Goal: Task Accomplishment & Management: Manage account settings

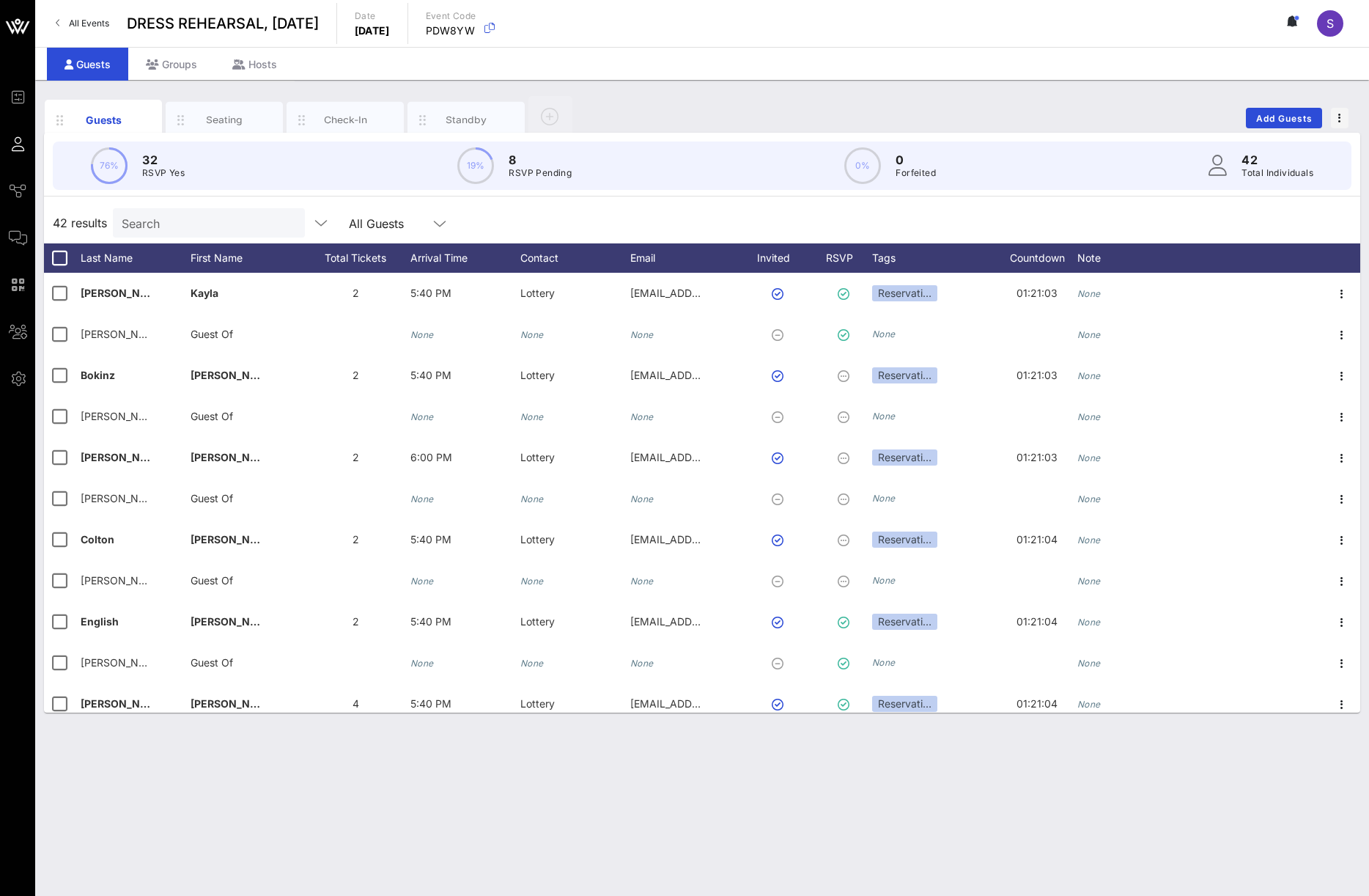
click at [89, 22] on span "All Events" at bounding box center [89, 23] width 41 height 11
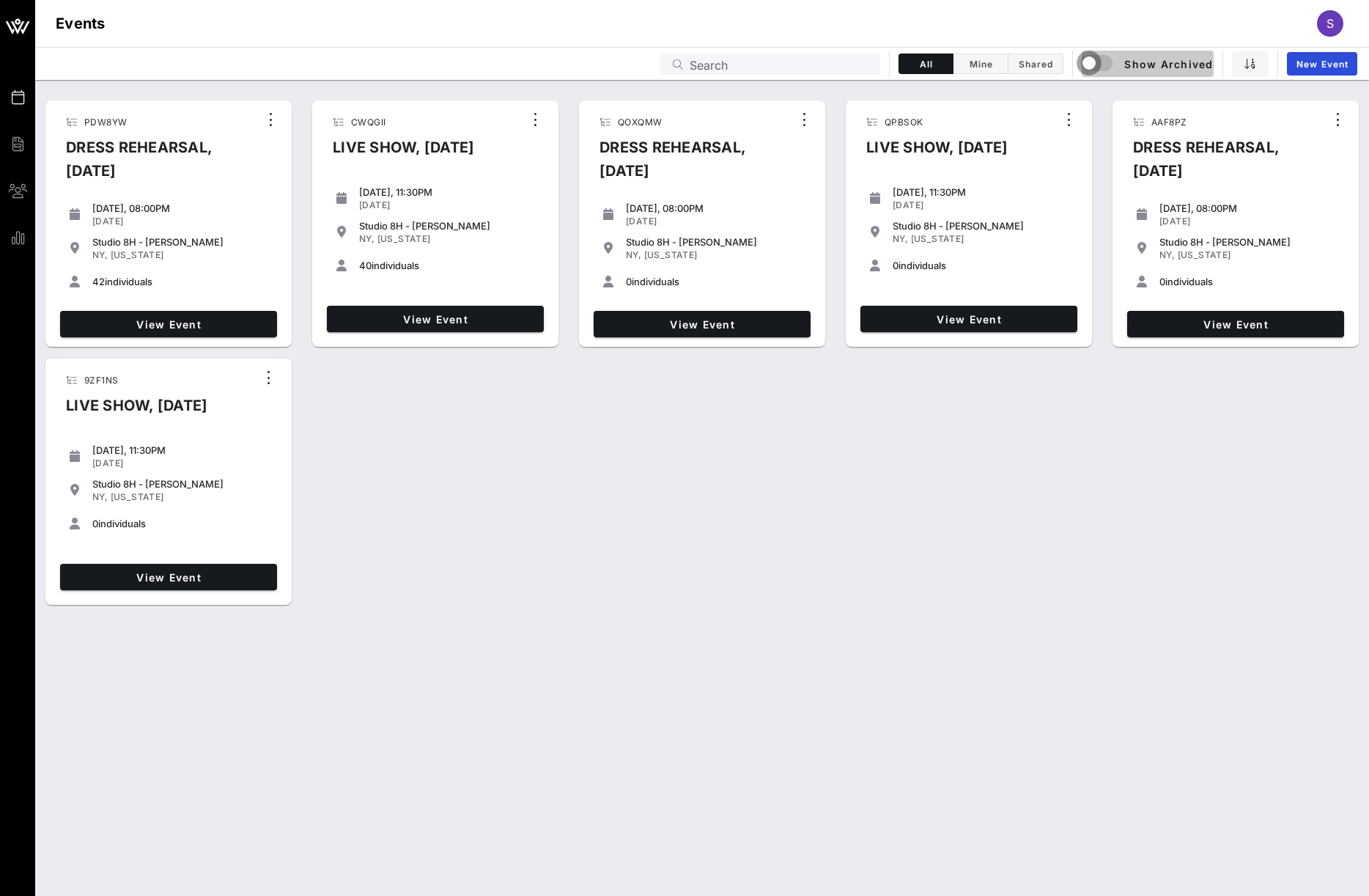
click at [1100, 65] on div "button" at bounding box center [1090, 63] width 20 height 20
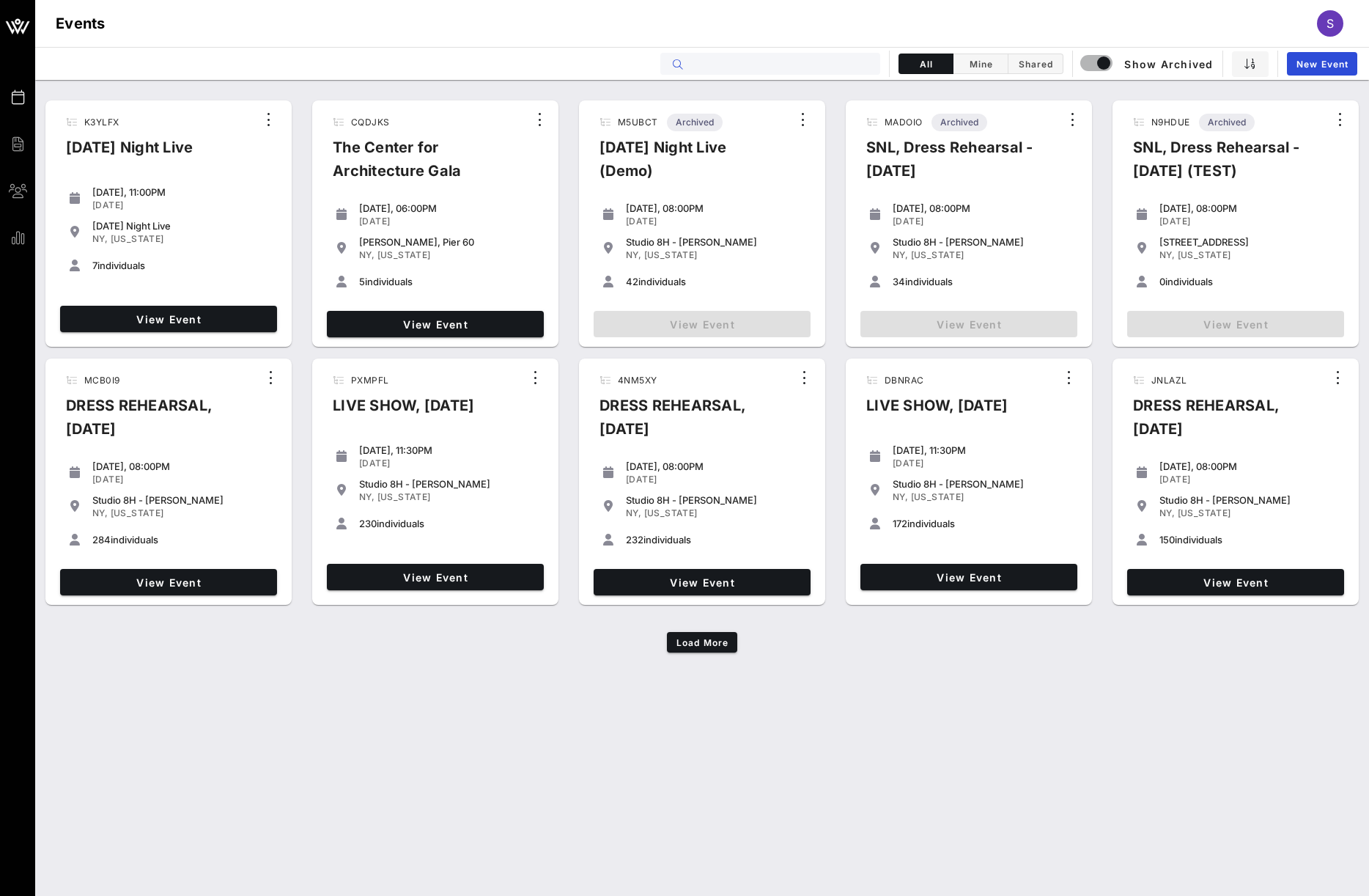
click at [741, 59] on input "text" at bounding box center [780, 64] width 182 height 19
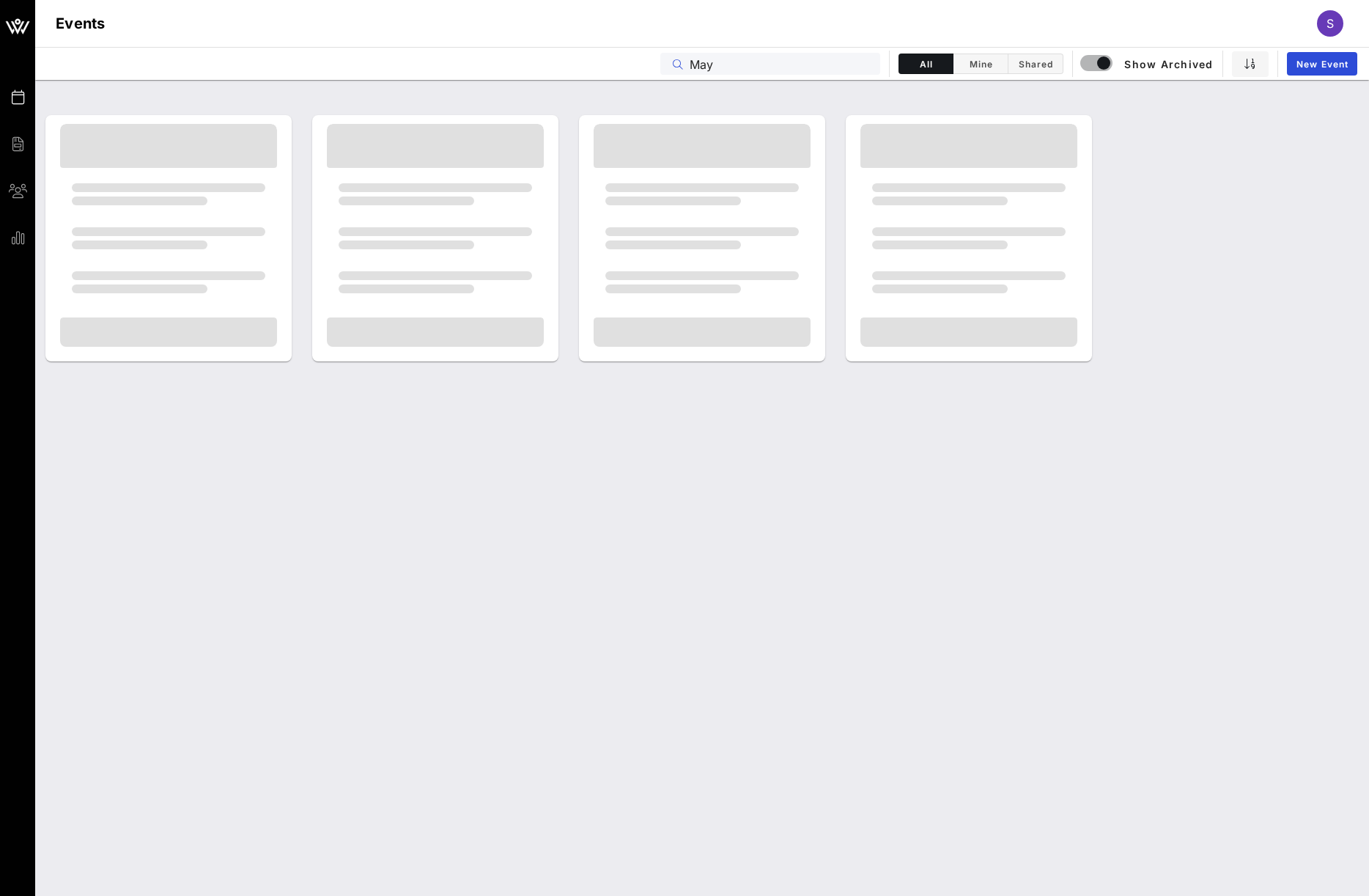
type input "May"
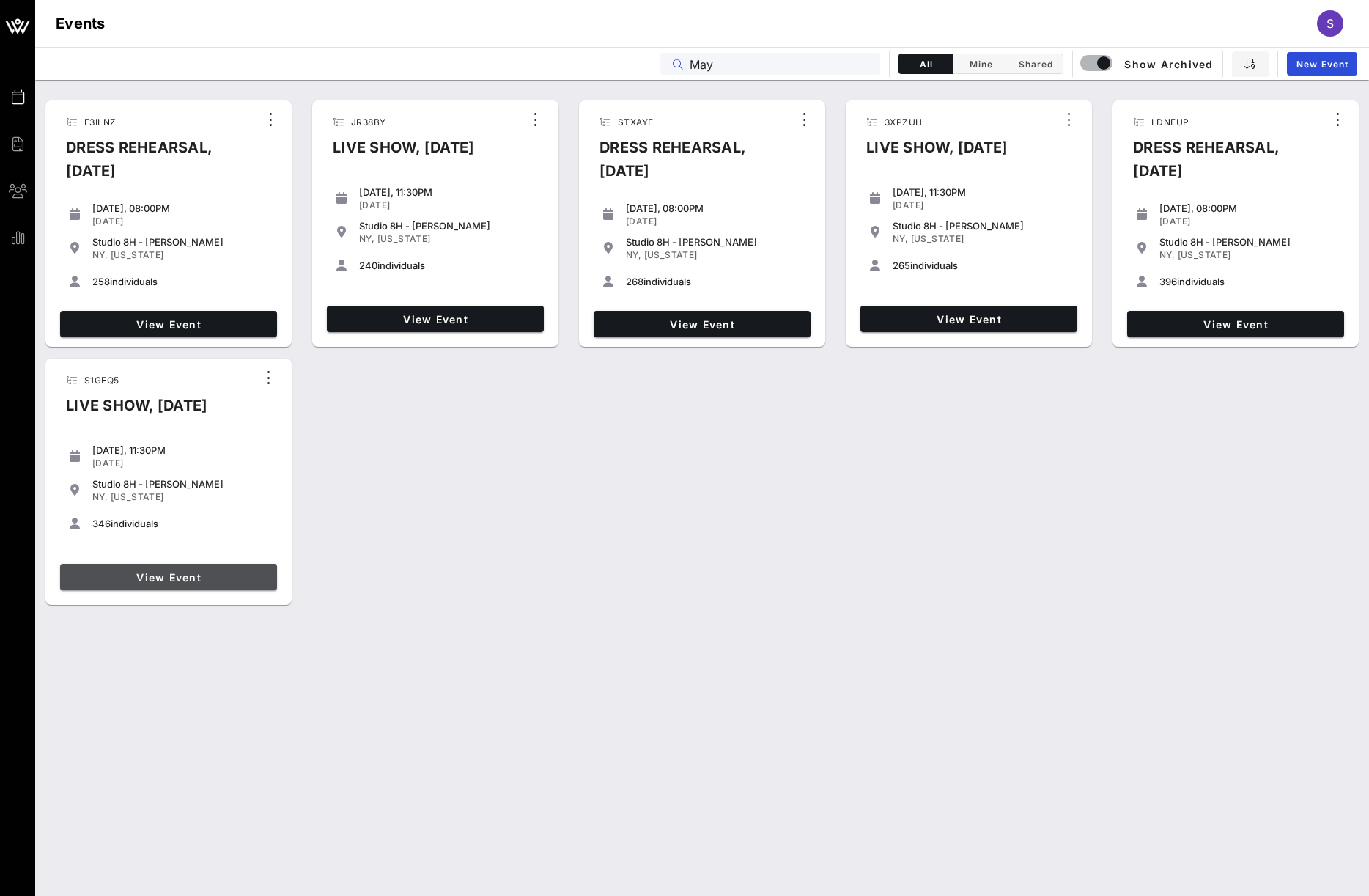
click at [235, 579] on span "View Event" at bounding box center [169, 577] width 206 height 13
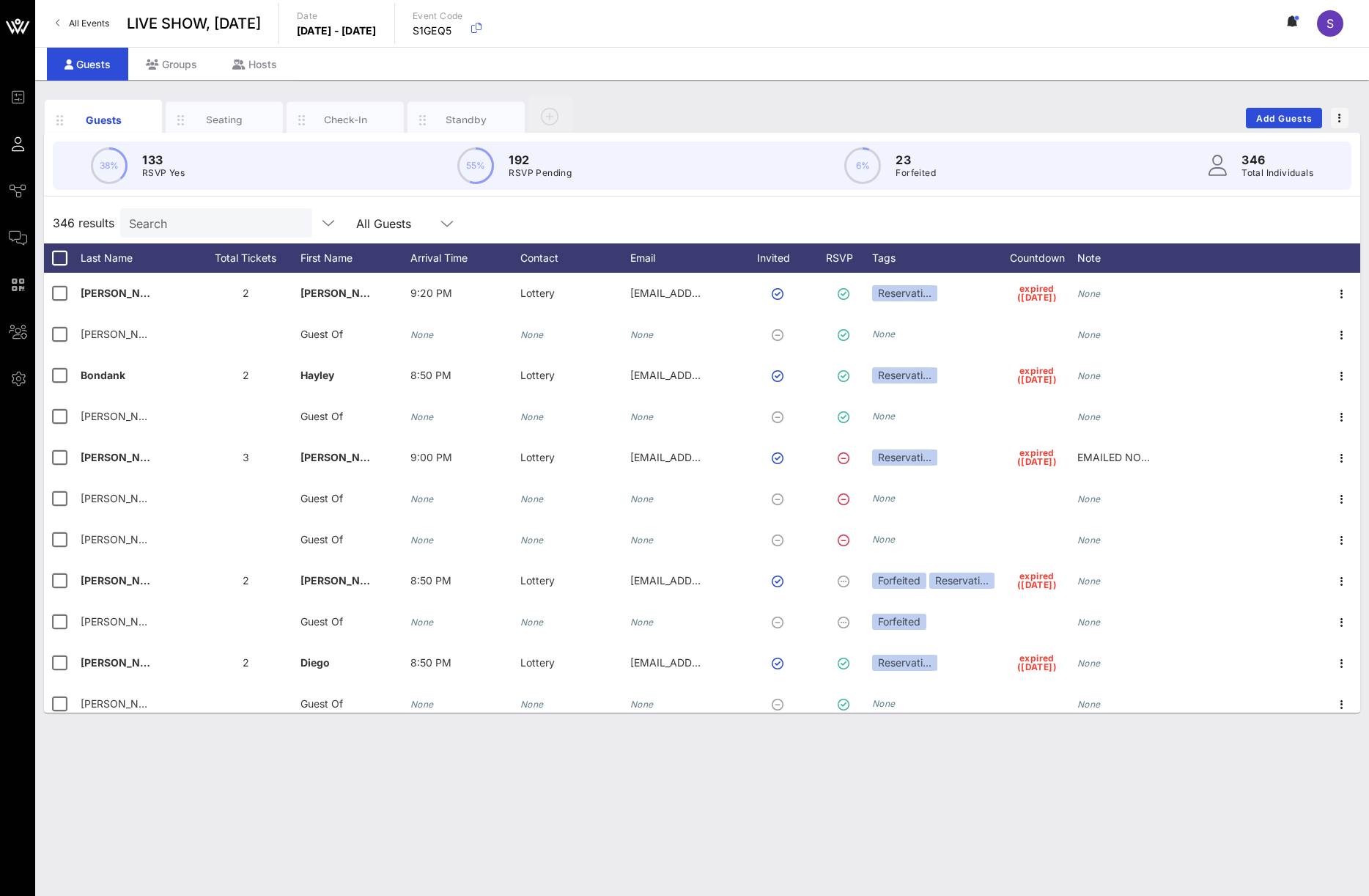
click at [758, 120] on div "Guests Seating Check-In Standby Add Guests" at bounding box center [702, 118] width 1316 height 47
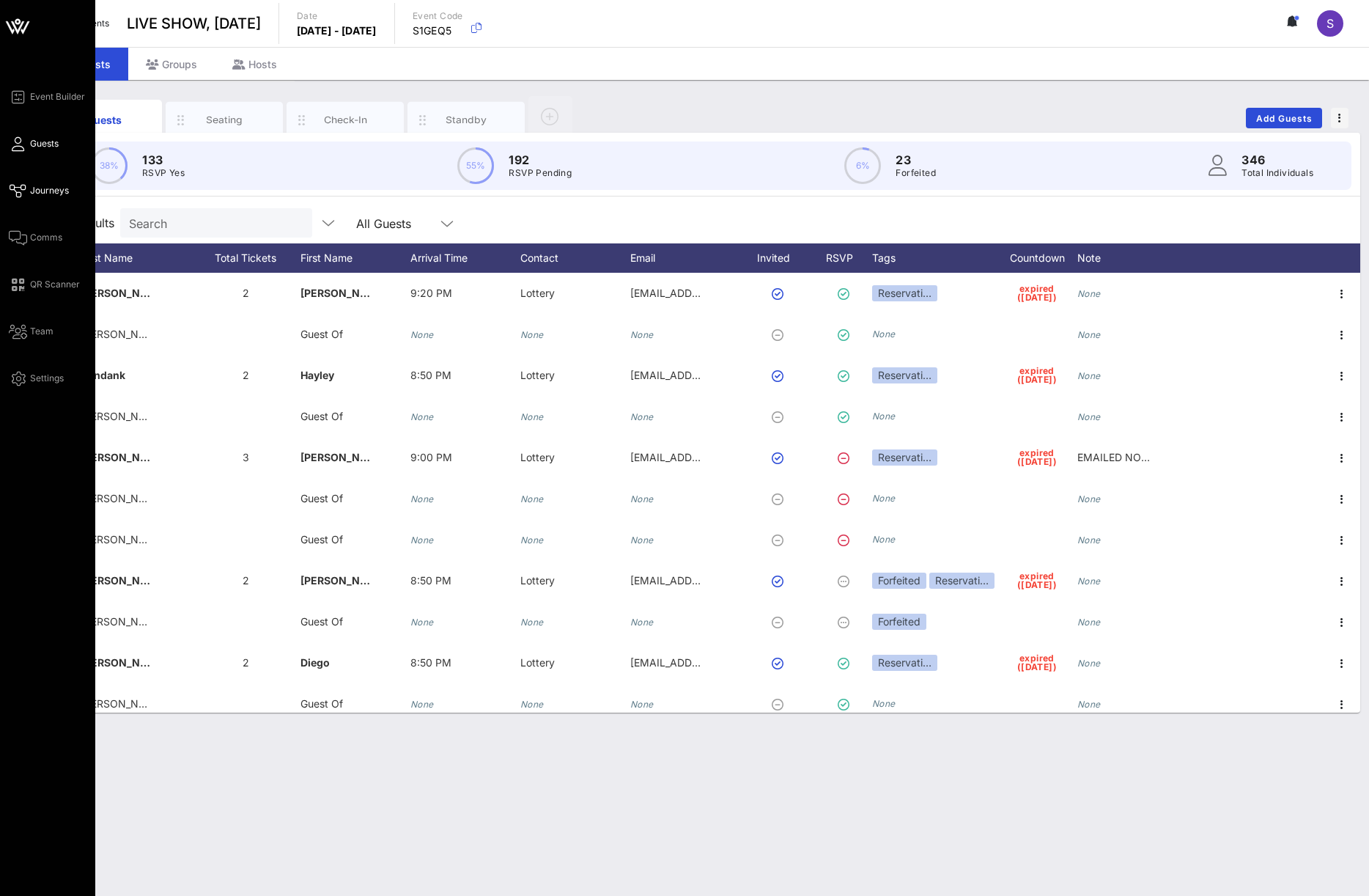
click at [43, 193] on span "Journeys" at bounding box center [50, 191] width 39 height 13
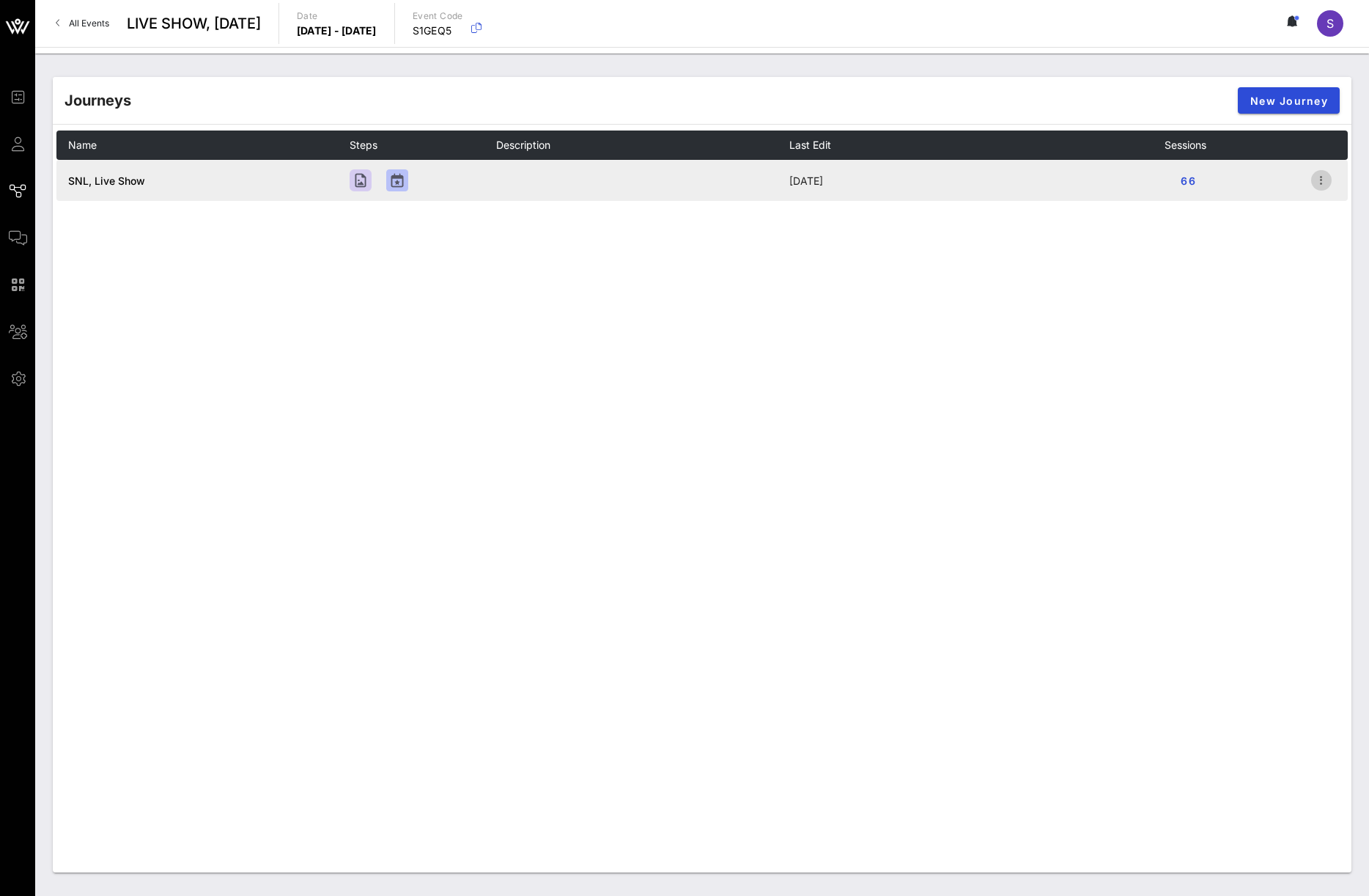
click at [1322, 183] on icon "button" at bounding box center [1321, 180] width 18 height 18
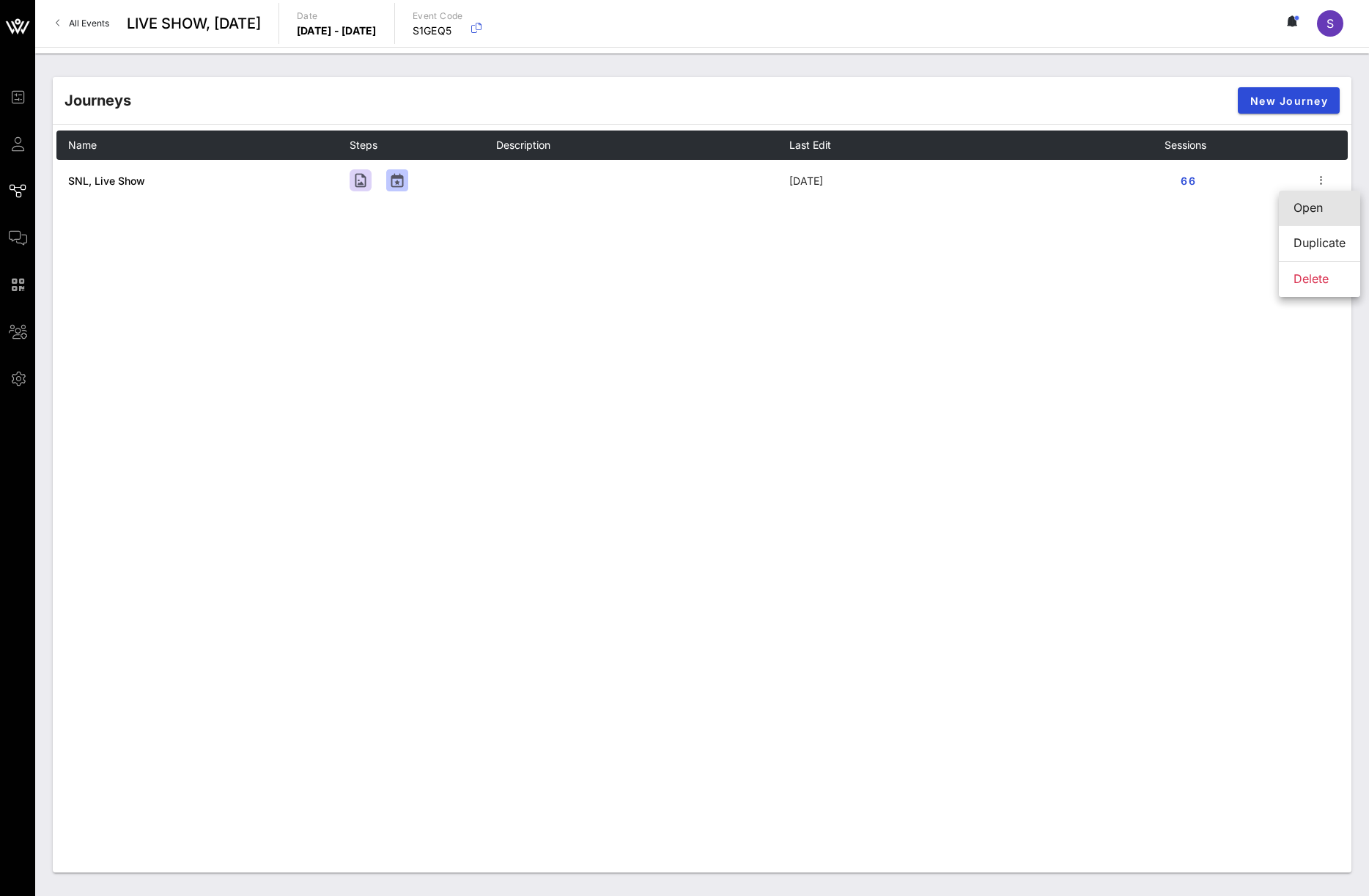
click at [1318, 200] on div "Open" at bounding box center [1320, 207] width 52 height 31
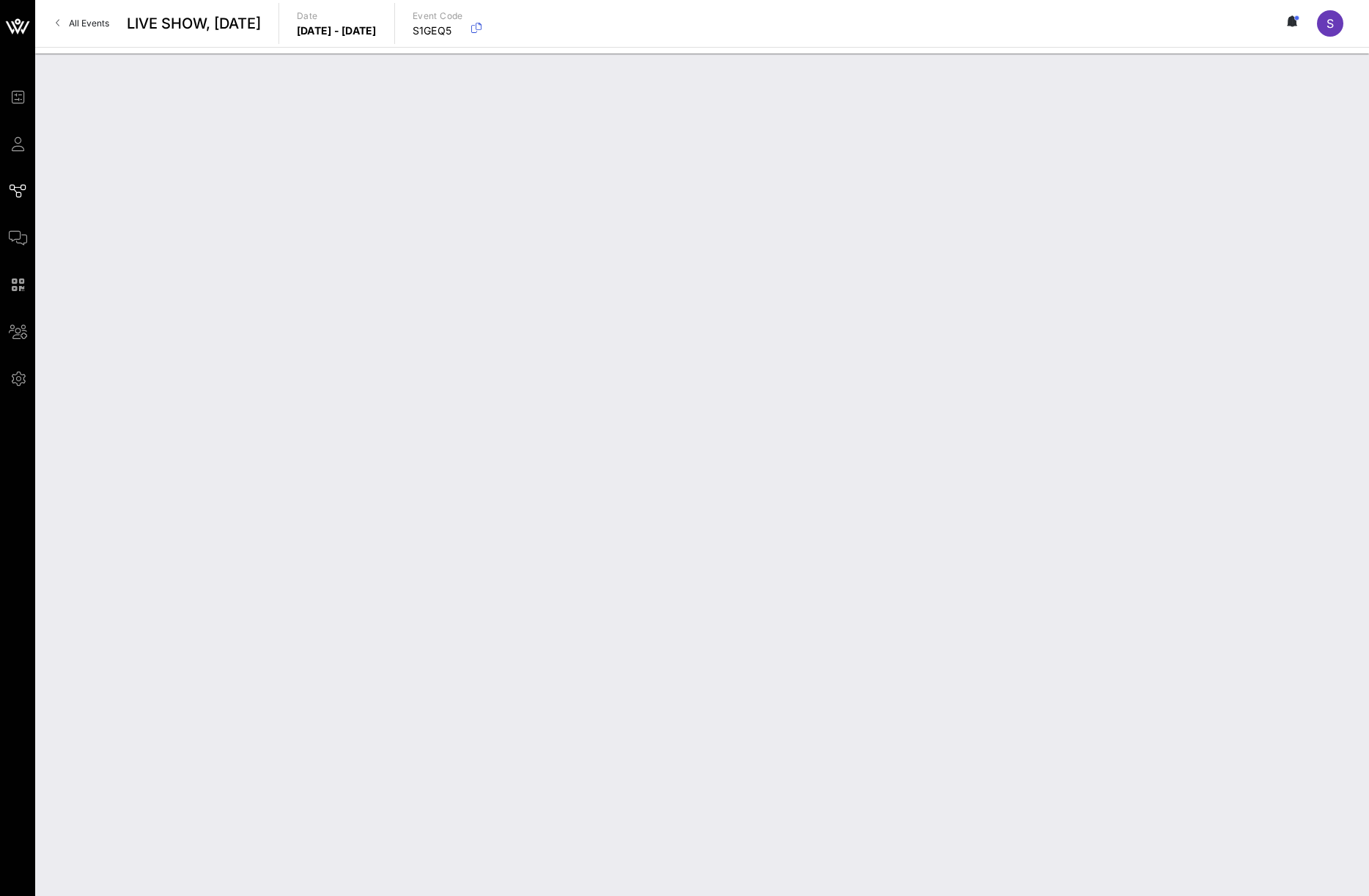
type input "SNL, Live Show"
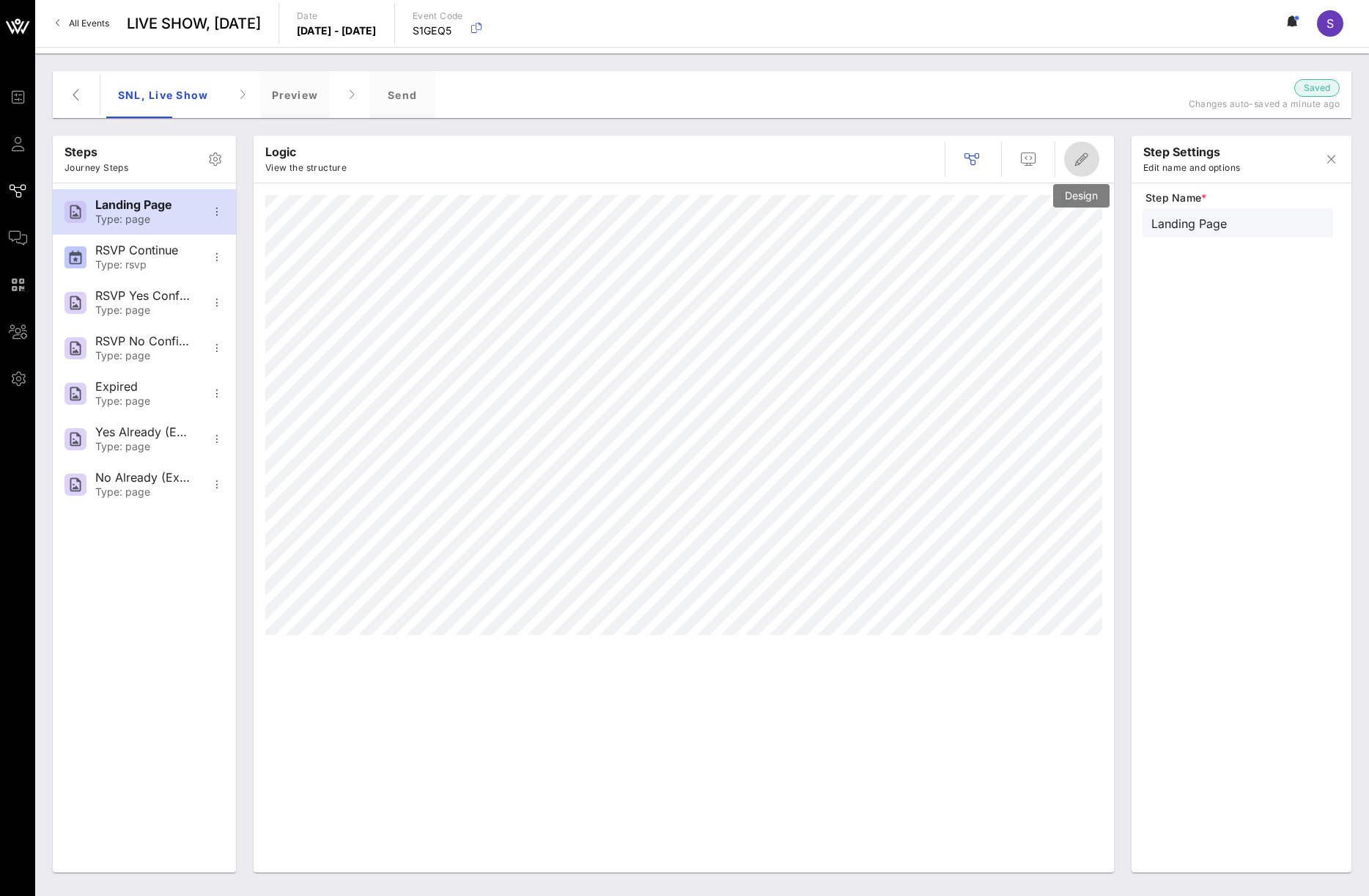
click at [1076, 148] on button "button" at bounding box center [1082, 159] width 35 height 35
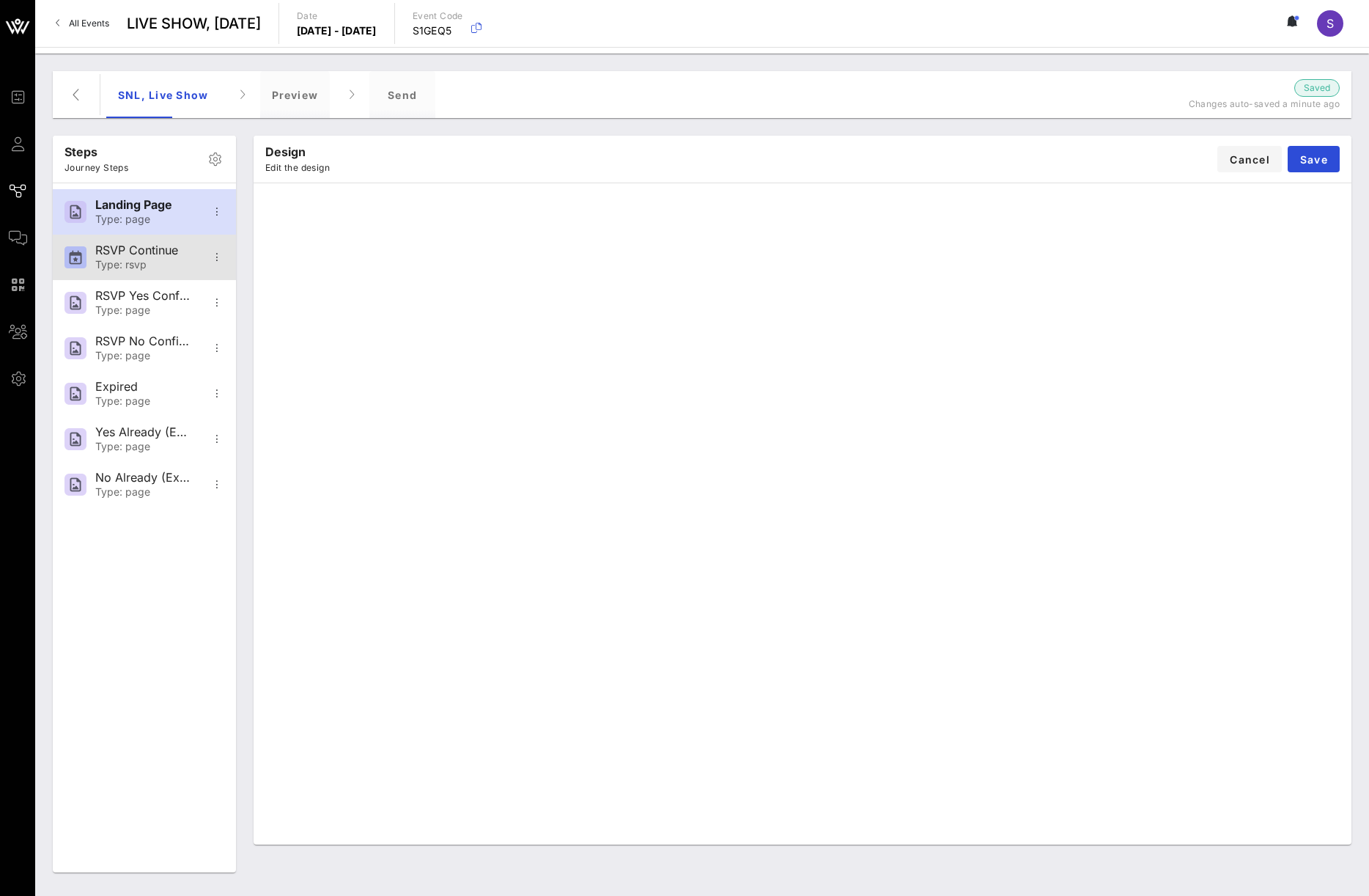
click at [142, 242] on div "RSVP Continue Type: rsvp" at bounding box center [143, 256] width 97 height 45
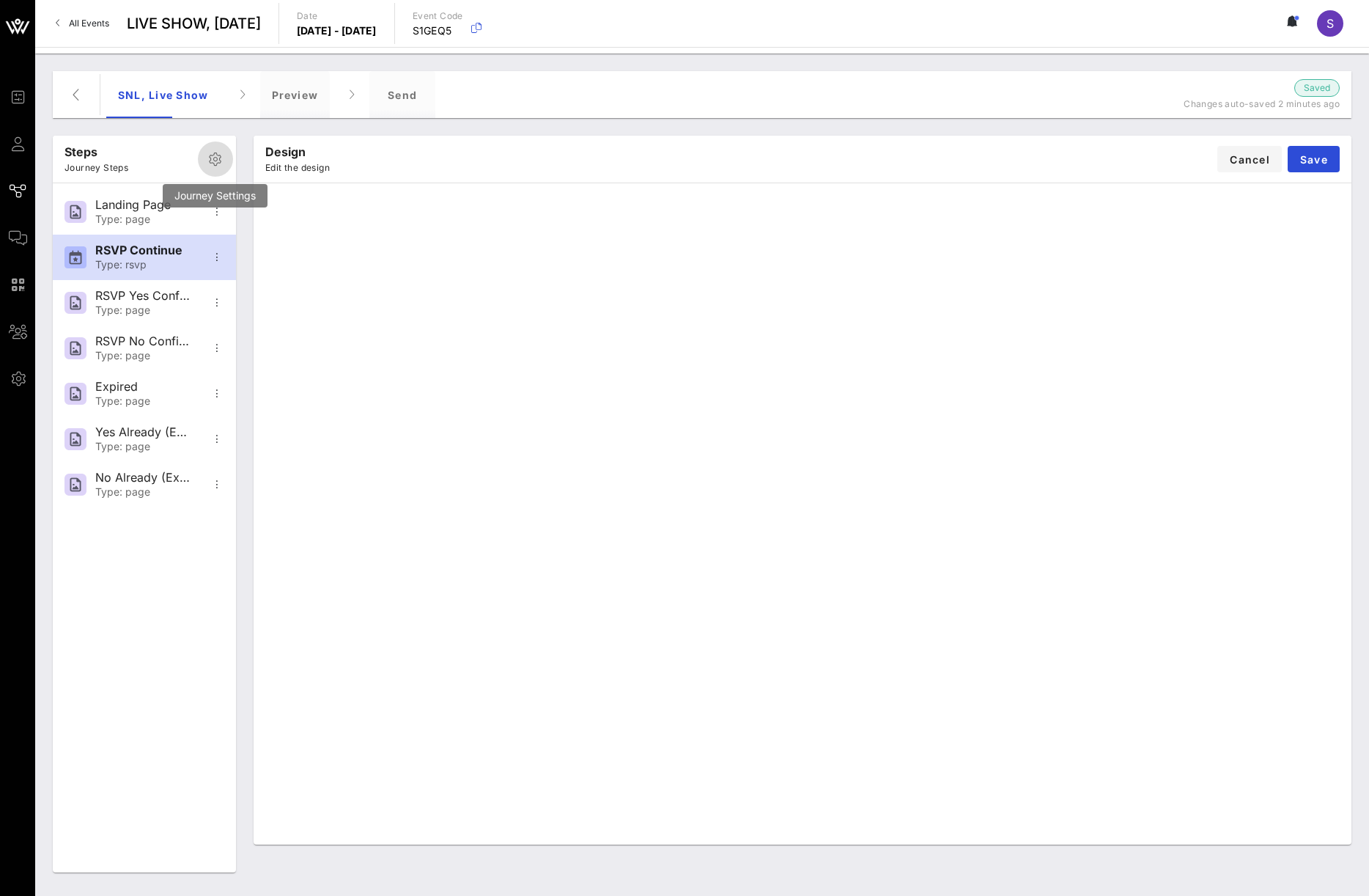
click at [225, 153] on span "button" at bounding box center [216, 159] width 35 height 18
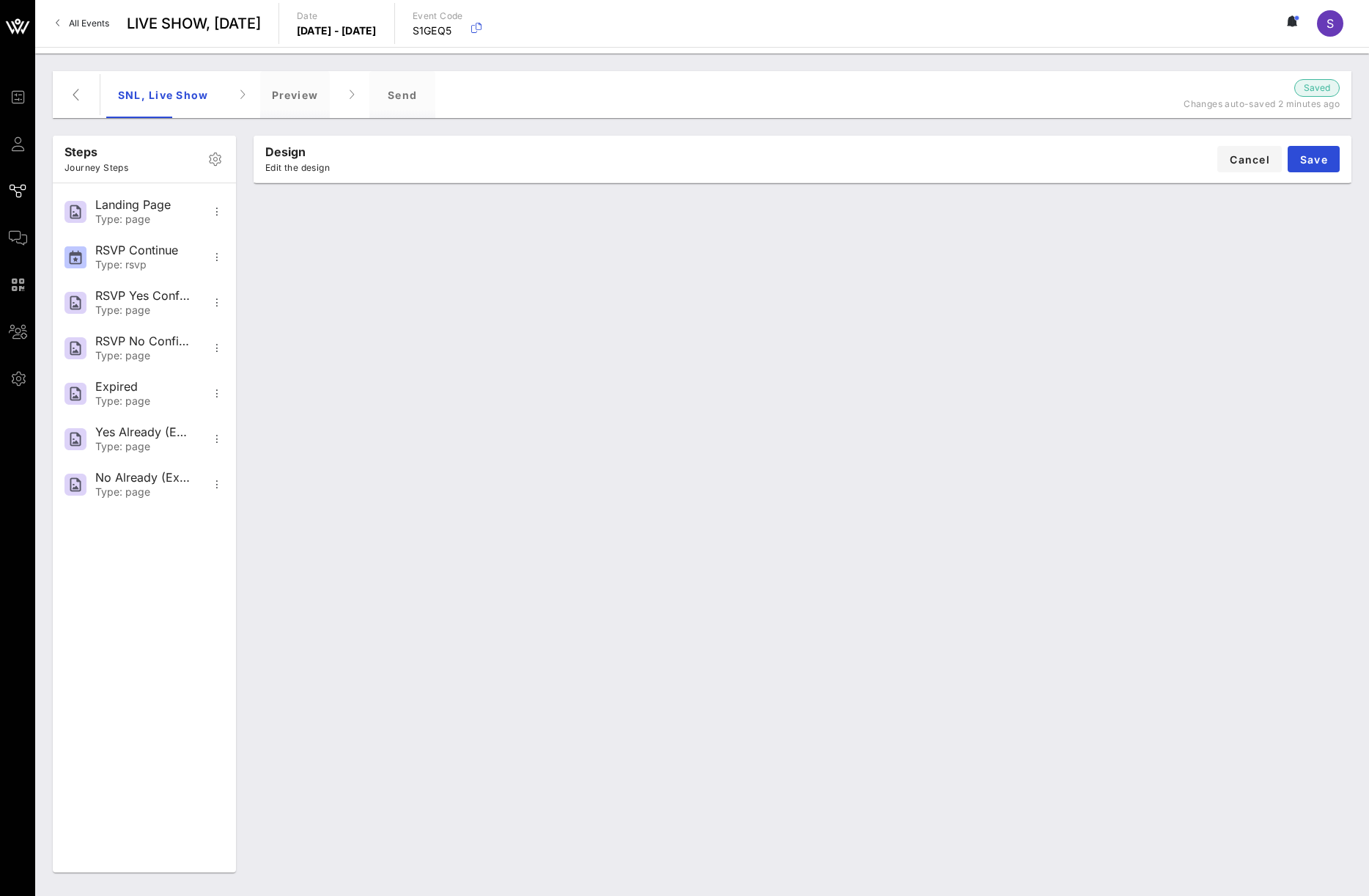
click at [121, 167] on p "Journey Steps" at bounding box center [96, 168] width 64 height 15
click at [99, 206] on div "Landing Page" at bounding box center [143, 205] width 97 height 14
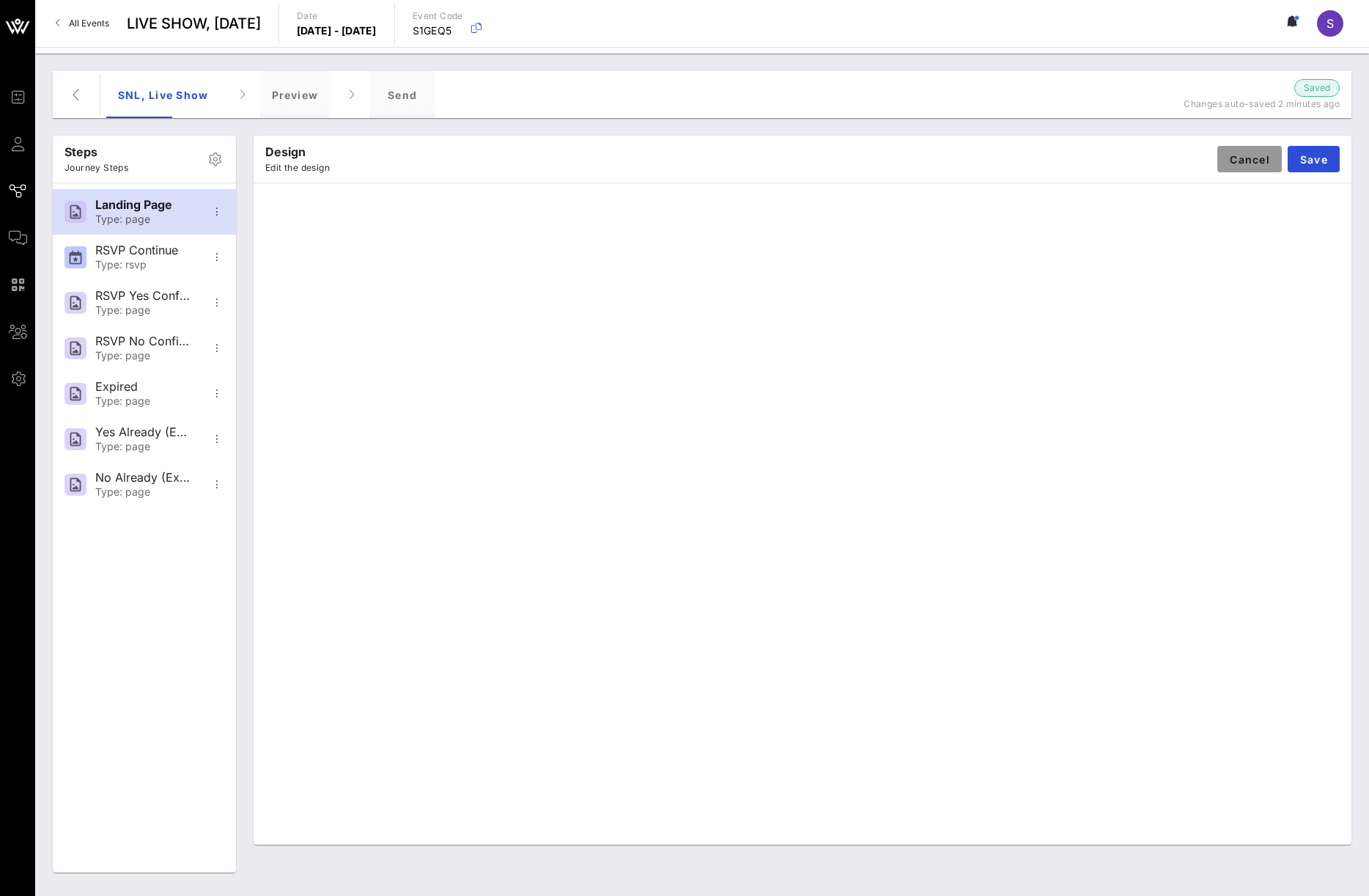
click at [1249, 154] on span "Cancel" at bounding box center [1250, 159] width 41 height 13
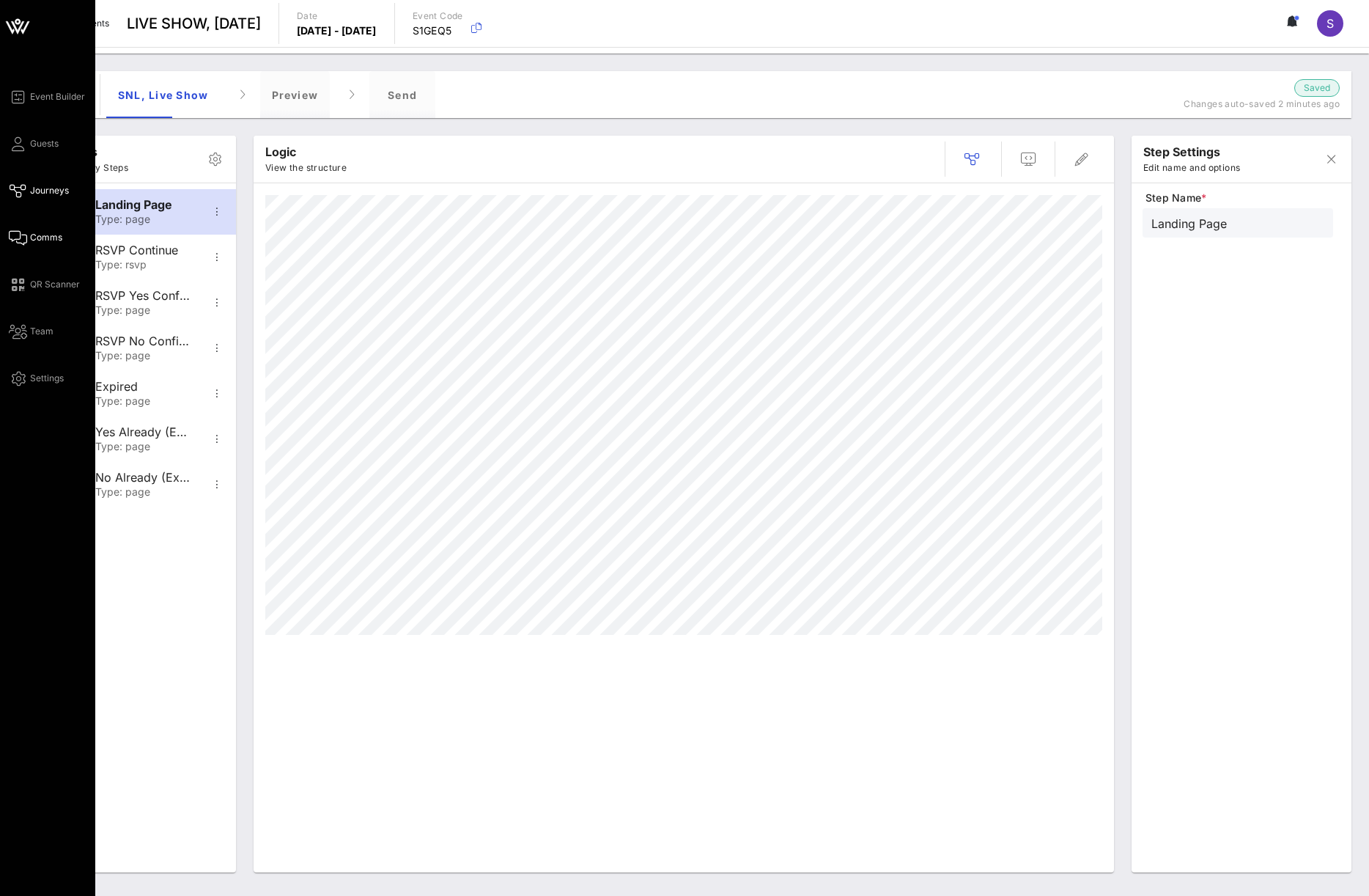
click at [13, 237] on icon at bounding box center [18, 238] width 18 height 2
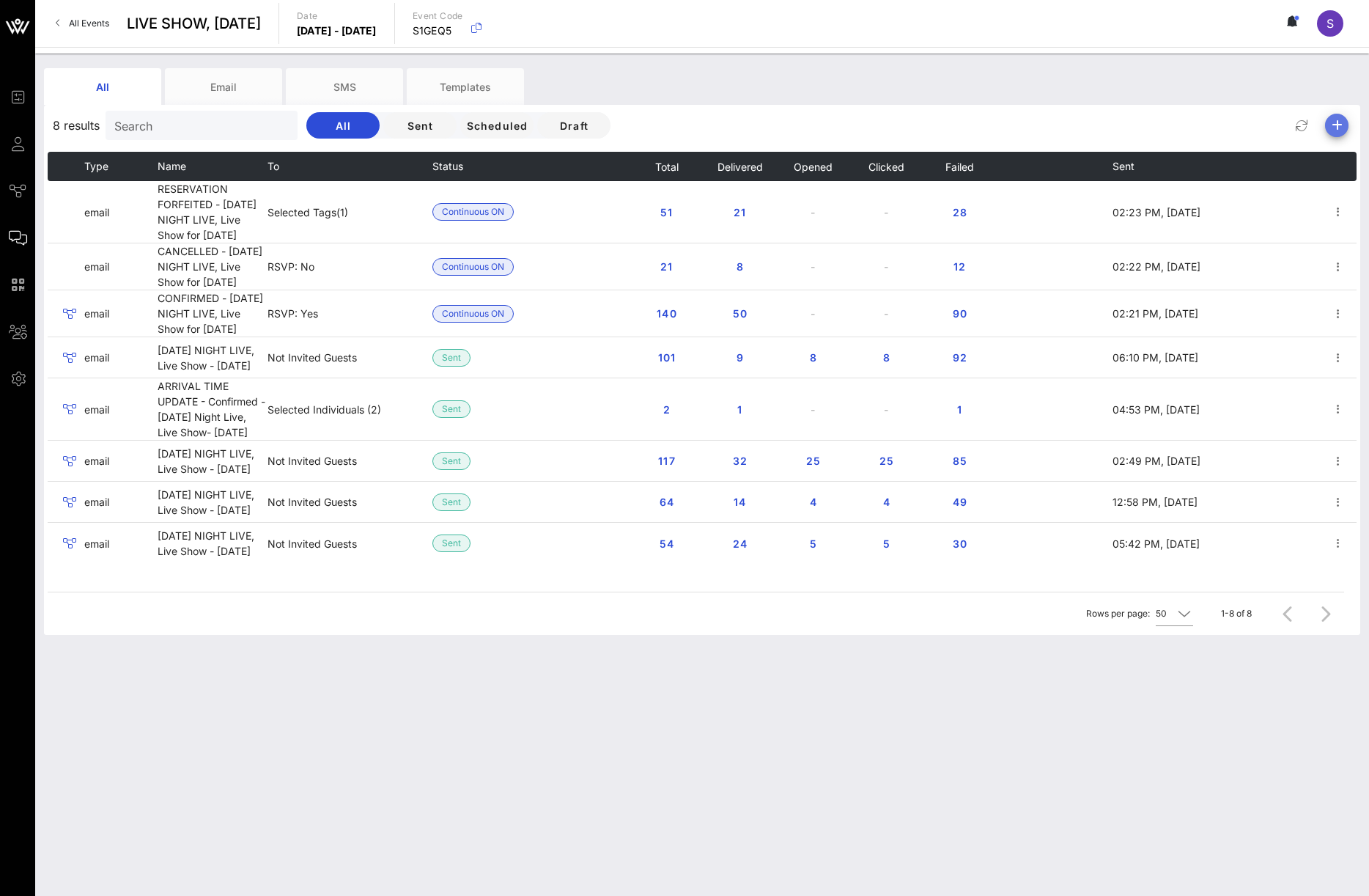
click at [1338, 131] on icon "button" at bounding box center [1337, 124] width 18 height 18
drag, startPoint x: 1334, startPoint y: 143, endPoint x: 1334, endPoint y: 171, distance: 28.0
click at [1334, 143] on div "Email" at bounding box center [1331, 154] width 30 height 31
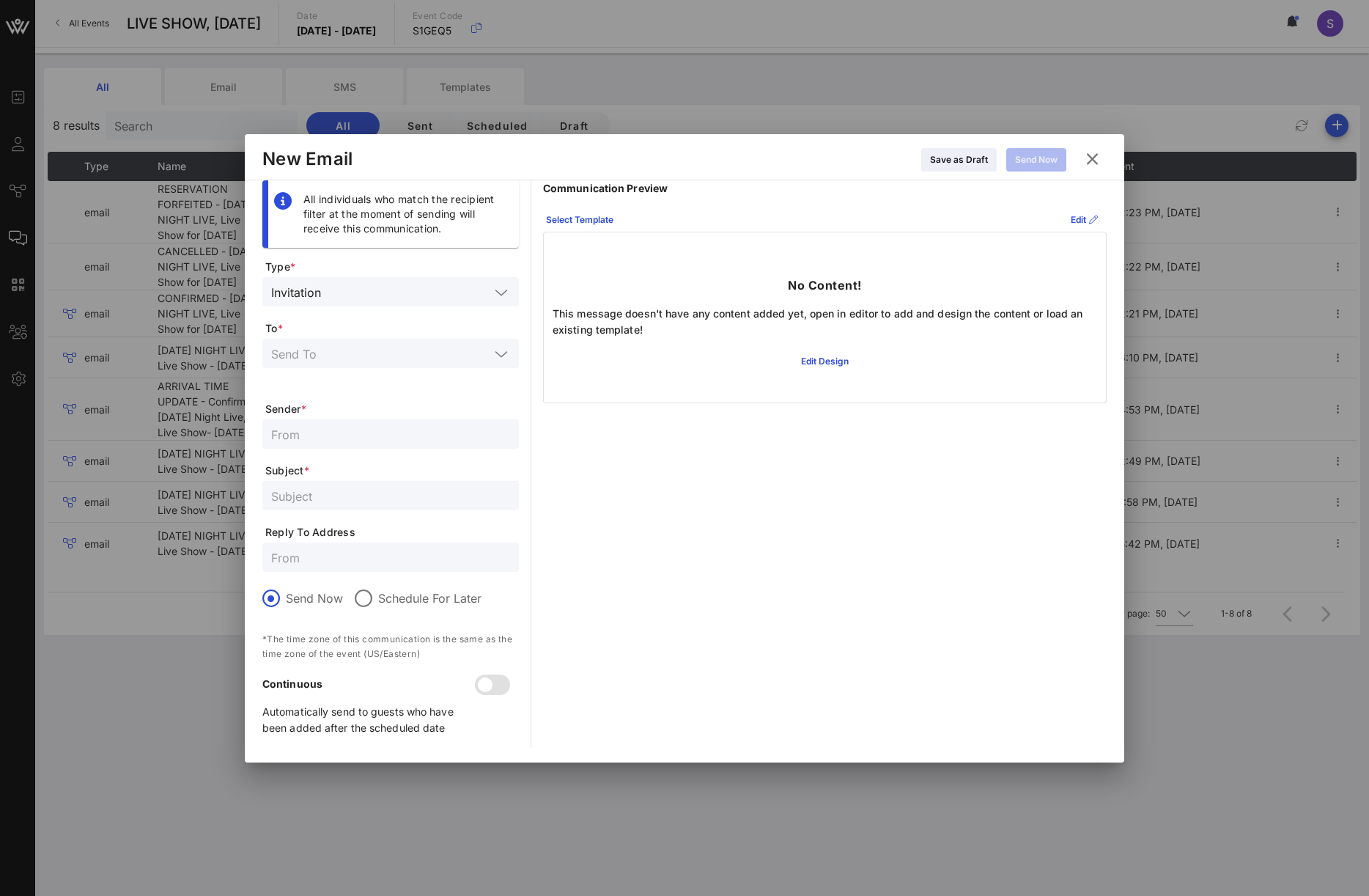
click at [460, 288] on input "text" at bounding box center [408, 291] width 163 height 19
click at [460, 288] on div "Invitation" at bounding box center [390, 297] width 233 height 23
click at [384, 365] on div at bounding box center [390, 353] width 239 height 29
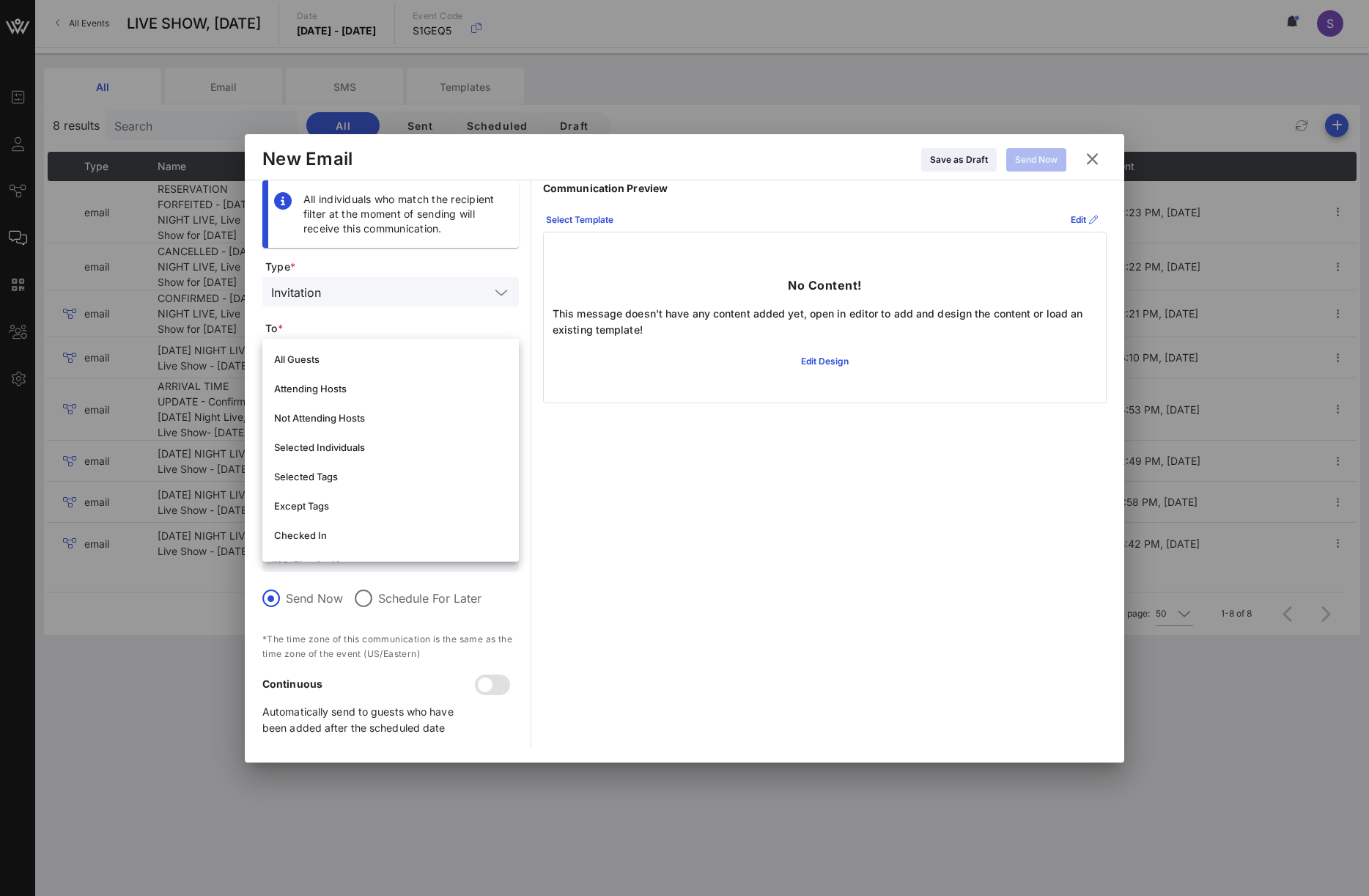
click at [671, 450] on div "Communication Preview Select Template Edit No Content! This message doesn't hav…" at bounding box center [825, 465] width 564 height 568
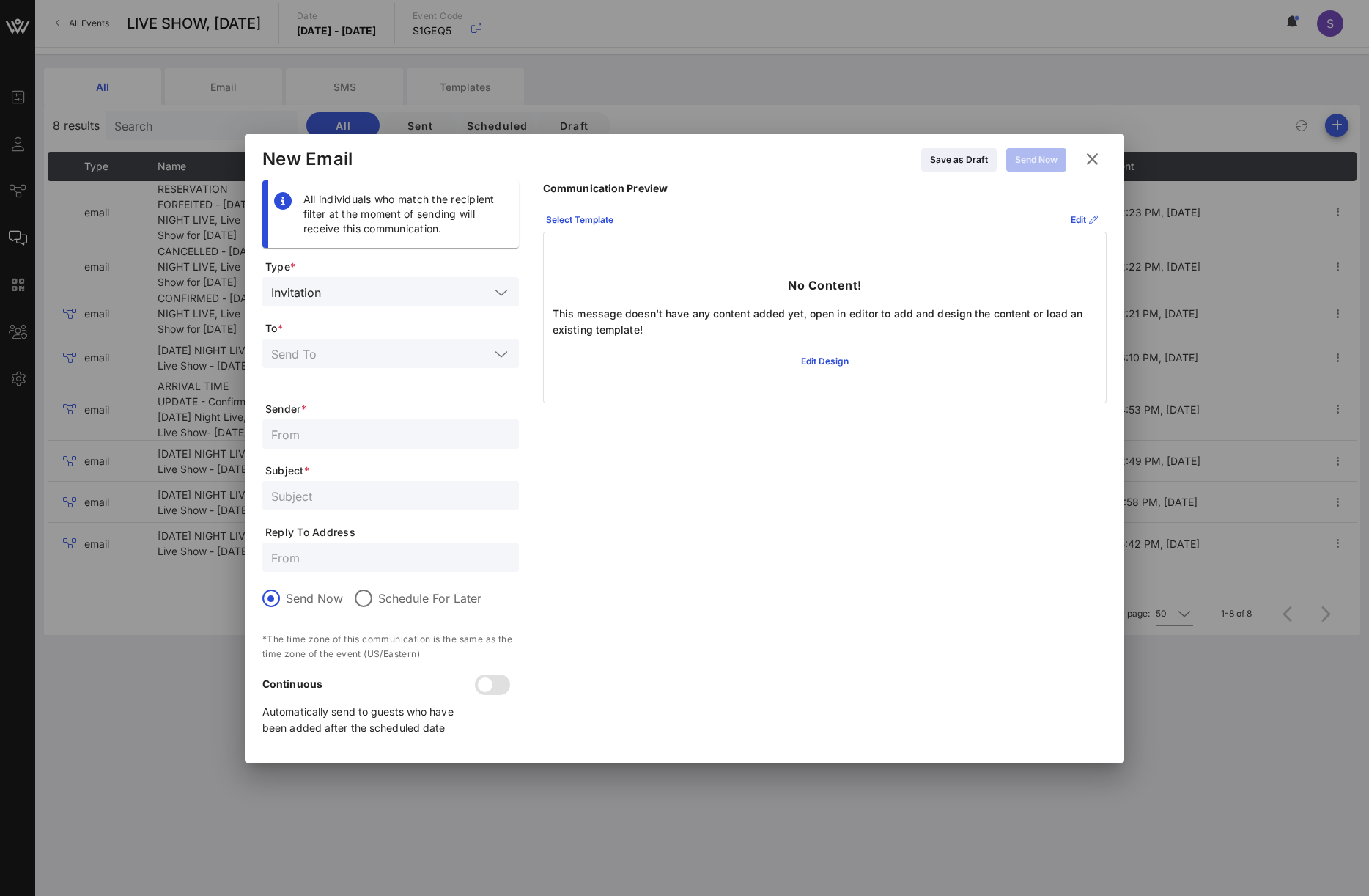
click at [1103, 154] on icon at bounding box center [1092, 158] width 21 height 19
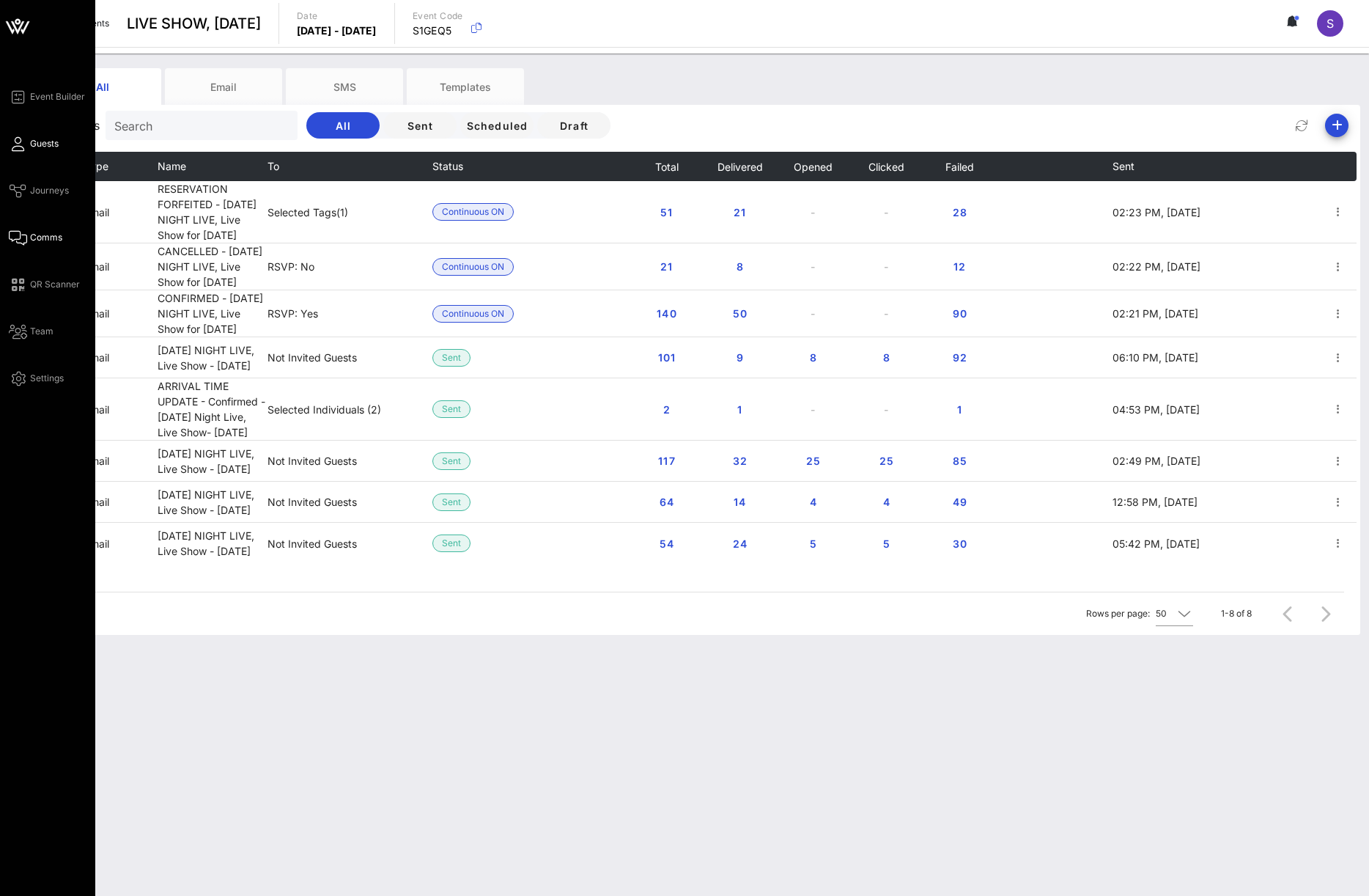
click at [18, 145] on icon at bounding box center [18, 144] width 18 height 2
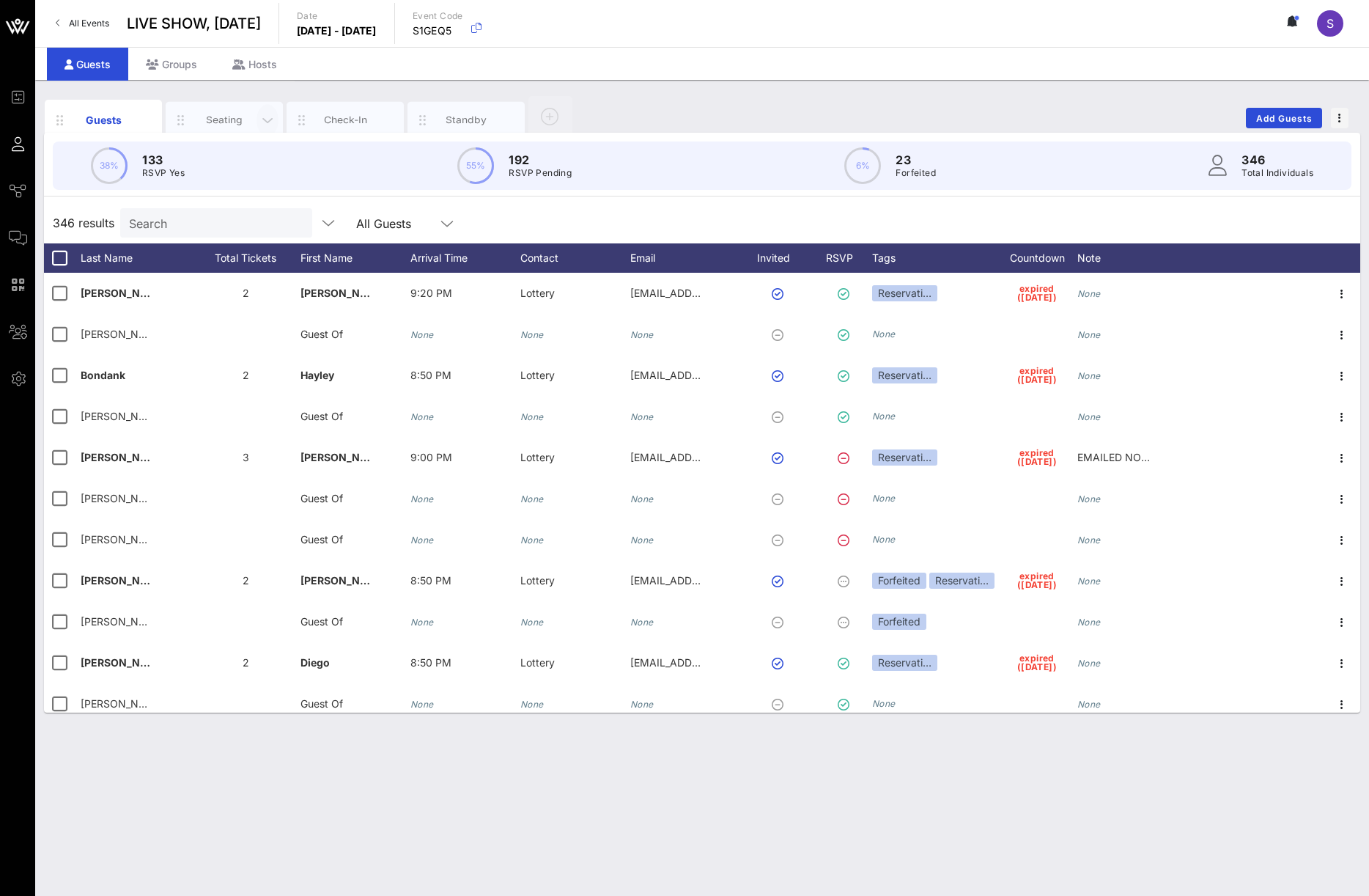
drag, startPoint x: 37, startPoint y: 93, endPoint x: 278, endPoint y: 88, distance: 241.1
click at [0, 0] on span "Event Builder" at bounding box center [0, 0] width 0 height 0
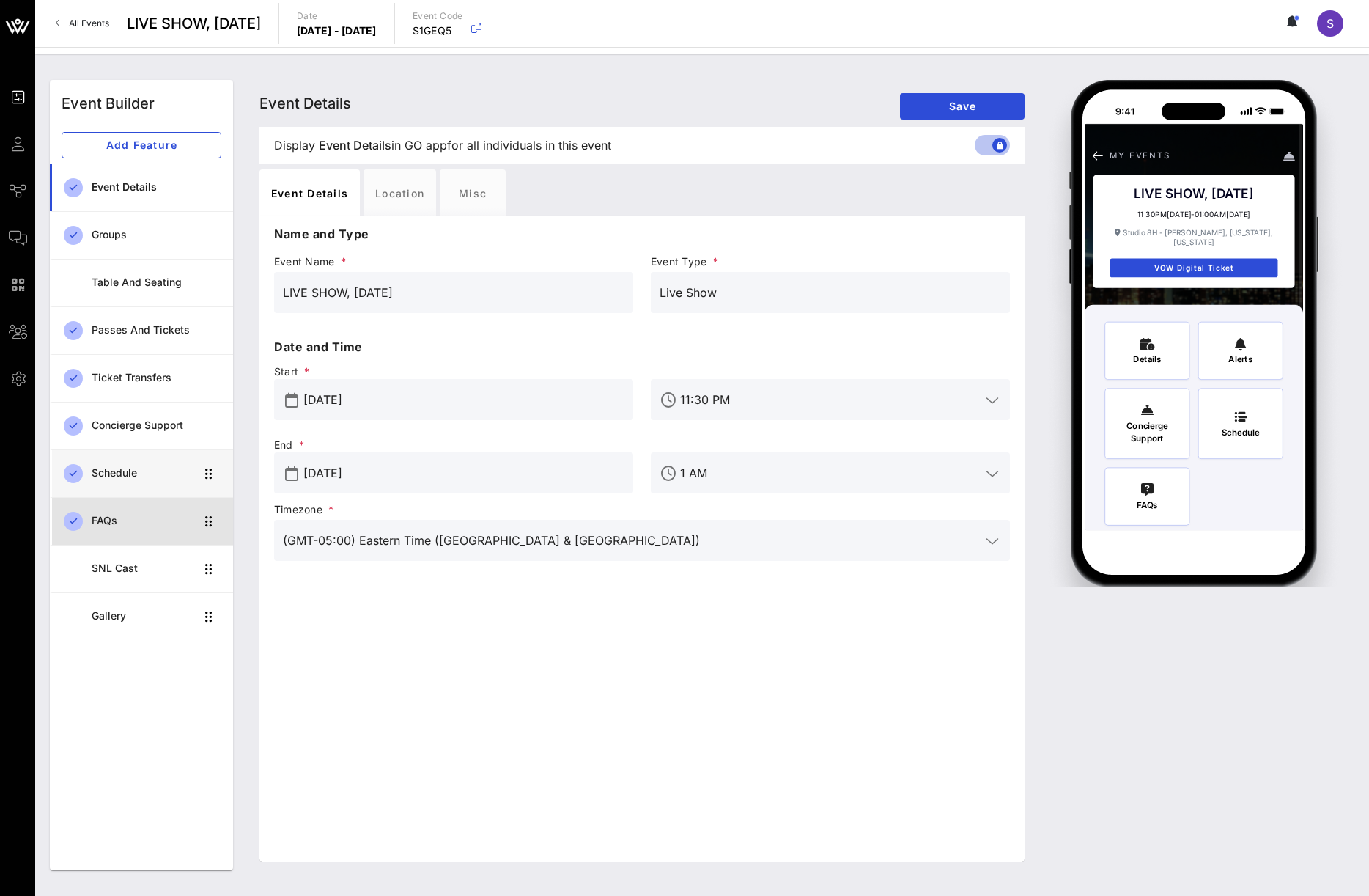
drag, startPoint x: 138, startPoint y: 513, endPoint x: 136, endPoint y: 453, distance: 60.0
click at [138, 513] on div "FAQs" at bounding box center [143, 521] width 103 height 30
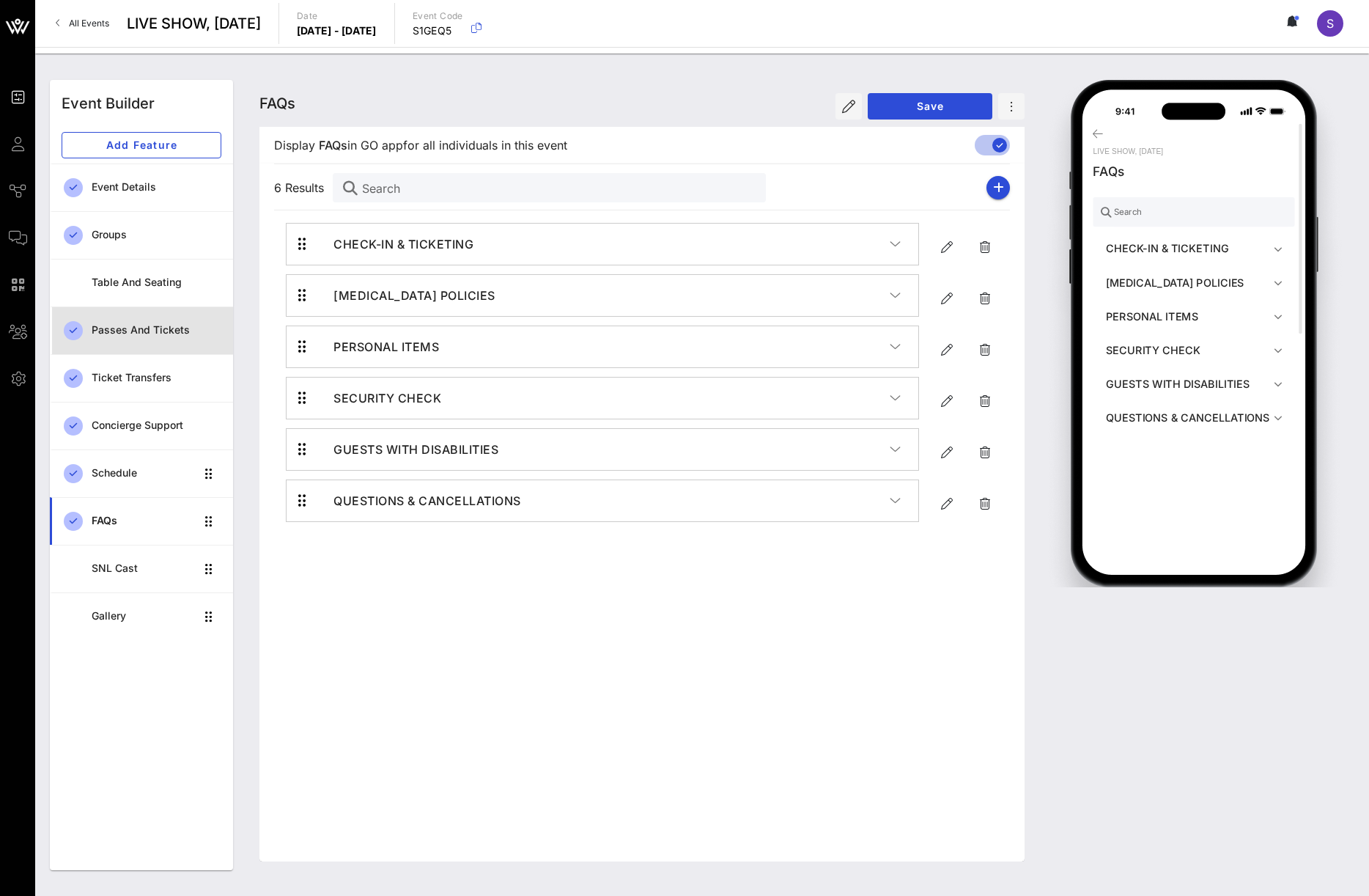
click at [132, 327] on div "Passes and Tickets" at bounding box center [156, 330] width 130 height 13
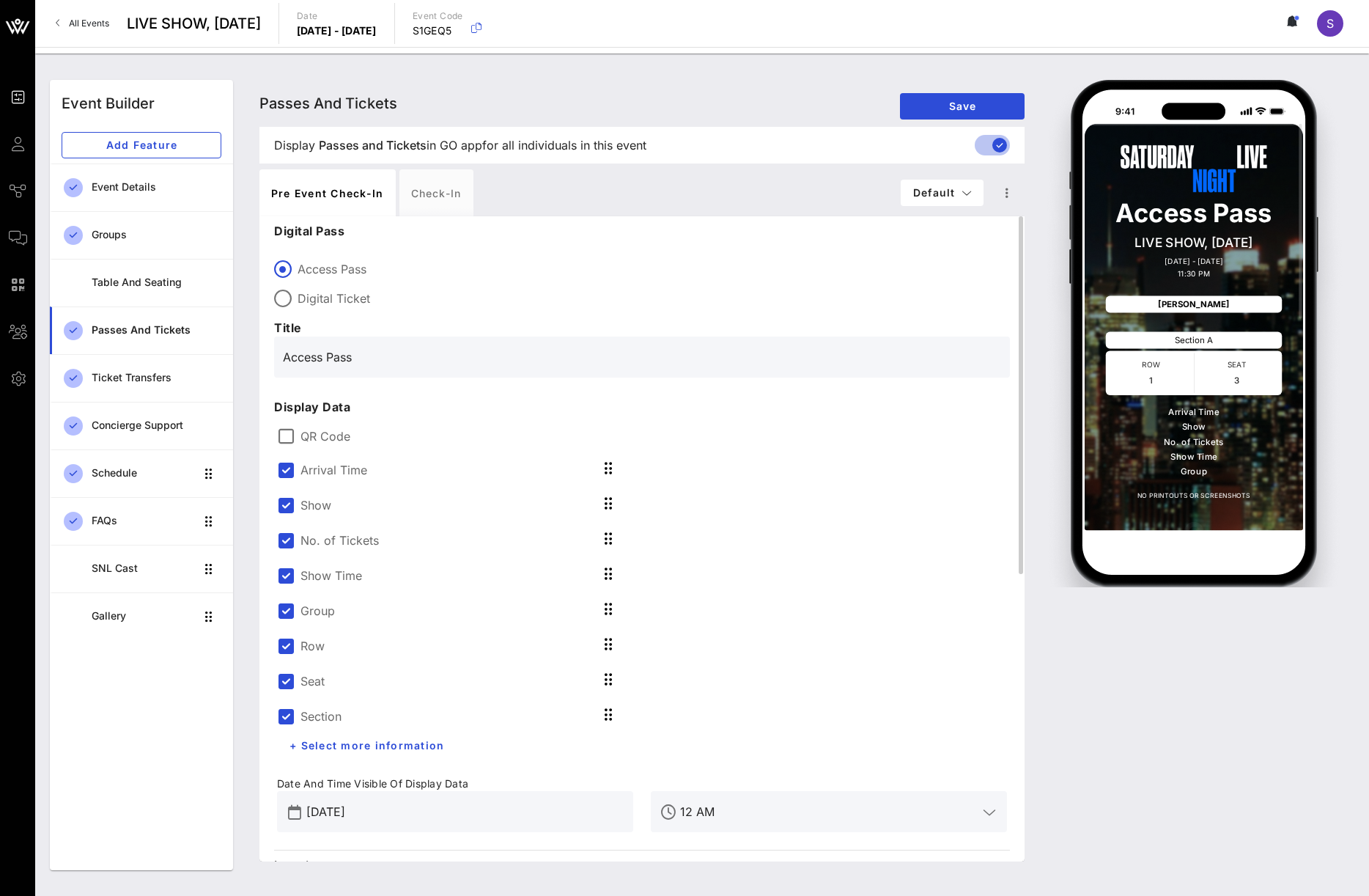
drag, startPoint x: 291, startPoint y: 437, endPoint x: 360, endPoint y: 435, distance: 69.0
click at [291, 437] on div at bounding box center [286, 436] width 25 height 25
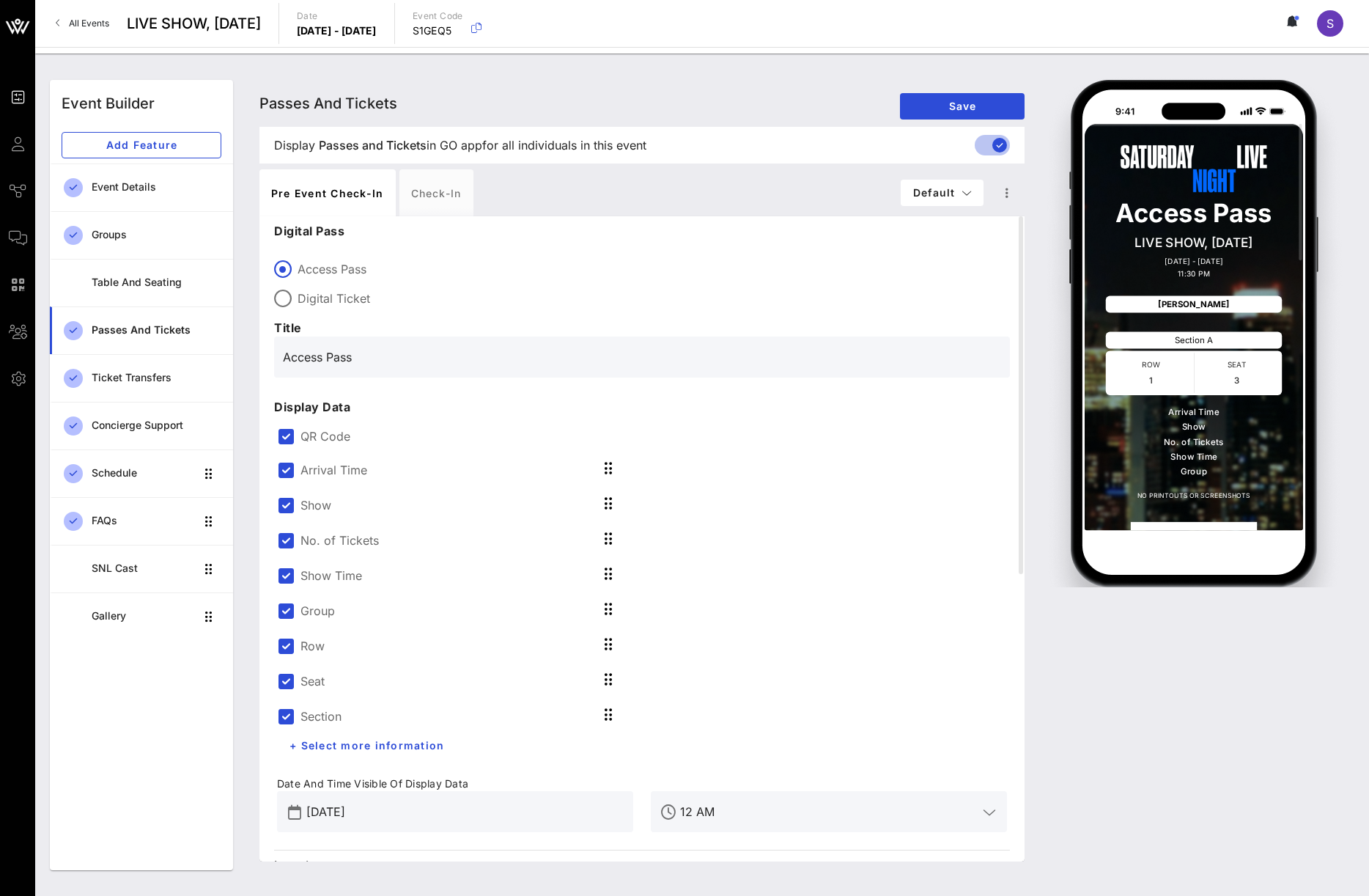
click at [840, 112] on div "Passes and Tickets Passes and Tickets Passes and Tickets Save" at bounding box center [643, 103] width 765 height 47
click at [507, 80] on div "Passes and Tickets Passes and Tickets Passes and Tickets Save" at bounding box center [643, 103] width 765 height 47
click at [736, 100] on div "Passes and Tickets Passes and Tickets Passes and Tickets Save" at bounding box center [643, 103] width 765 height 47
click at [558, 80] on div "Passes and Tickets Passes and Tickets Passes and Tickets Save" at bounding box center [643, 103] width 765 height 47
click at [707, 112] on div "Passes and Tickets Passes and Tickets Passes and Tickets Save" at bounding box center [643, 103] width 765 height 47
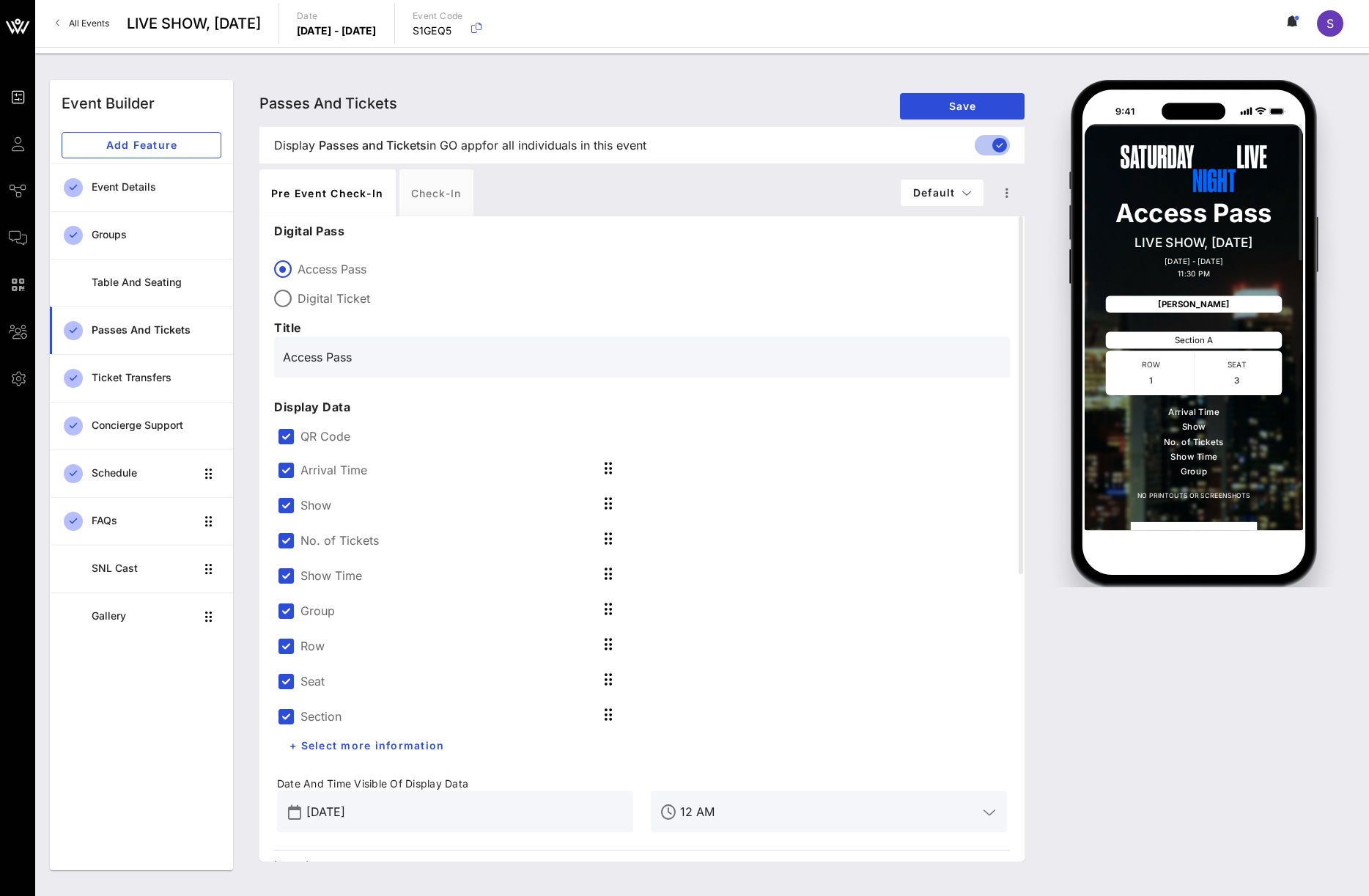
click at [354, 80] on div "Passes and Tickets Passes and Tickets Passes and Tickets Save" at bounding box center [643, 103] width 765 height 47
click at [430, 87] on div "Passes and Tickets Passes and Tickets Passes and Tickets Save" at bounding box center [643, 103] width 765 height 47
click at [100, 16] on link "All Events" at bounding box center [82, 23] width 71 height 23
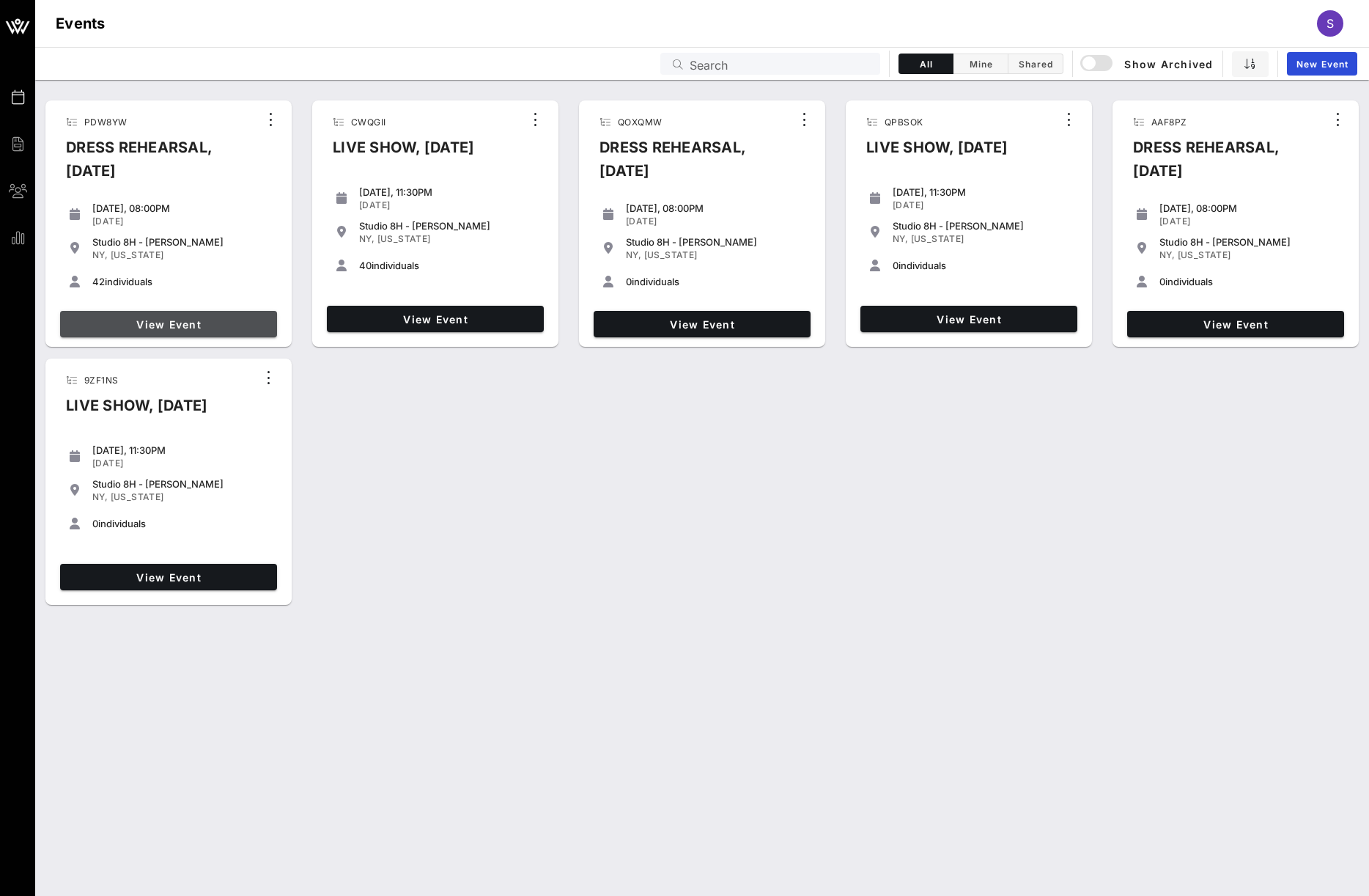
click at [160, 323] on span "View Event" at bounding box center [169, 324] width 206 height 13
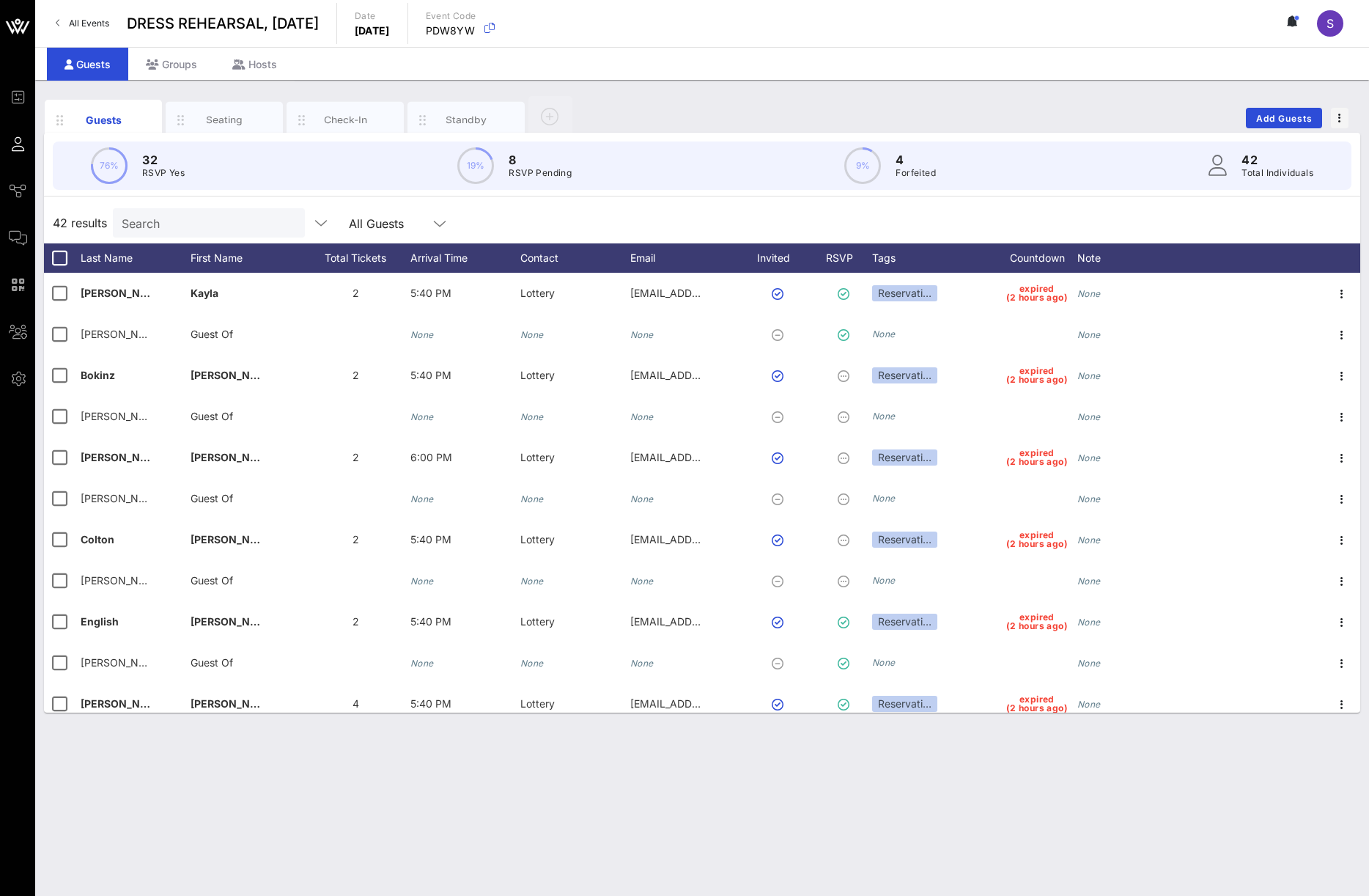
click at [760, 224] on div "42 results Search All Guests" at bounding box center [702, 222] width 1316 height 41
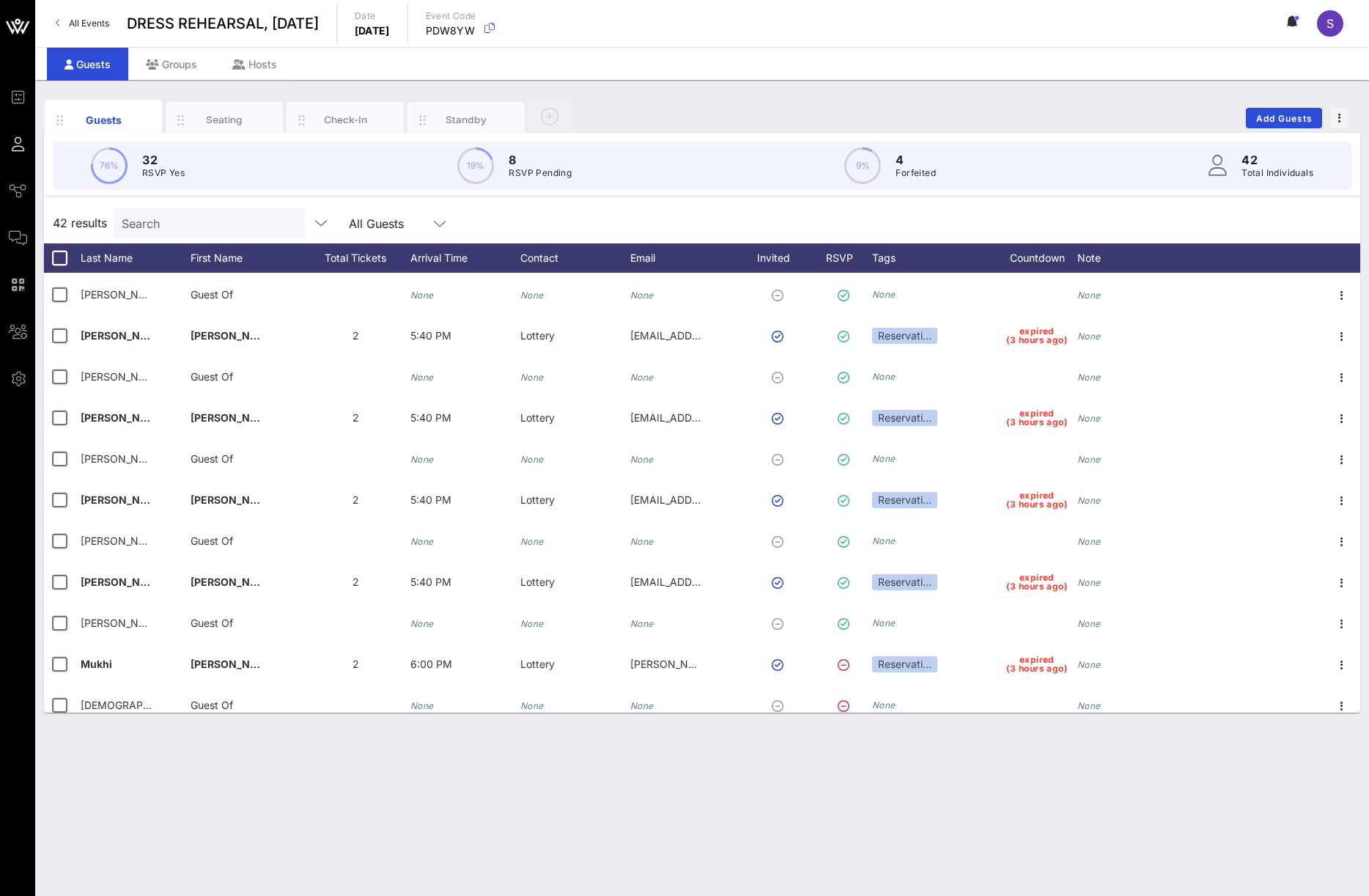
scroll to position [1284, 0]
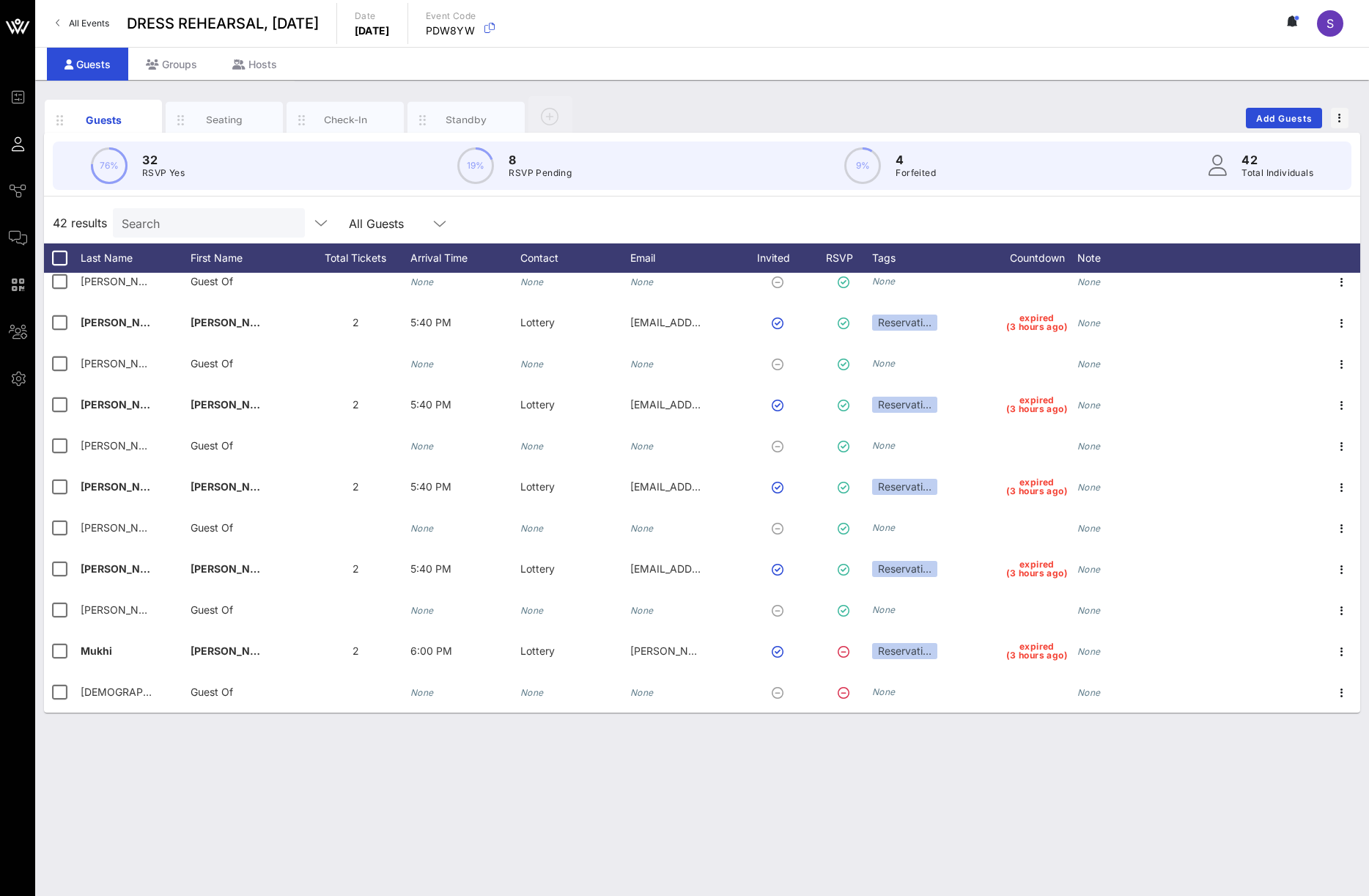
click at [804, 213] on div "42 results Search All Guests" at bounding box center [702, 222] width 1316 height 41
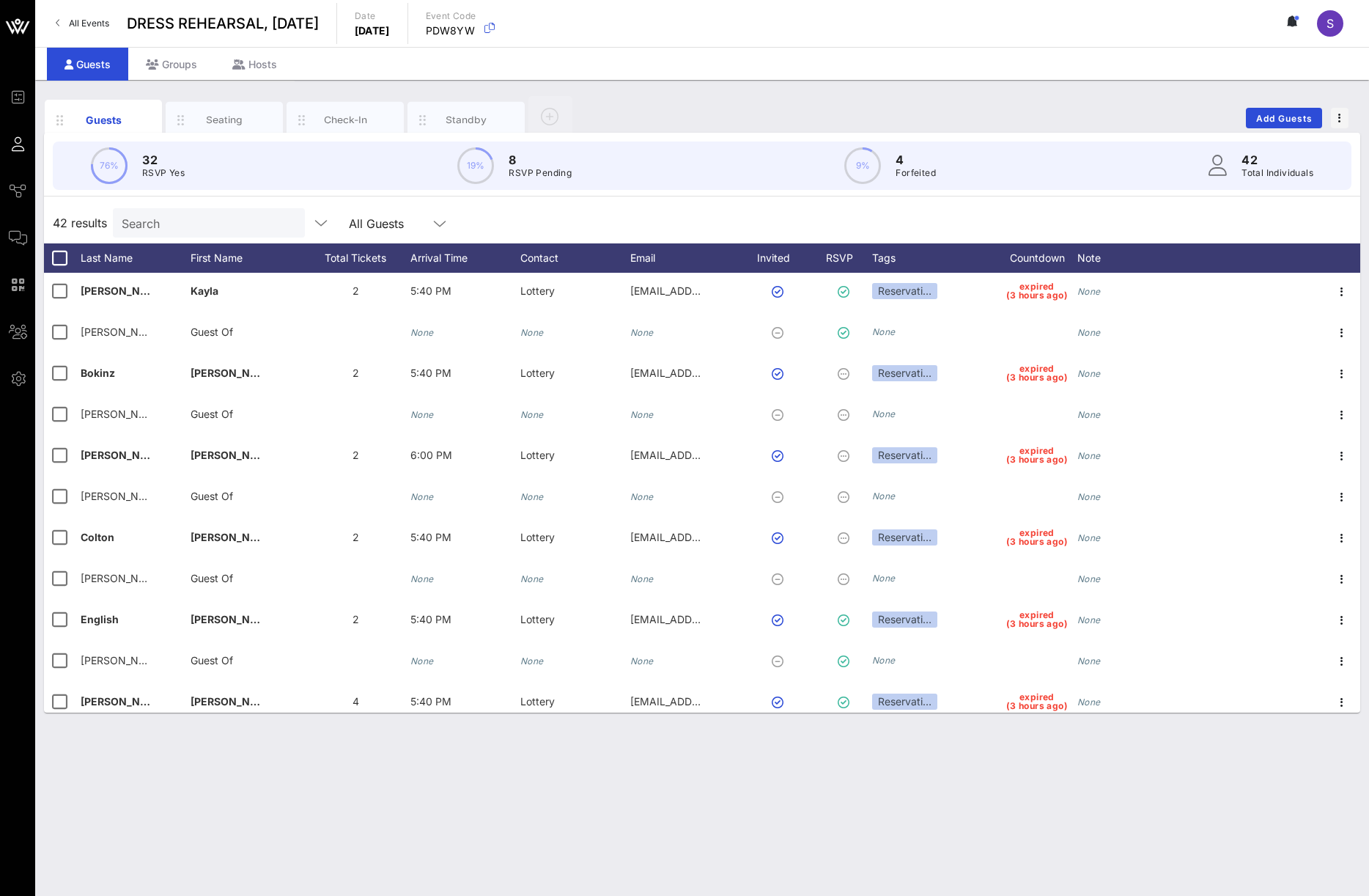
scroll to position [0, 0]
click at [745, 202] on div "76% 32 RSVP Yes 19% 8 RSVP Pending 9% 4 Forfeited 42 Total Individuals 42 resul…" at bounding box center [702, 422] width 1316 height 580
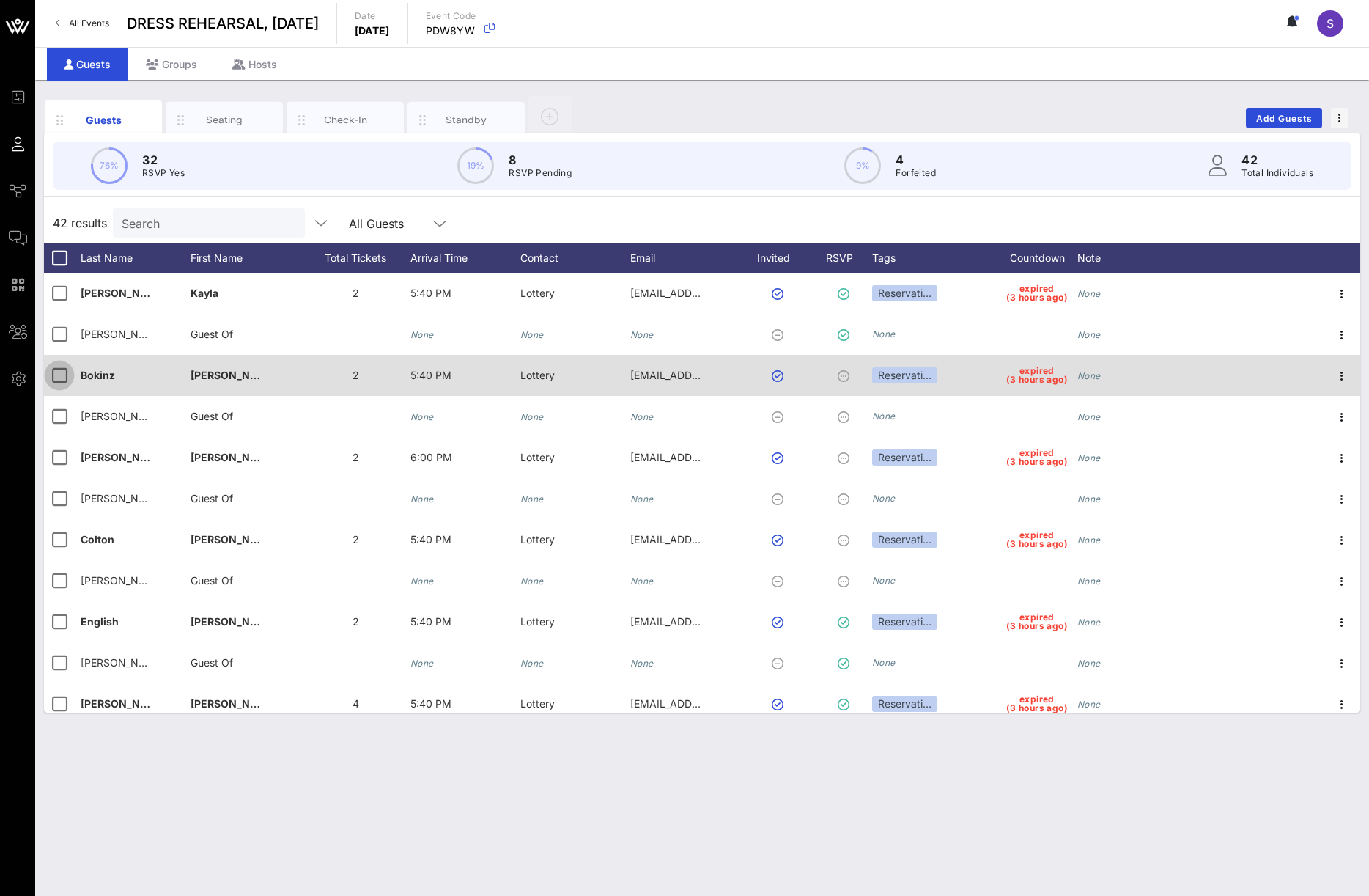
click at [48, 382] on div at bounding box center [59, 375] width 25 height 25
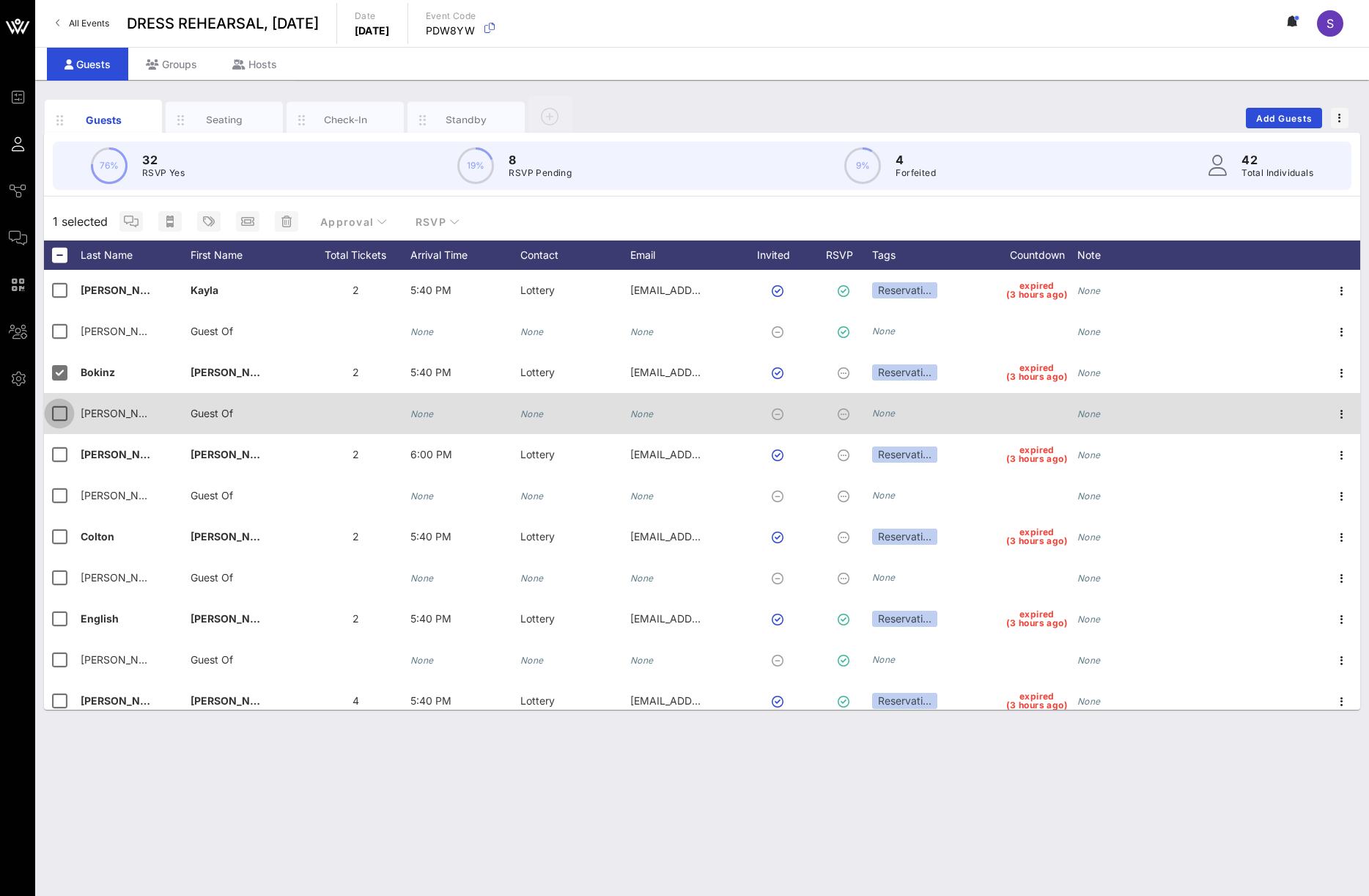
click at [55, 414] on div at bounding box center [59, 413] width 25 height 25
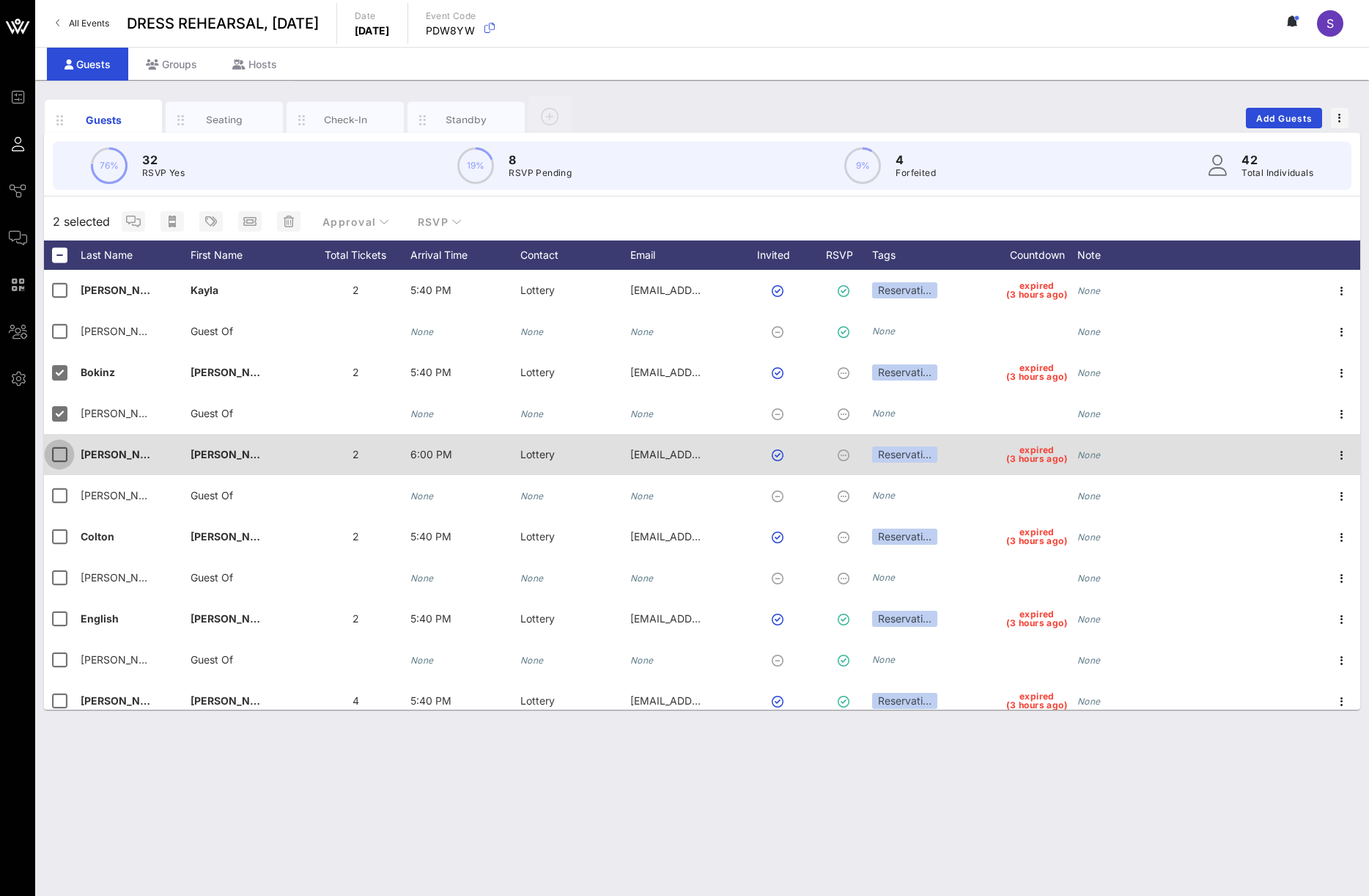
click at [57, 460] on div at bounding box center [59, 454] width 25 height 25
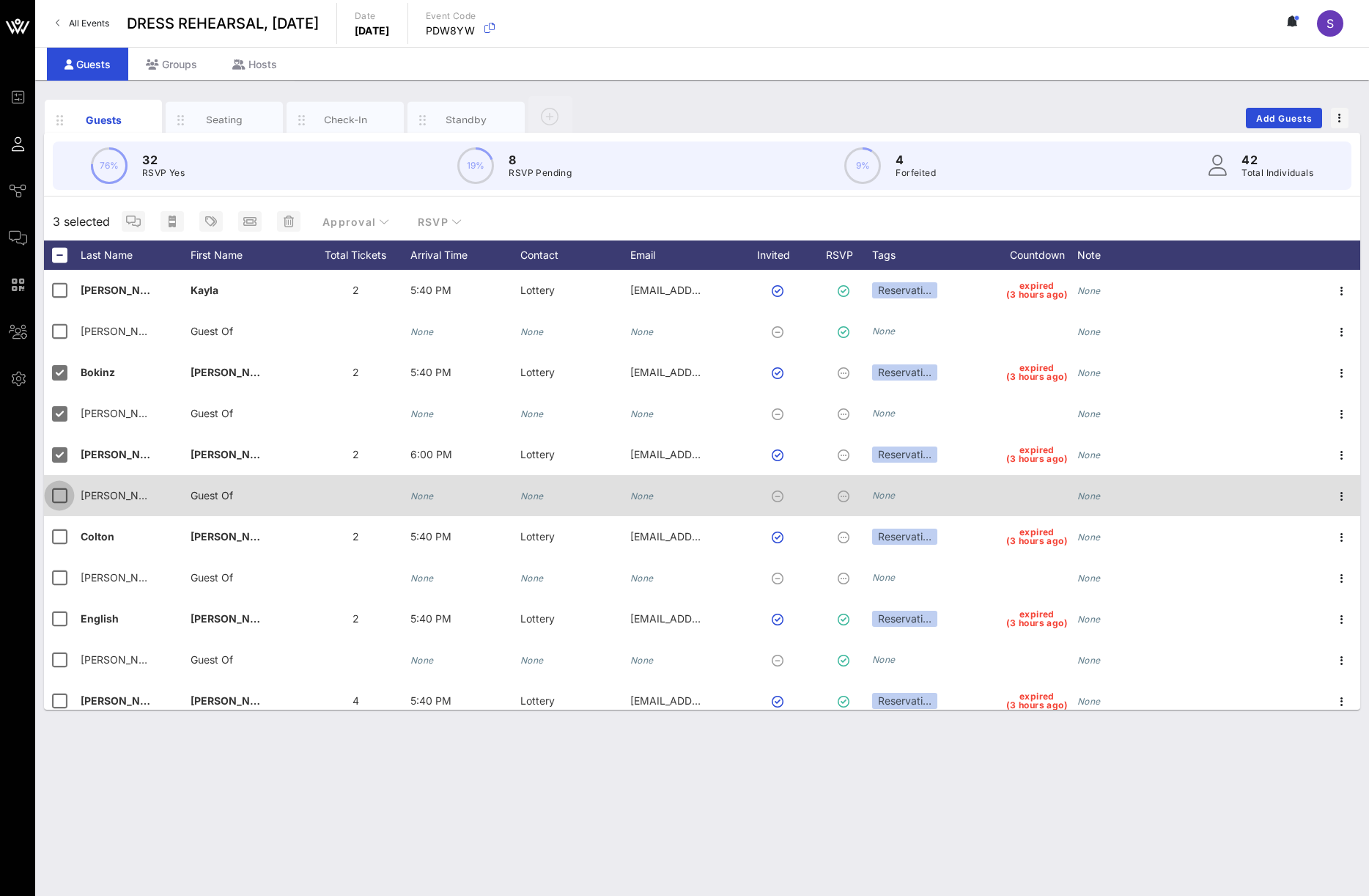
click at [57, 500] on div at bounding box center [59, 495] width 25 height 25
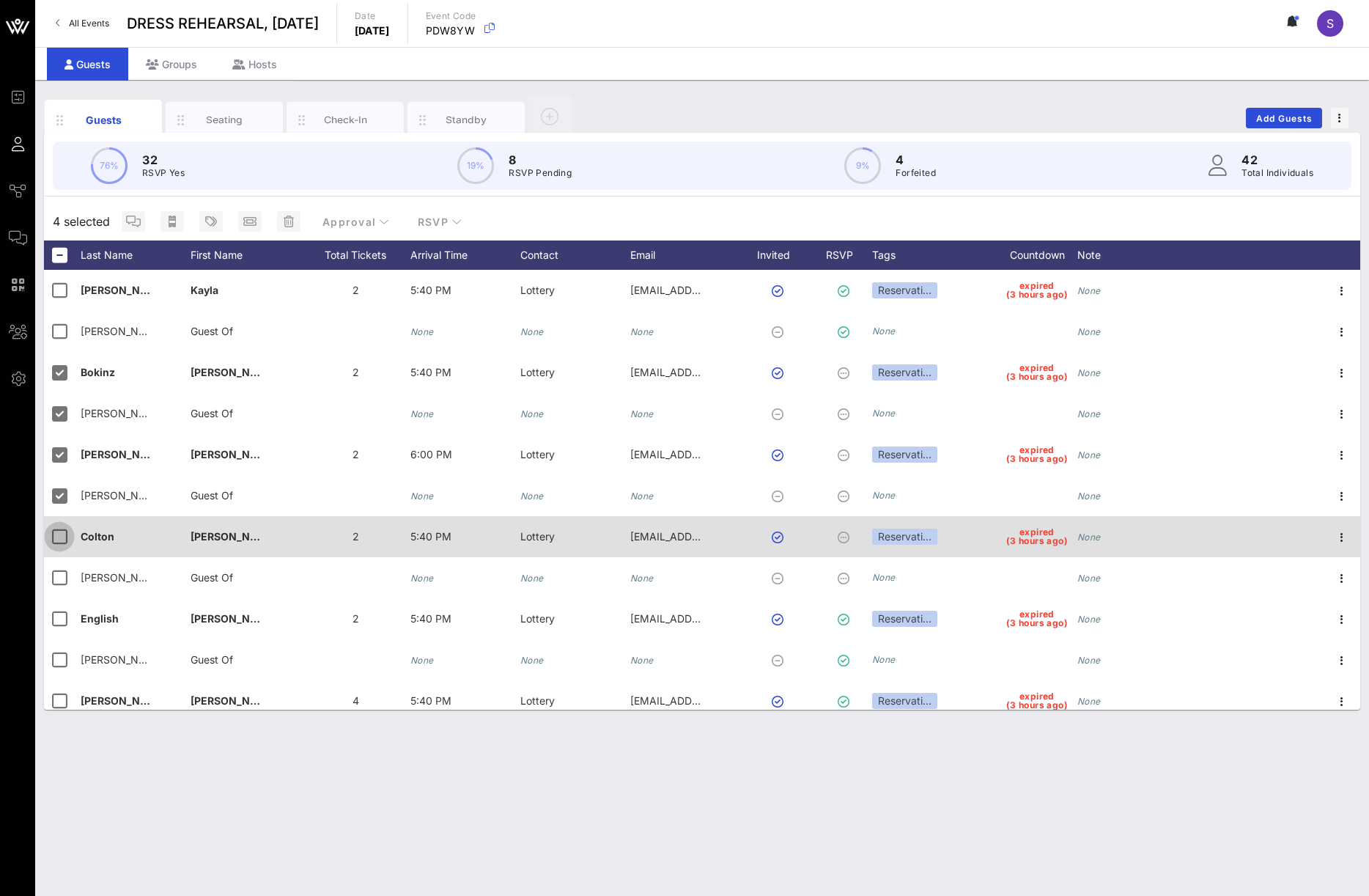
click at [56, 534] on div at bounding box center [59, 536] width 25 height 25
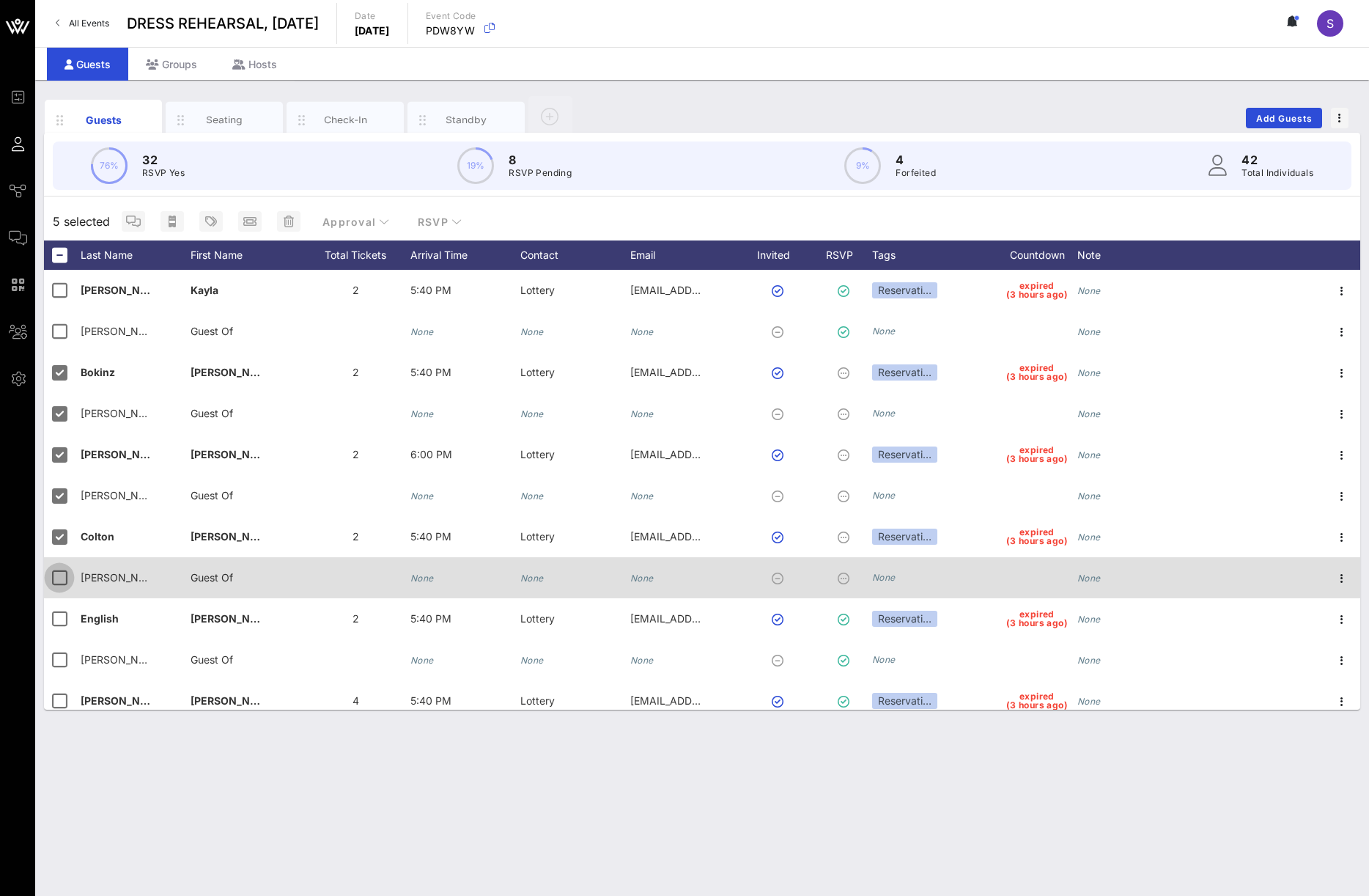
click at [56, 578] on div at bounding box center [59, 577] width 25 height 25
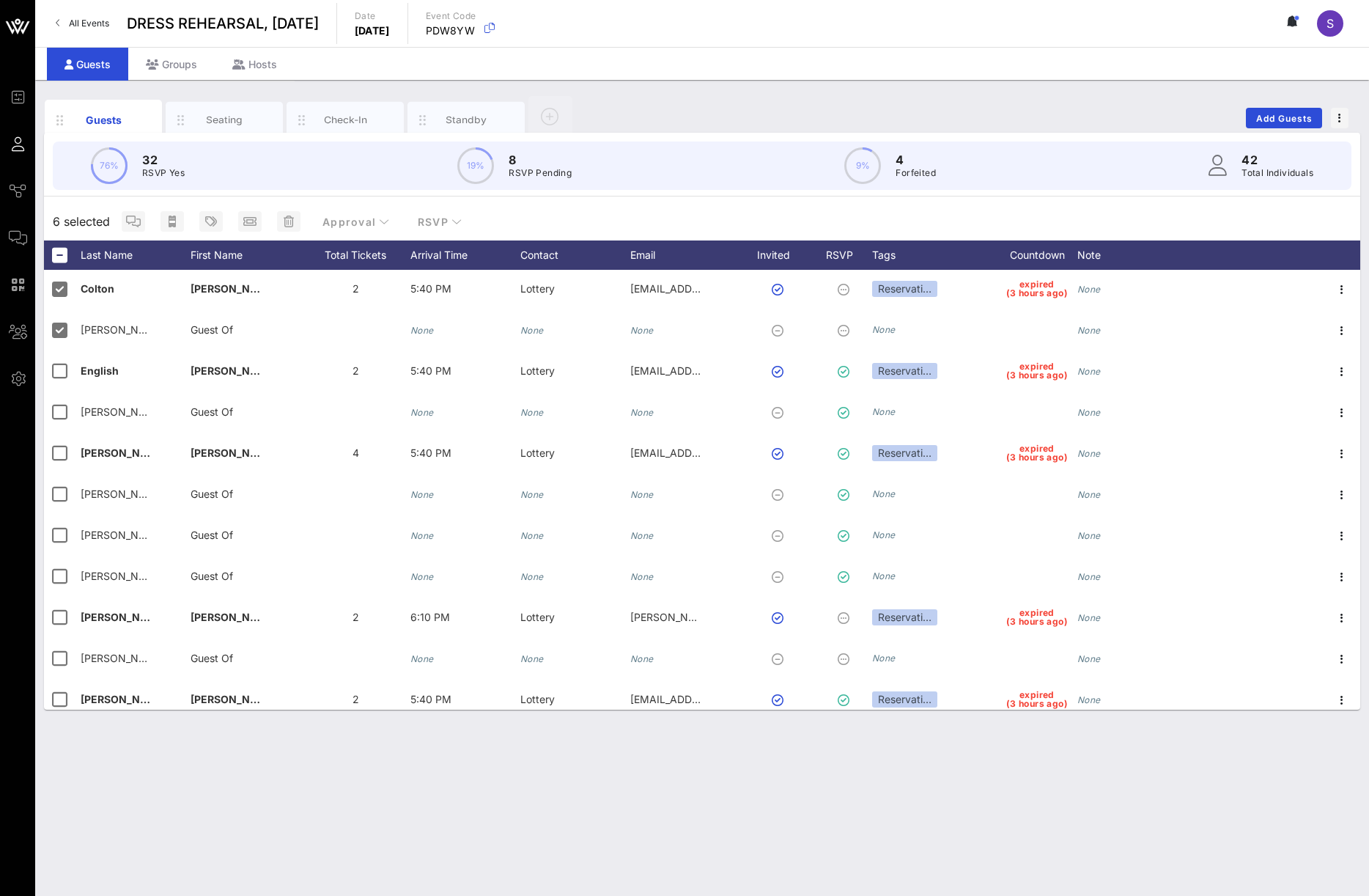
scroll to position [293, 0]
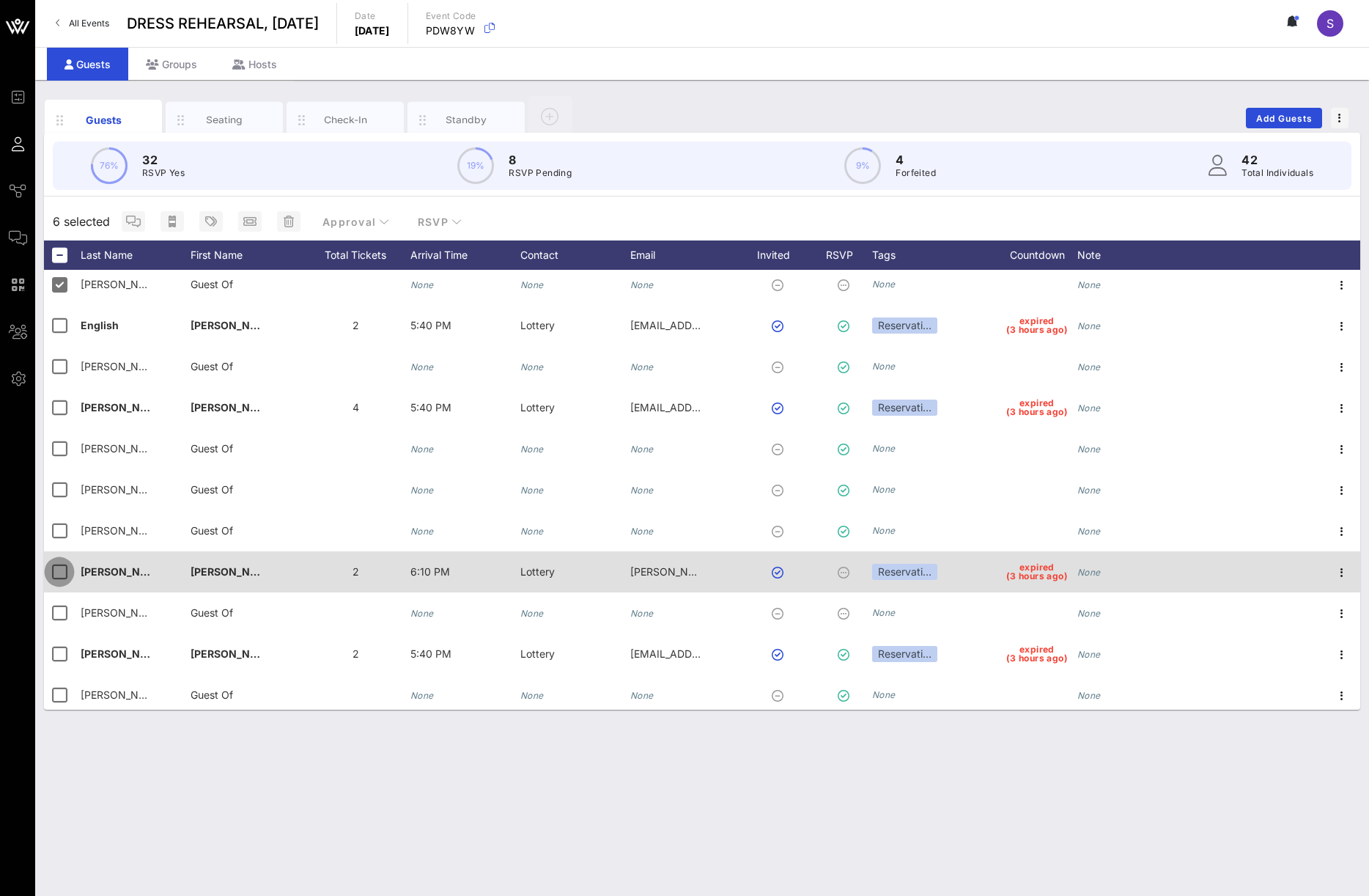
click at [52, 574] on div at bounding box center [59, 572] width 25 height 25
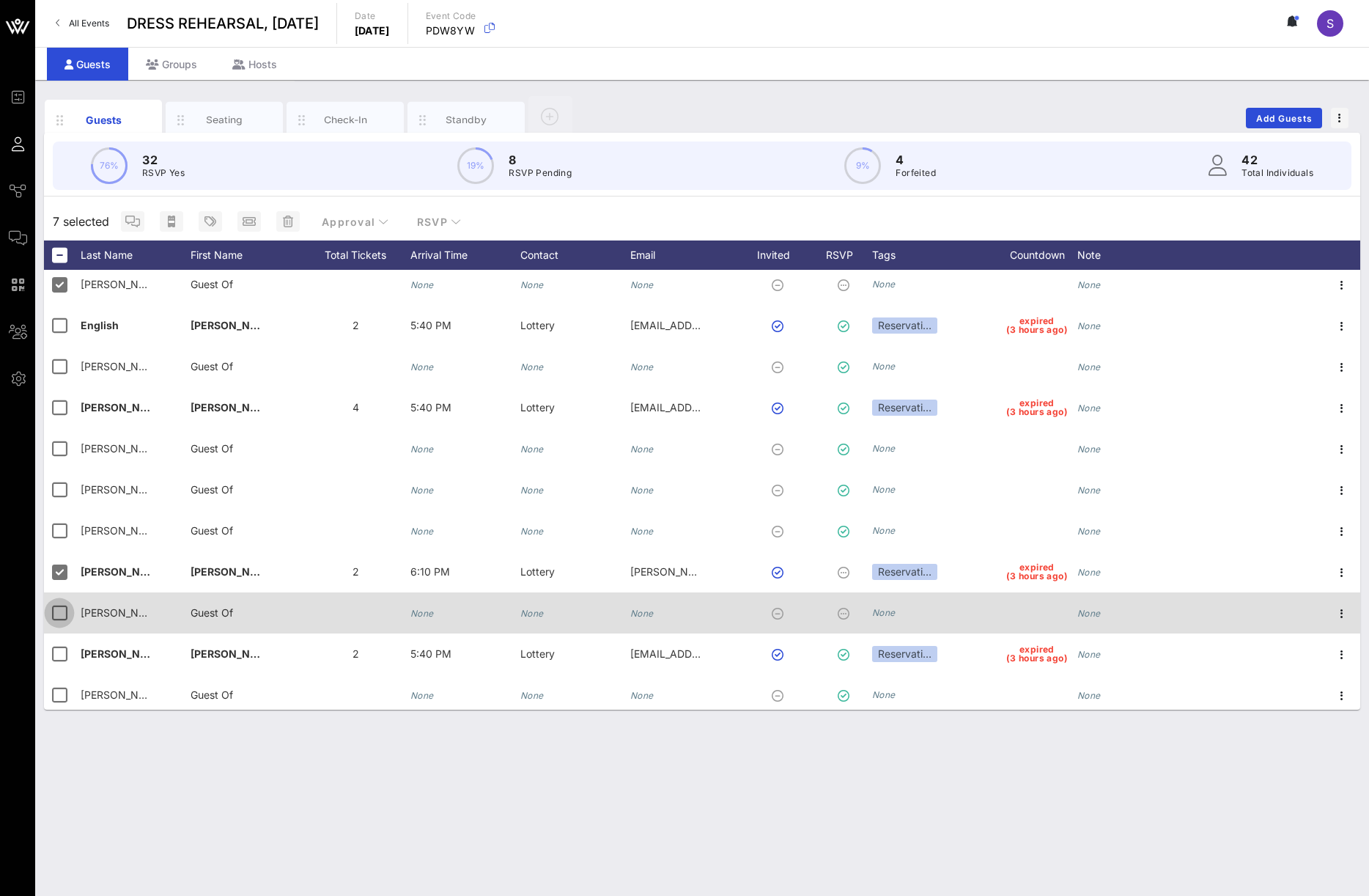
click at [52, 616] on div at bounding box center [59, 612] width 25 height 25
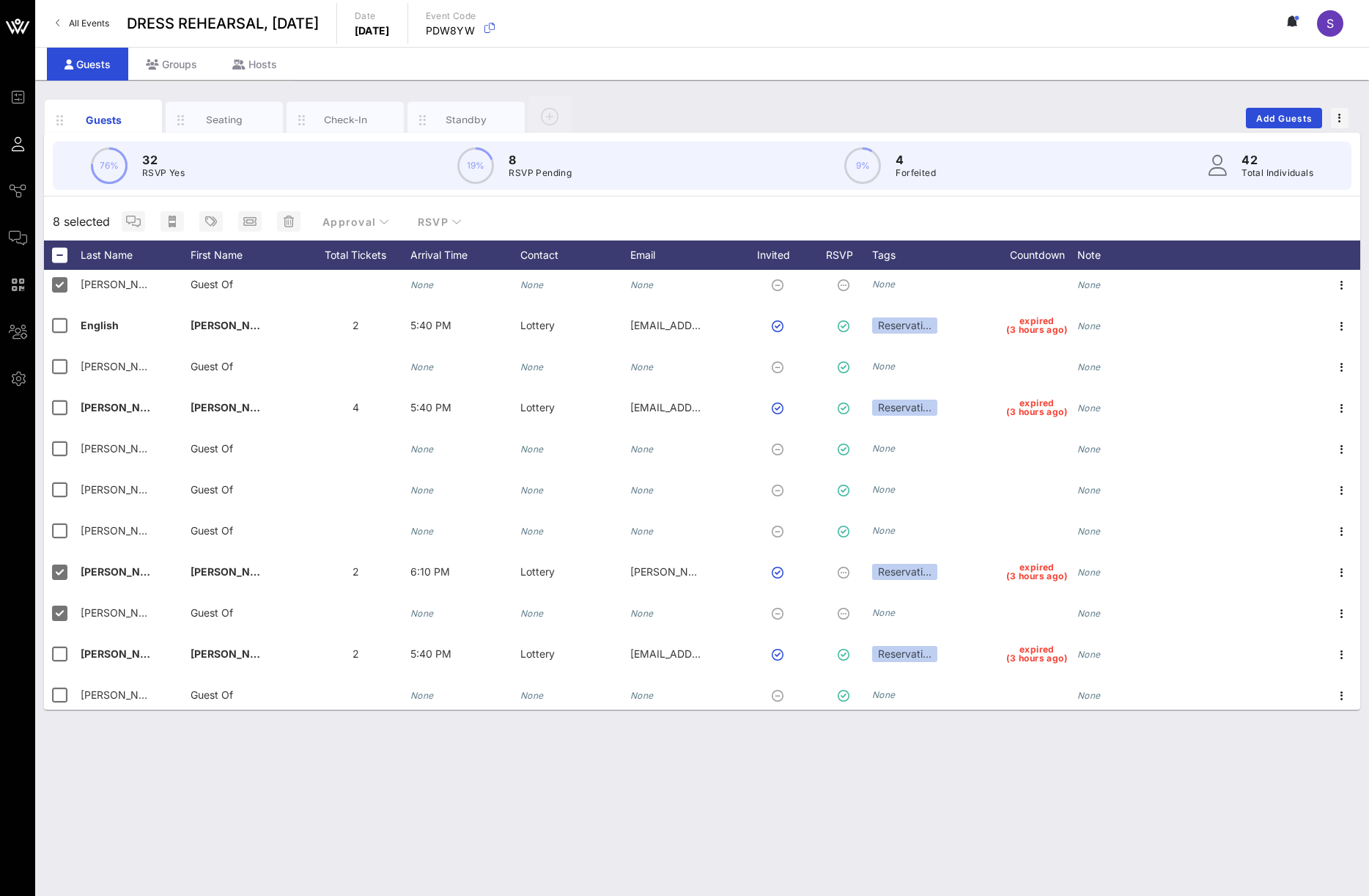
click at [832, 210] on div "8 selected Approval RSVP" at bounding box center [702, 220] width 1316 height 38
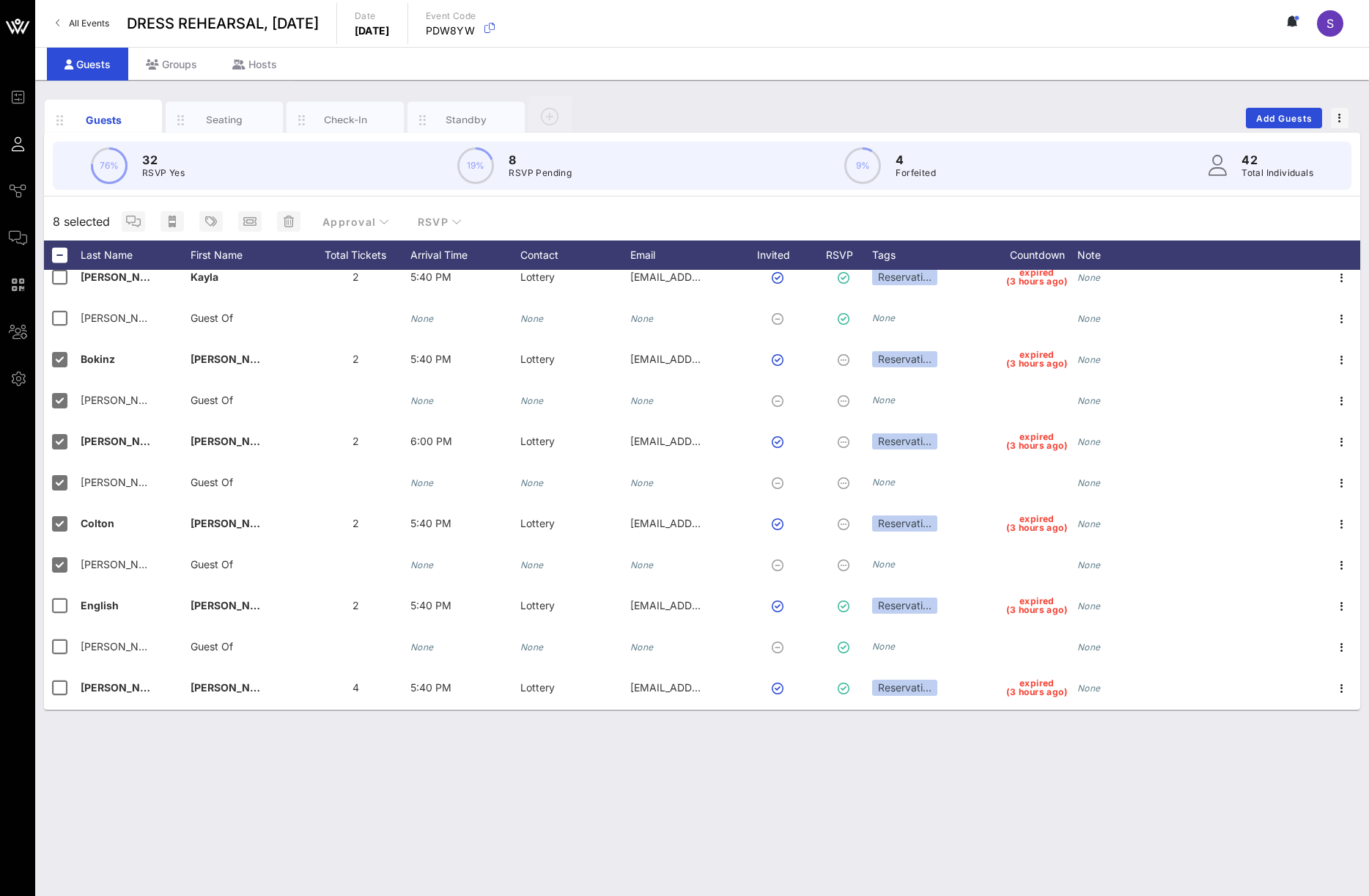
scroll to position [0, 0]
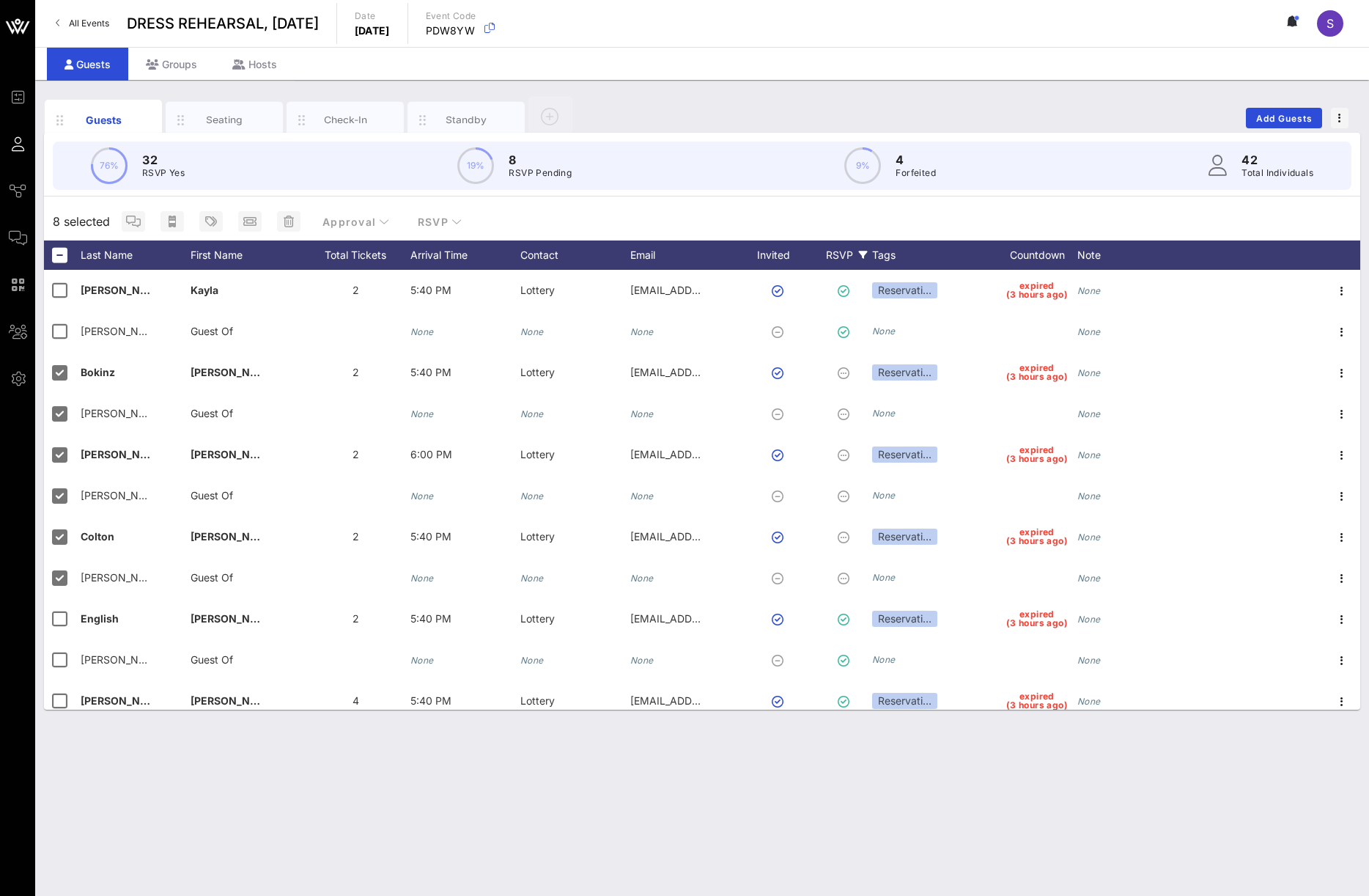
click at [844, 255] on div "RSVP" at bounding box center [847, 255] width 52 height 29
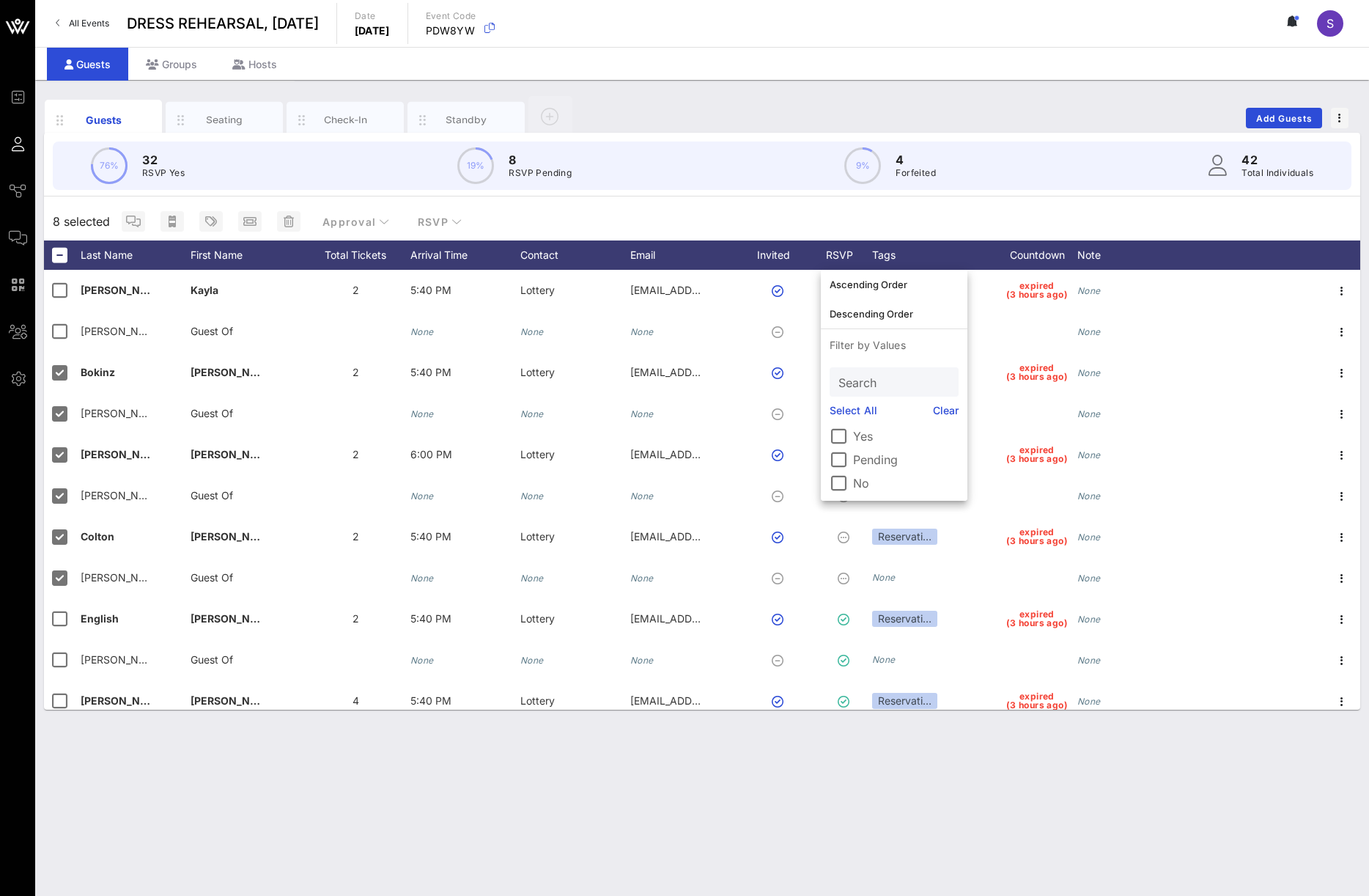
click at [890, 454] on label "Pending" at bounding box center [906, 460] width 106 height 15
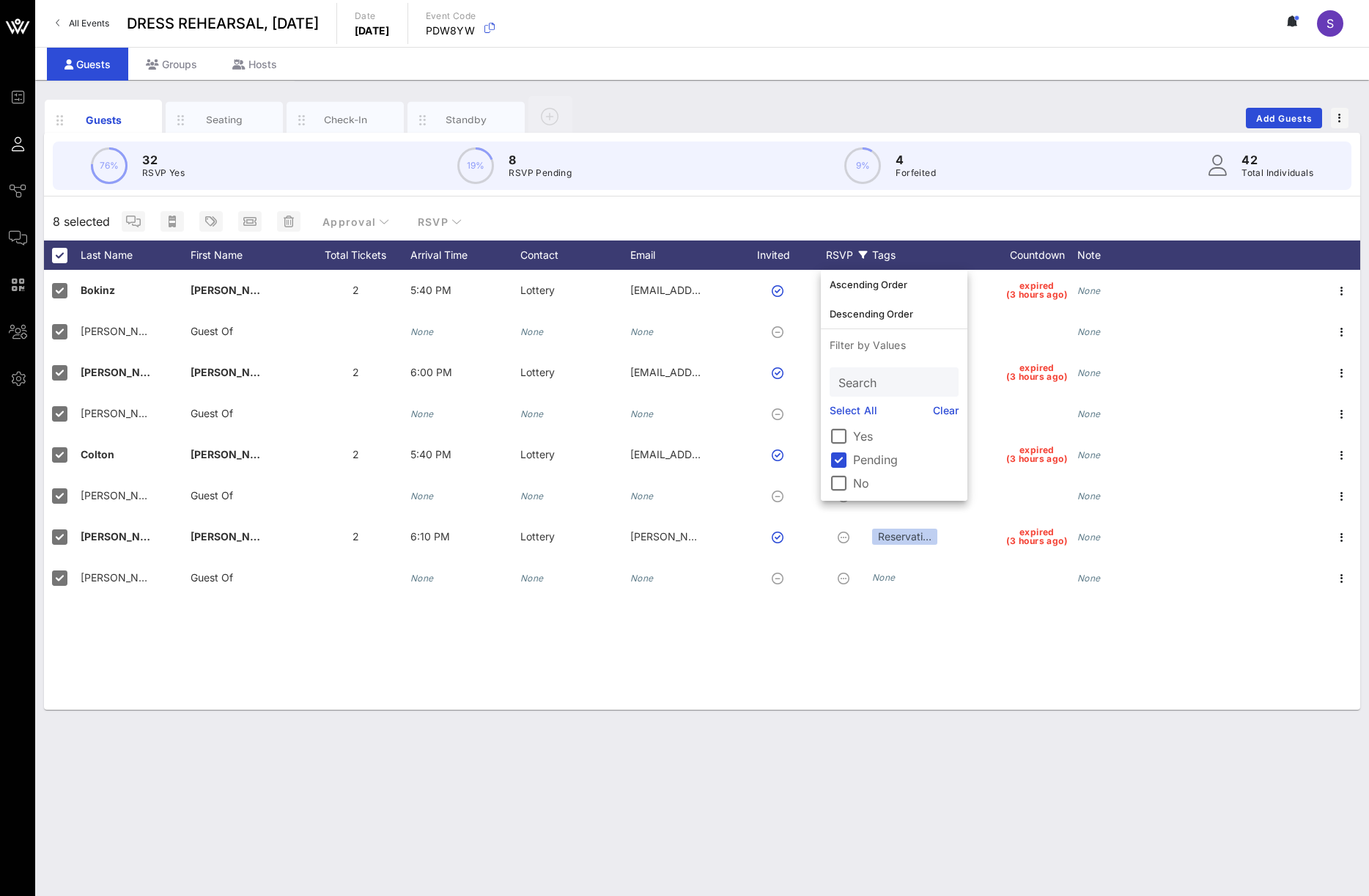
click at [848, 226] on div "8 selected Approval RSVP" at bounding box center [702, 220] width 1316 height 38
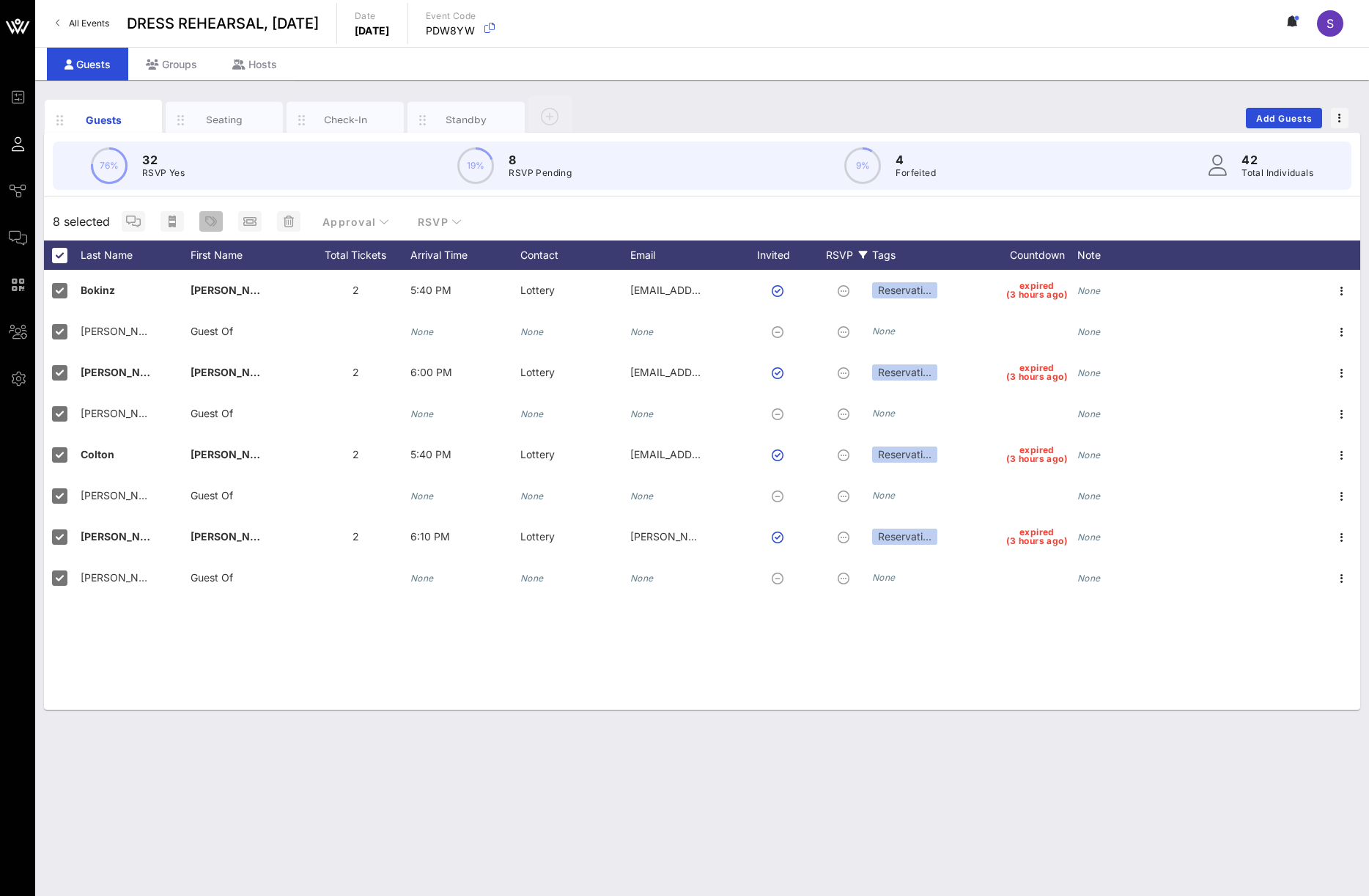
click at [210, 222] on icon "button" at bounding box center [211, 221] width 12 height 12
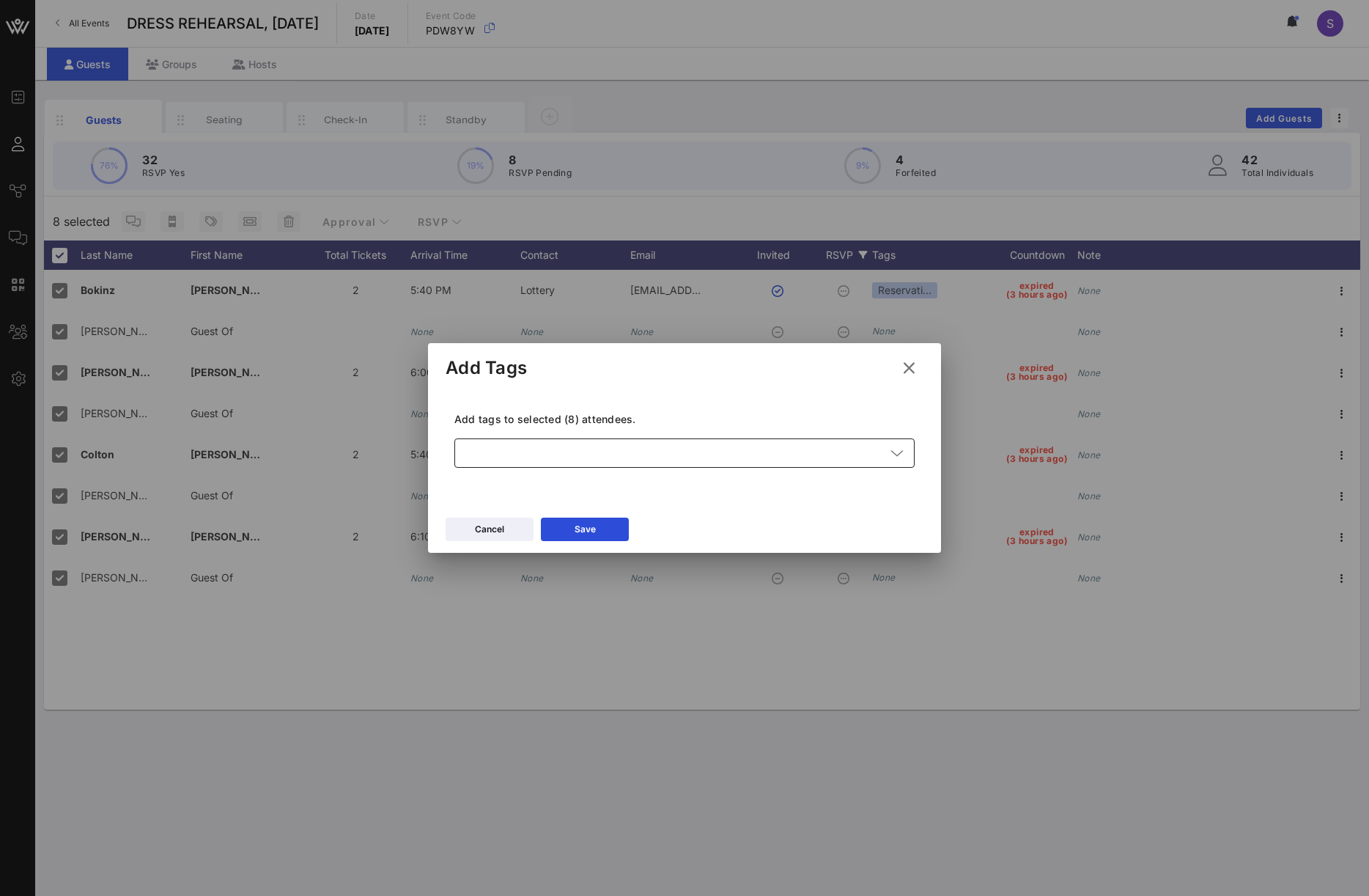
click at [564, 444] on div at bounding box center [675, 454] width 422 height 29
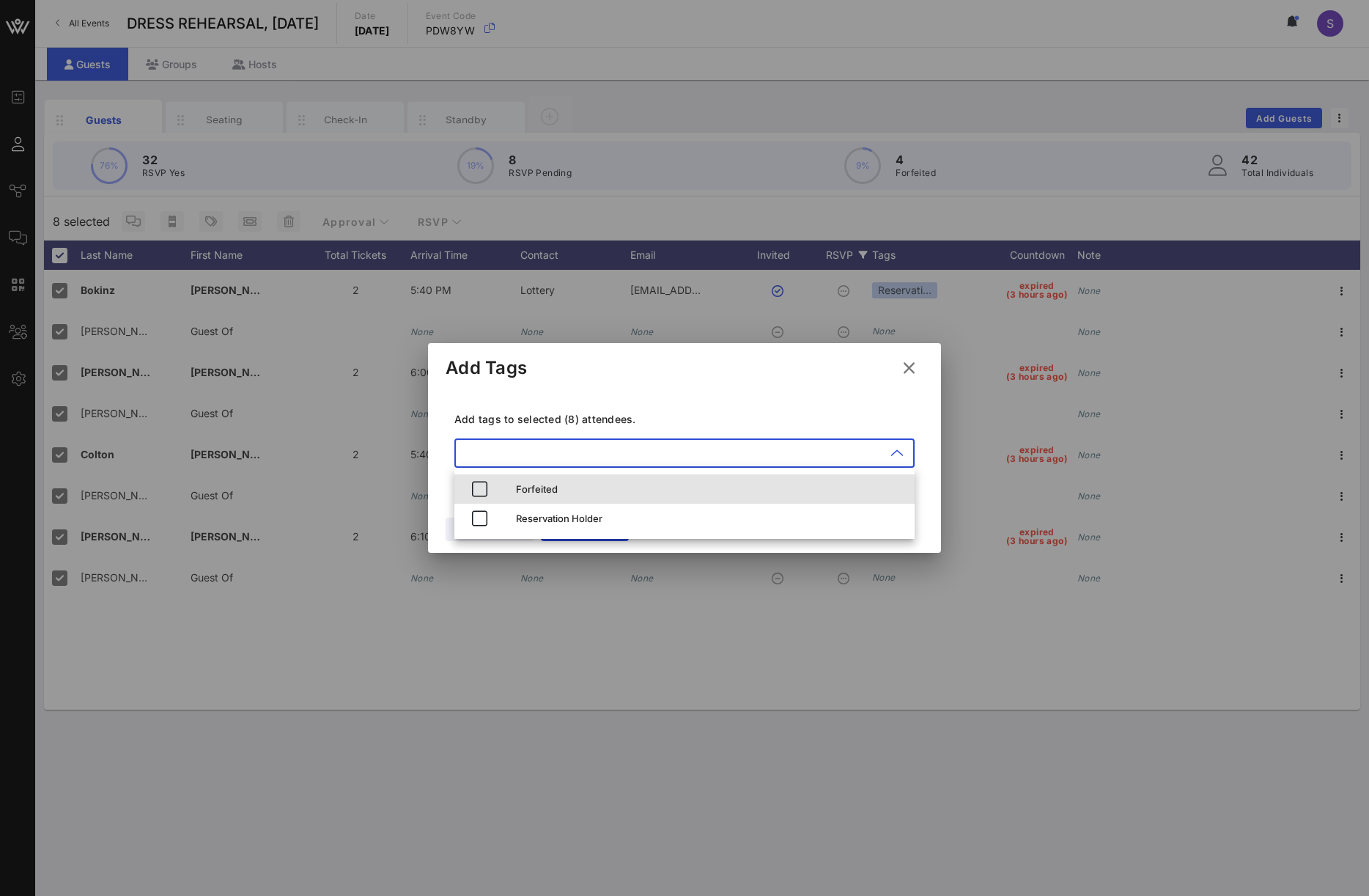
click at [562, 478] on div "Forfeited" at bounding box center [710, 489] width 387 height 23
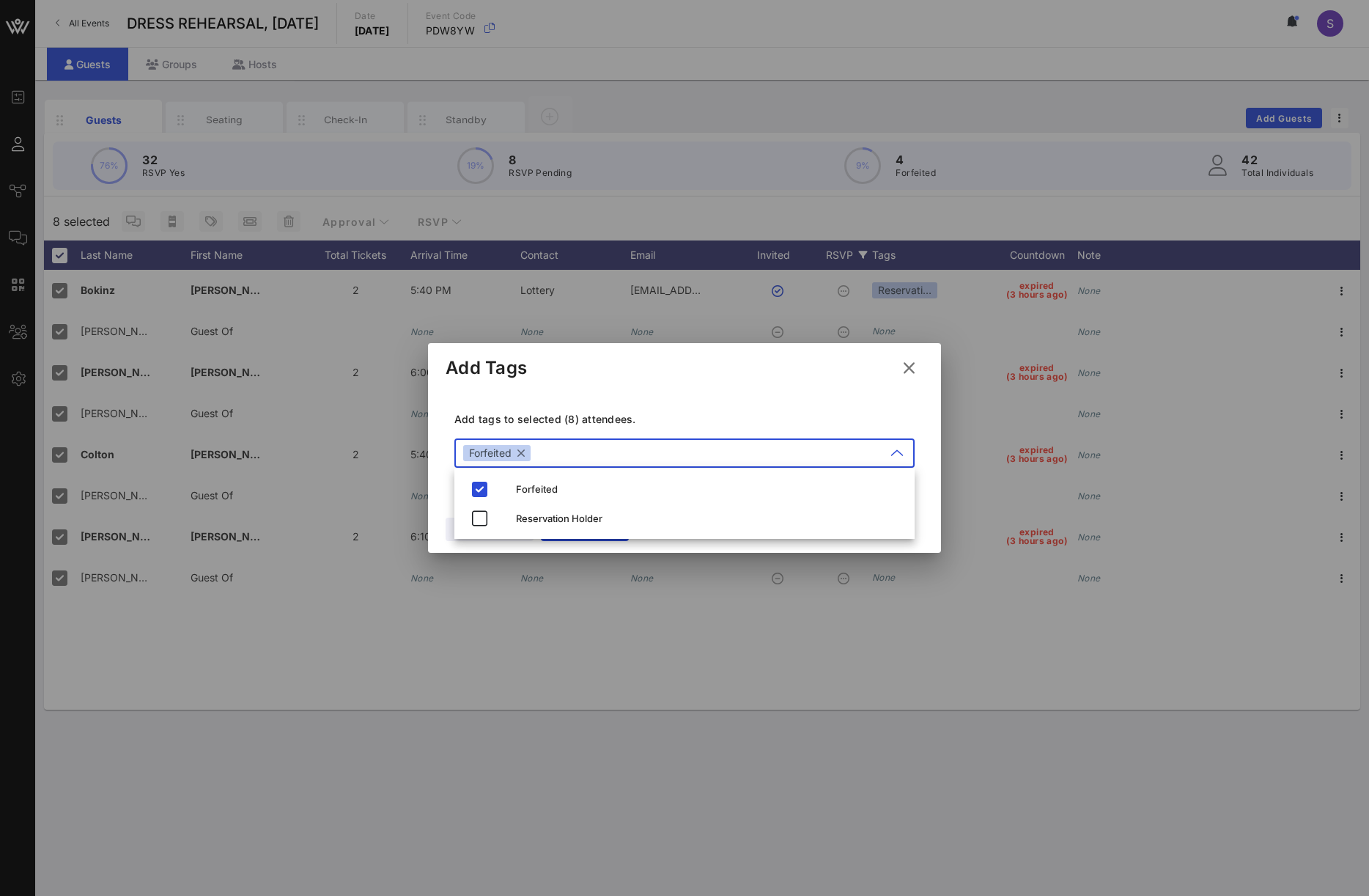
click at [582, 396] on div "Add tags to selected (8) attendees. ​ Forfeited" at bounding box center [685, 442] width 478 height 107
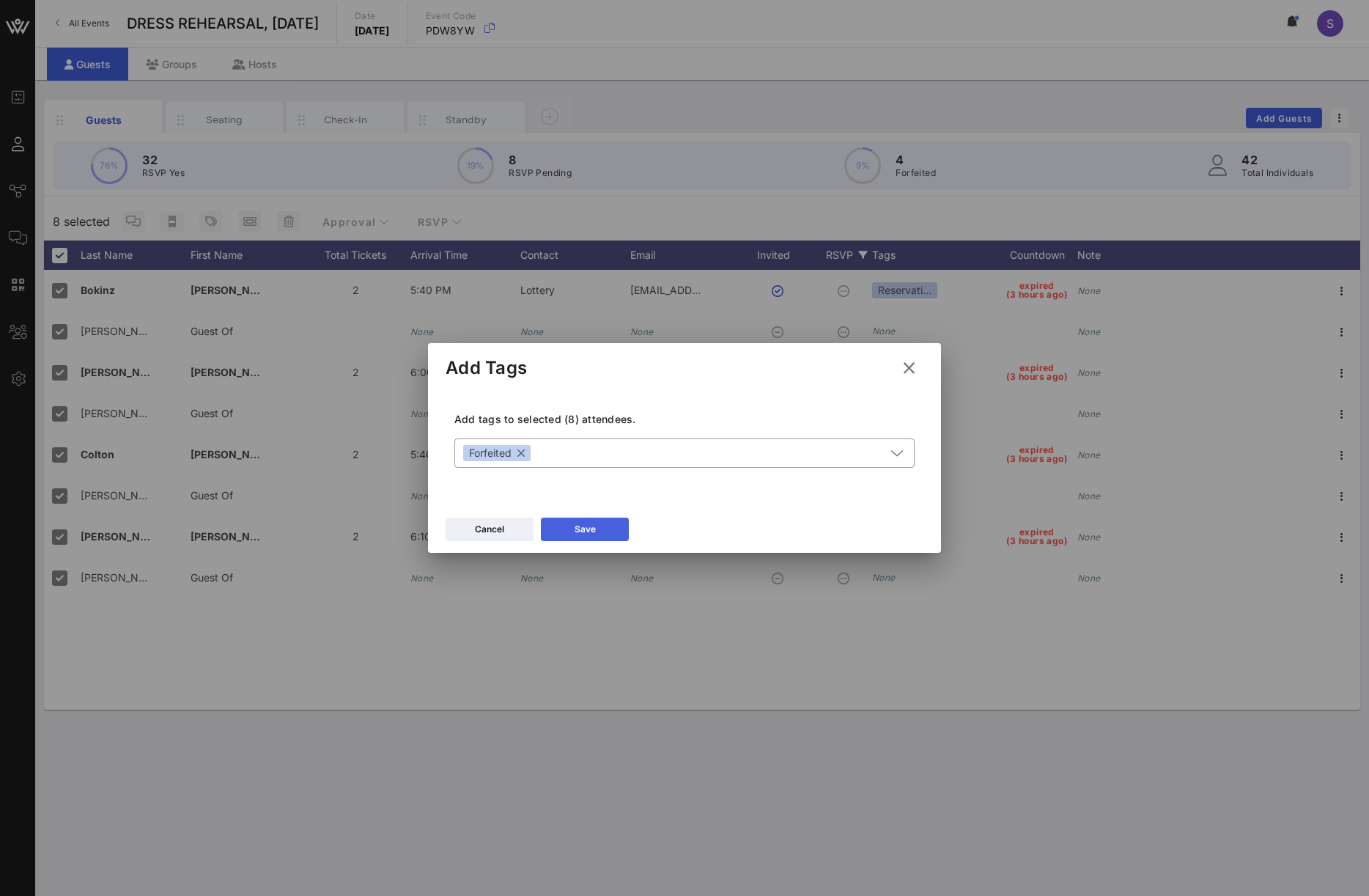
click at [603, 530] on button "Save" at bounding box center [584, 528] width 88 height 23
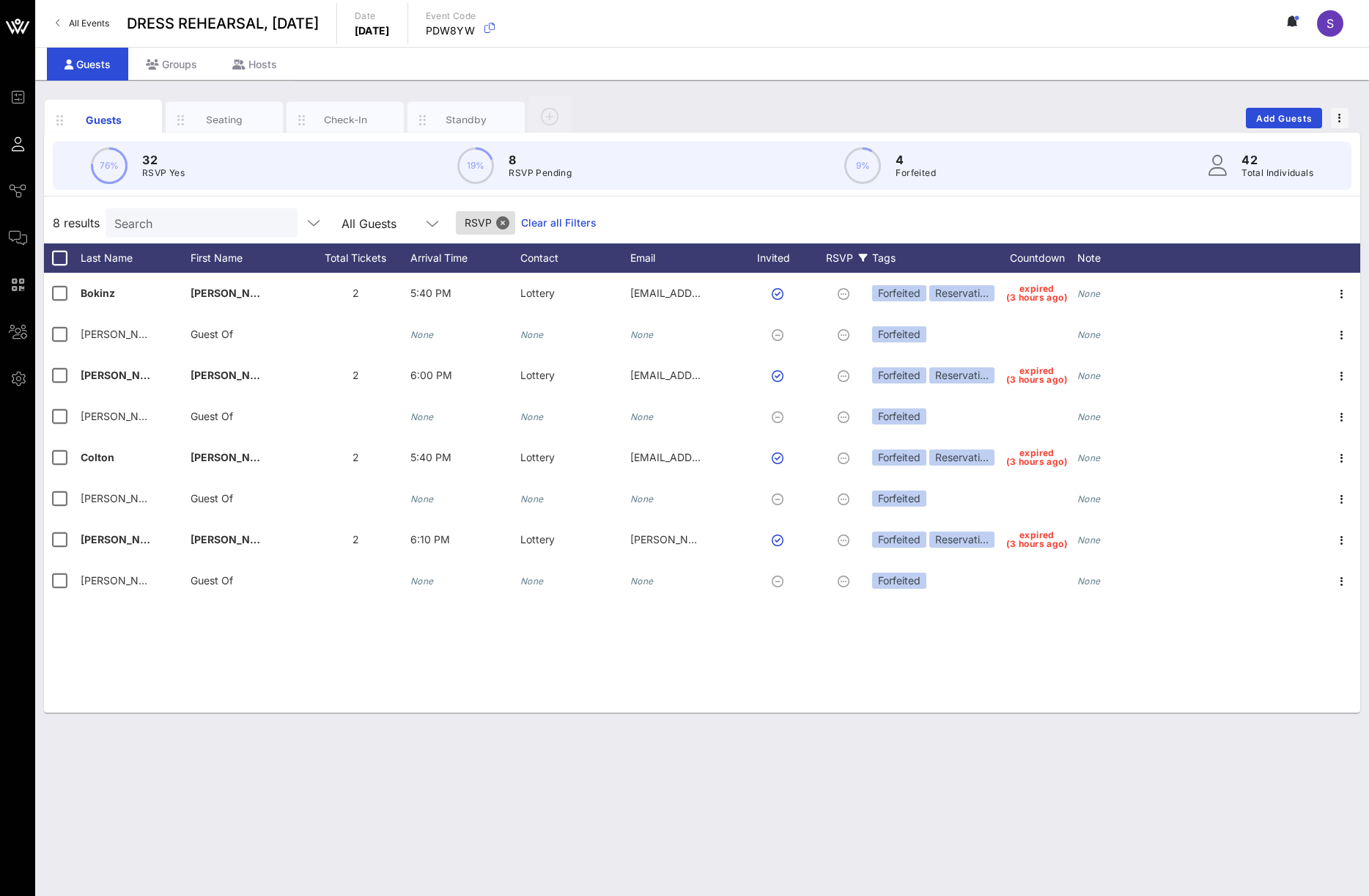
click at [569, 216] on link "Clear all Filters" at bounding box center [559, 222] width 76 height 16
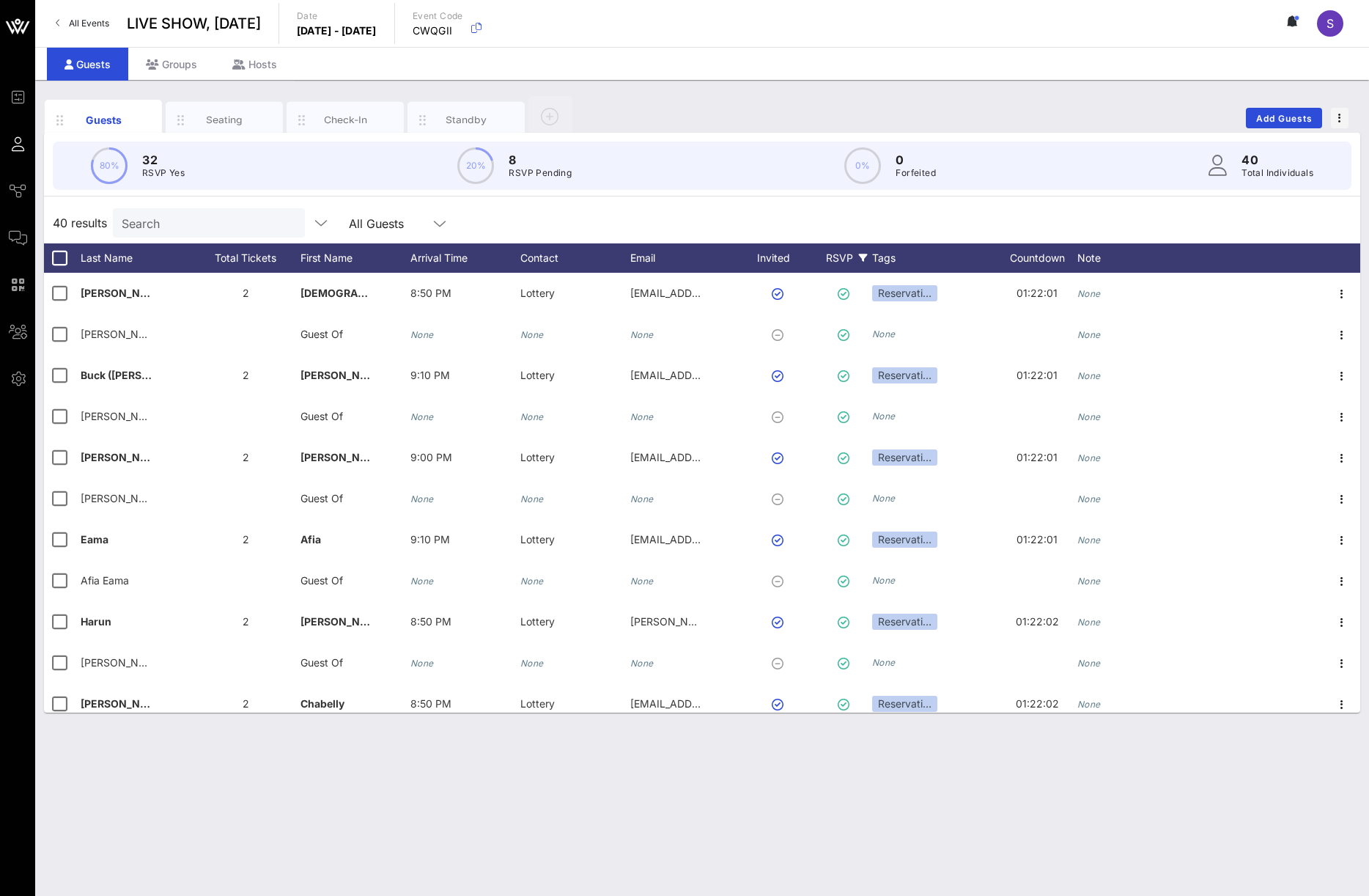
click at [843, 261] on div "RSVP" at bounding box center [847, 258] width 52 height 29
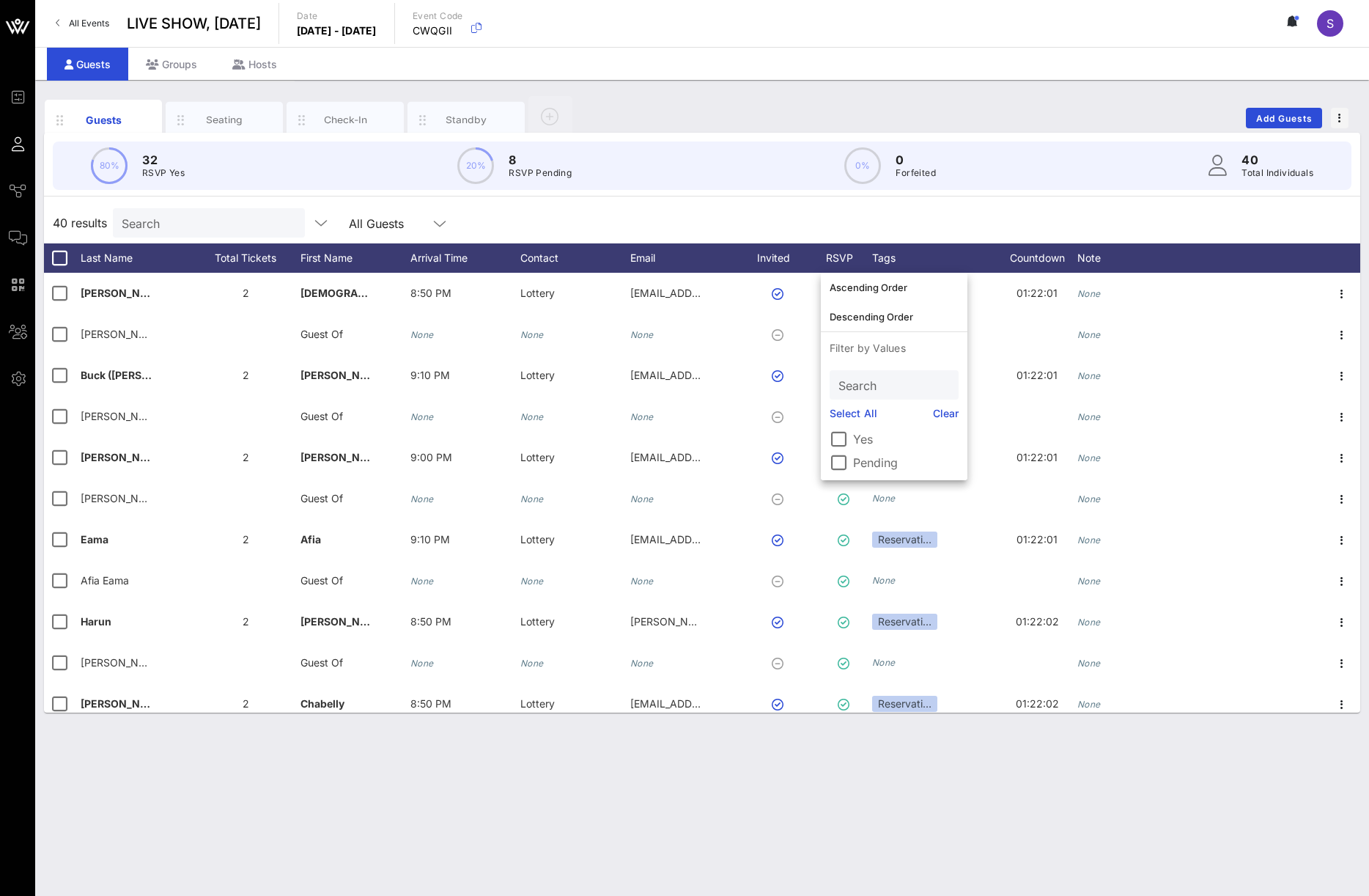
click at [861, 460] on label "Pending" at bounding box center [906, 463] width 106 height 15
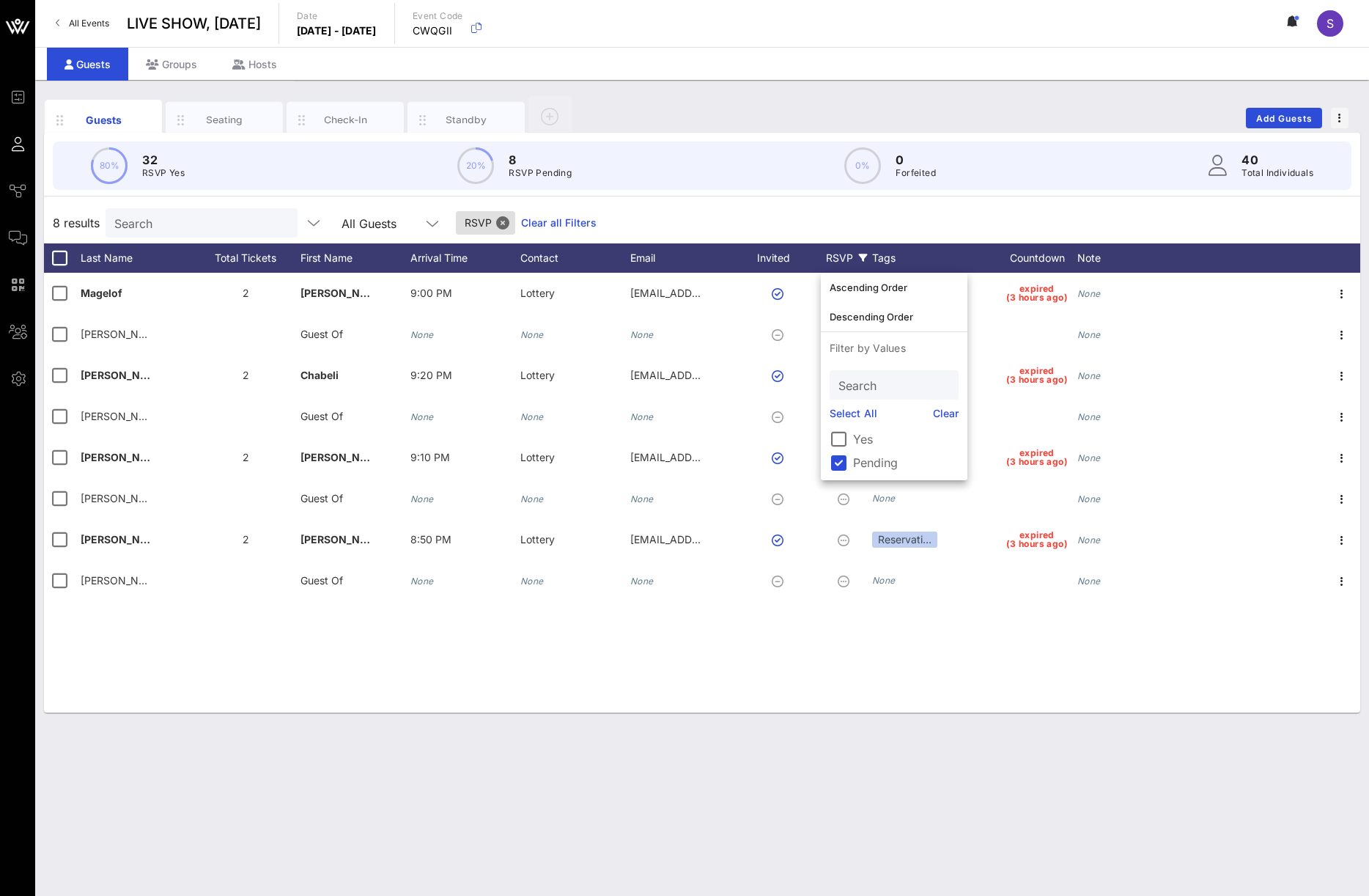
click at [838, 209] on div "8 results Search All Guests RSVP Clear all Filters" at bounding box center [702, 222] width 1316 height 41
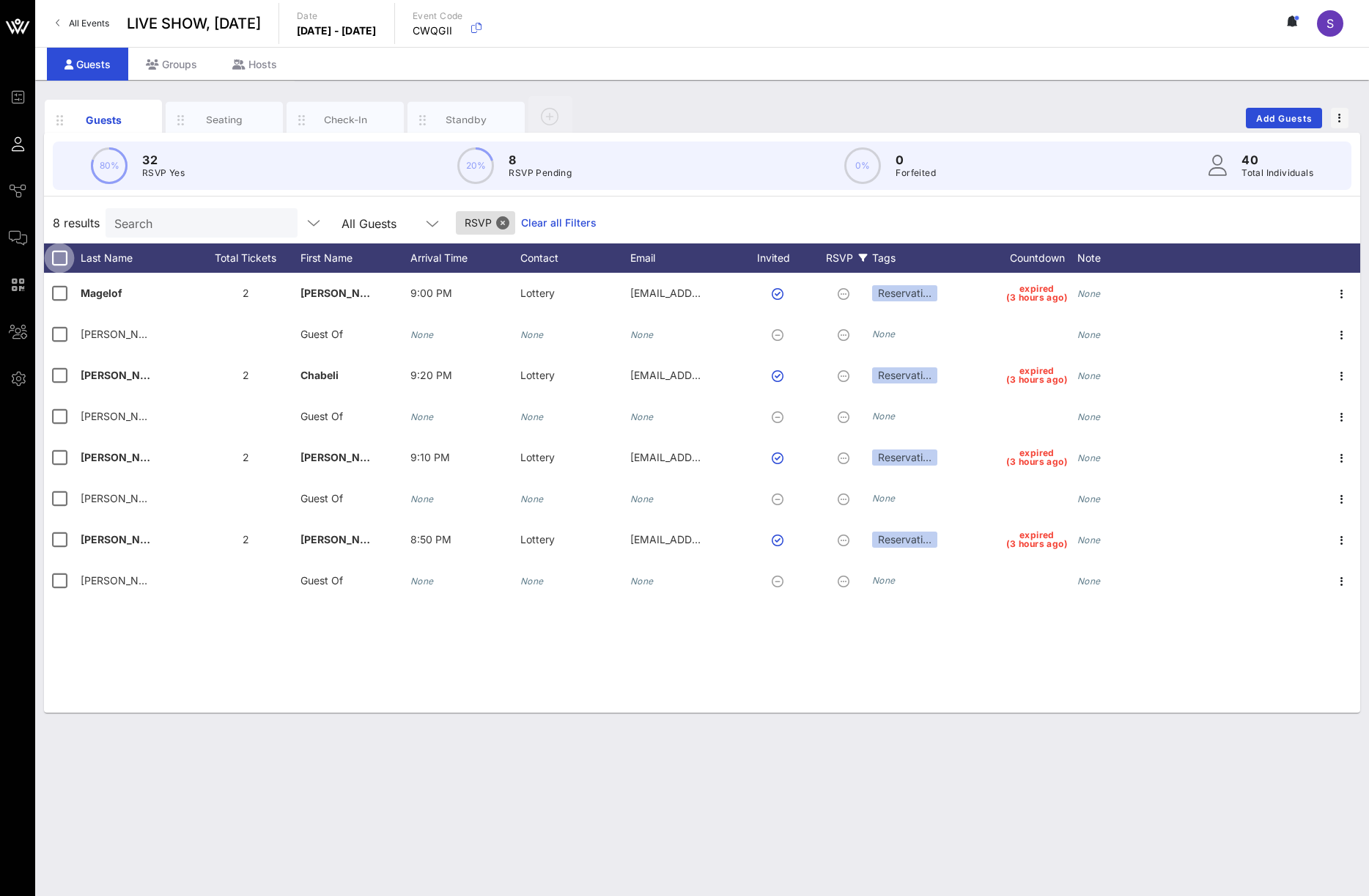
click at [55, 263] on div at bounding box center [59, 257] width 25 height 25
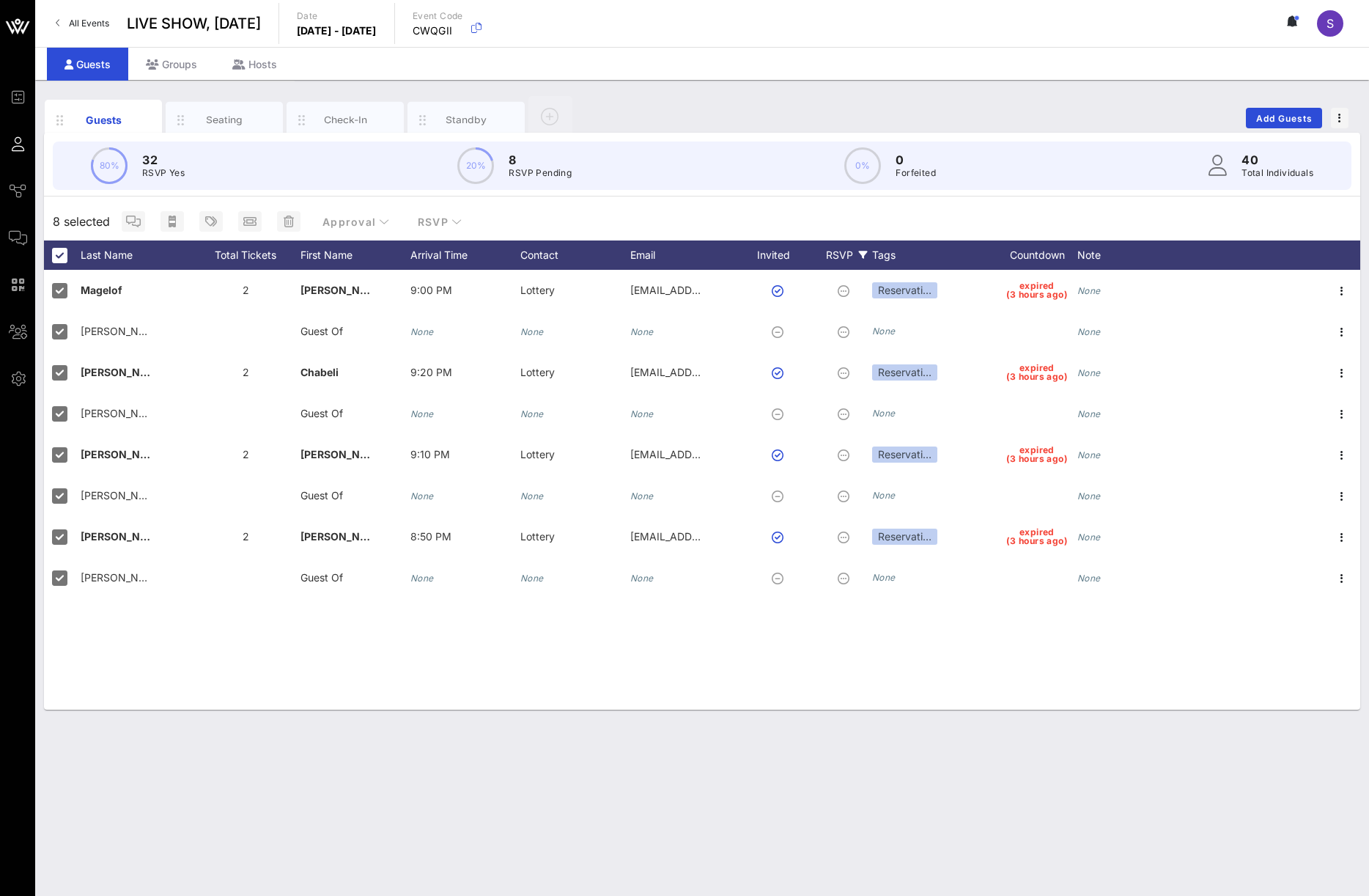
click at [755, 213] on div "8 selected Approval RSVP" at bounding box center [702, 220] width 1316 height 38
click at [209, 223] on icon "button" at bounding box center [211, 221] width 12 height 12
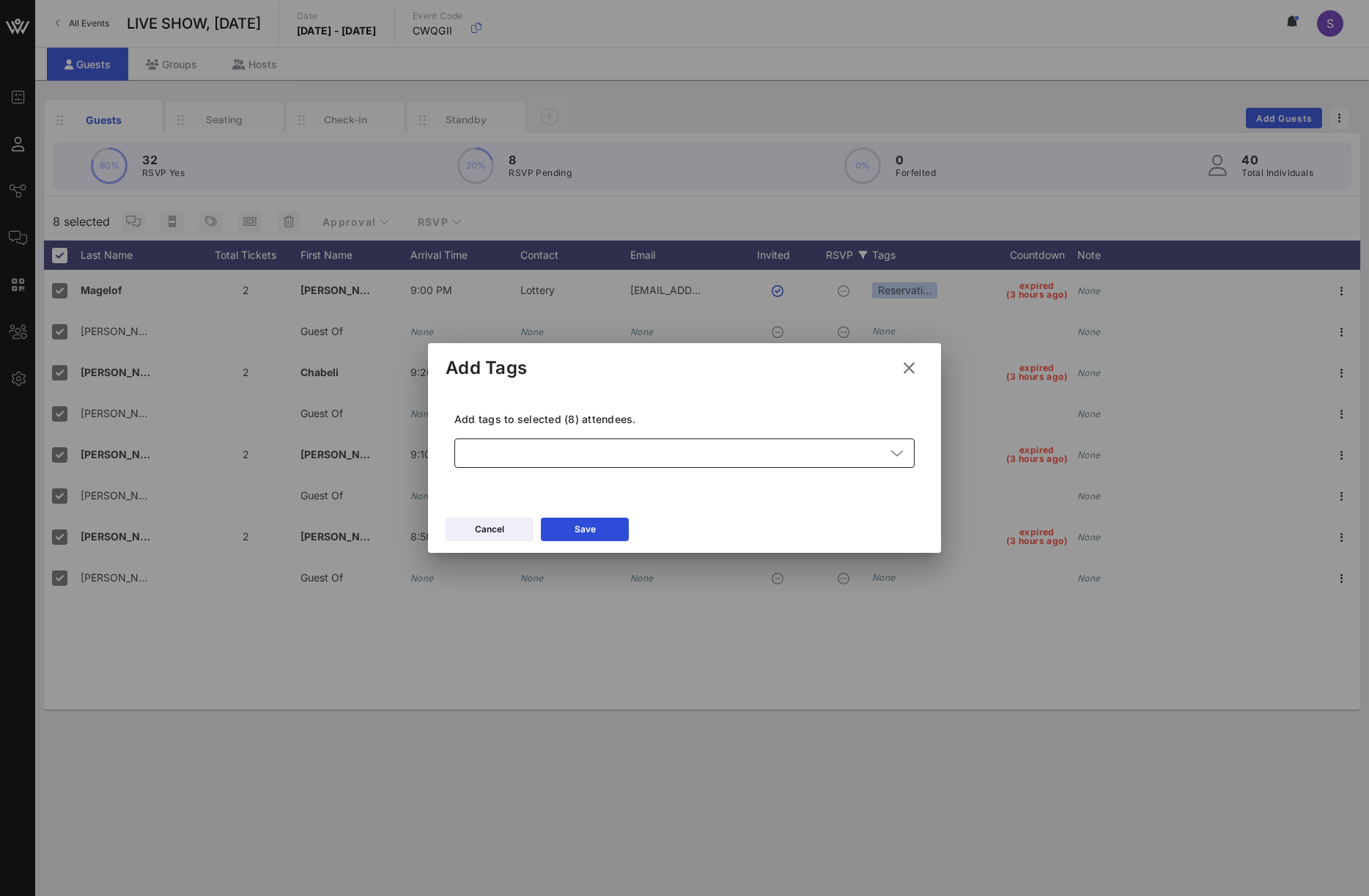
click at [650, 467] on div at bounding box center [675, 454] width 422 height 29
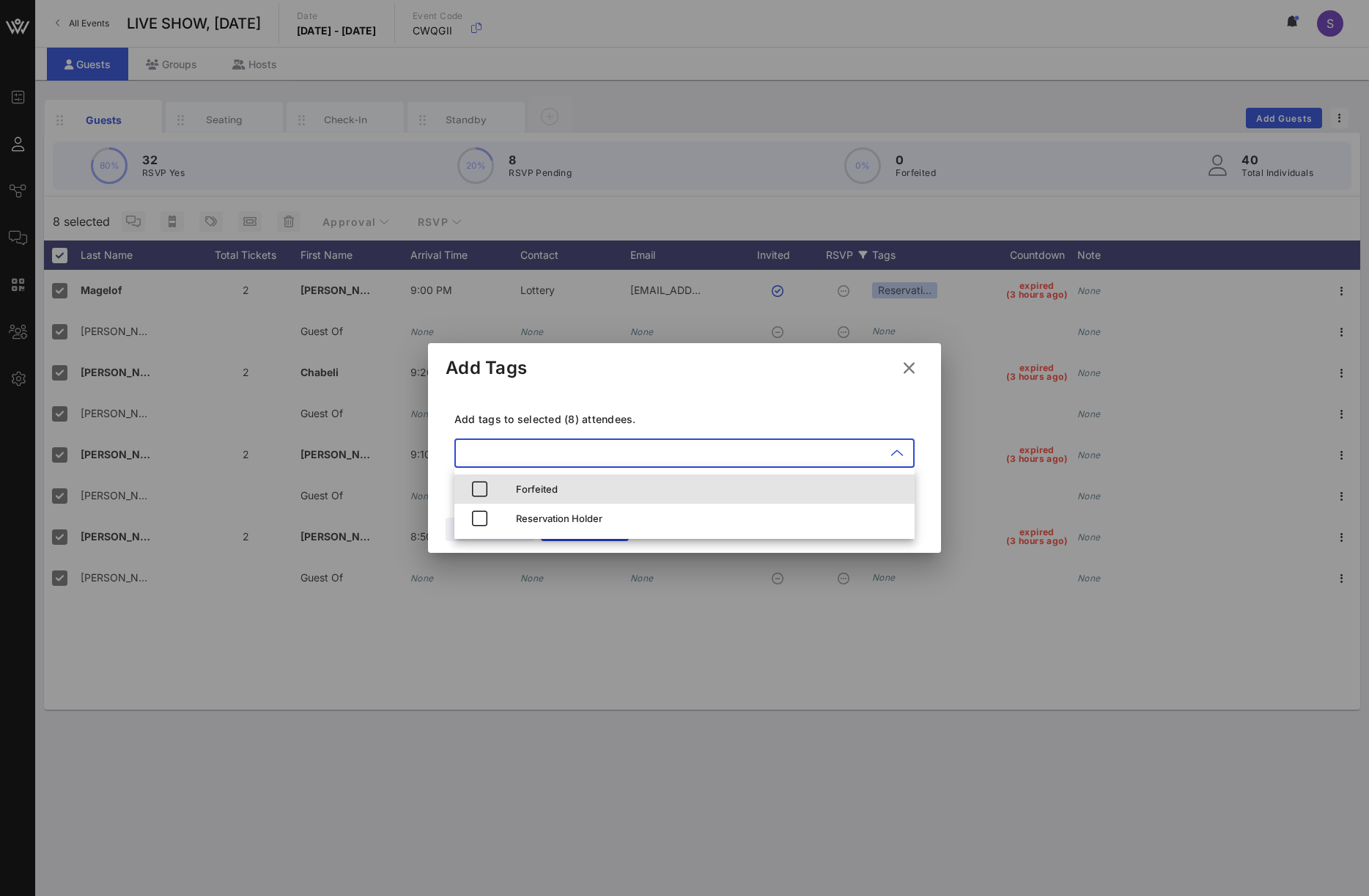
click at [614, 489] on div "Forfeited" at bounding box center [710, 489] width 387 height 12
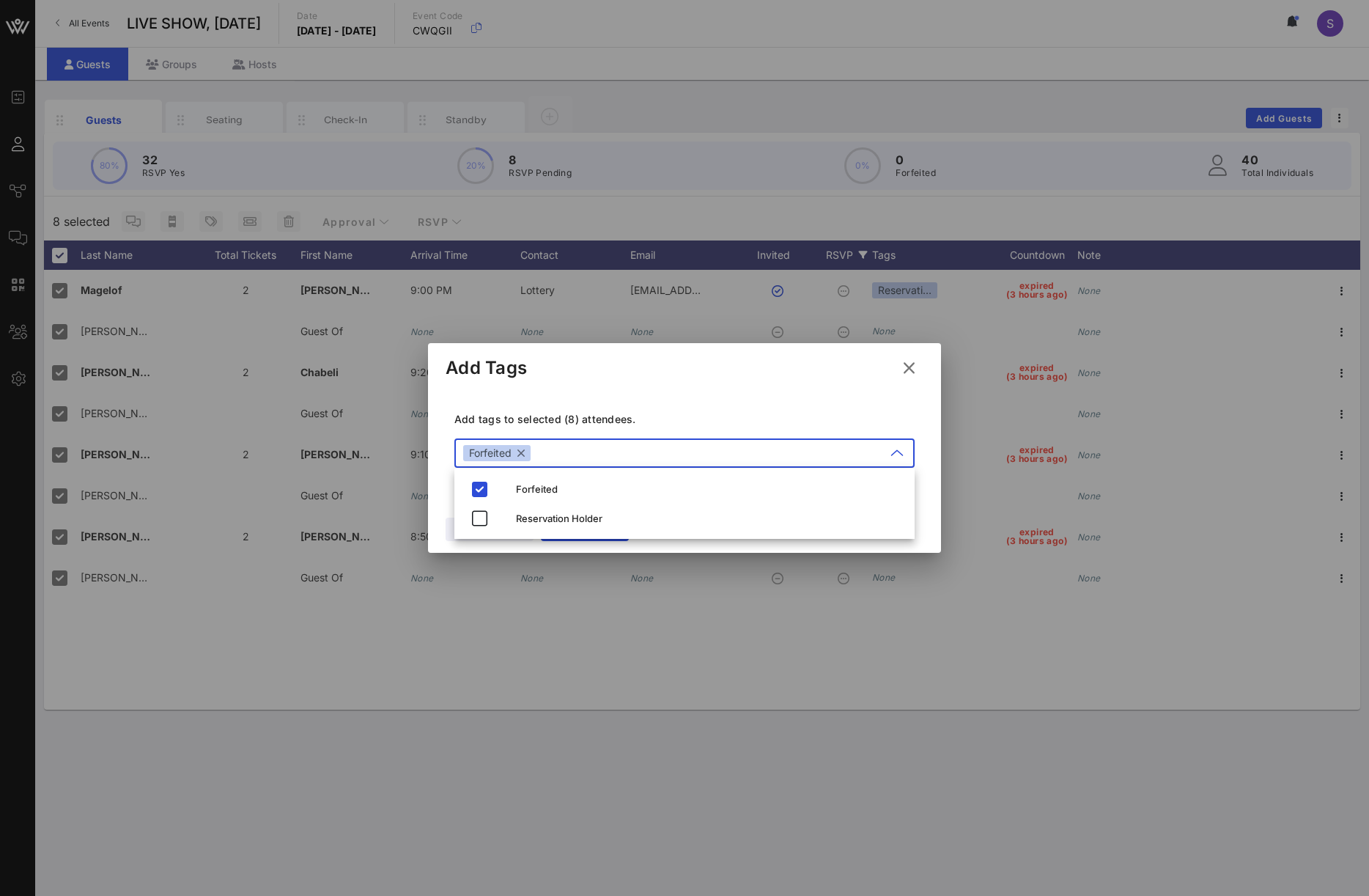
click at [660, 408] on div "Add tags to selected (8) attendees. ​ Forfeited" at bounding box center [685, 442] width 478 height 107
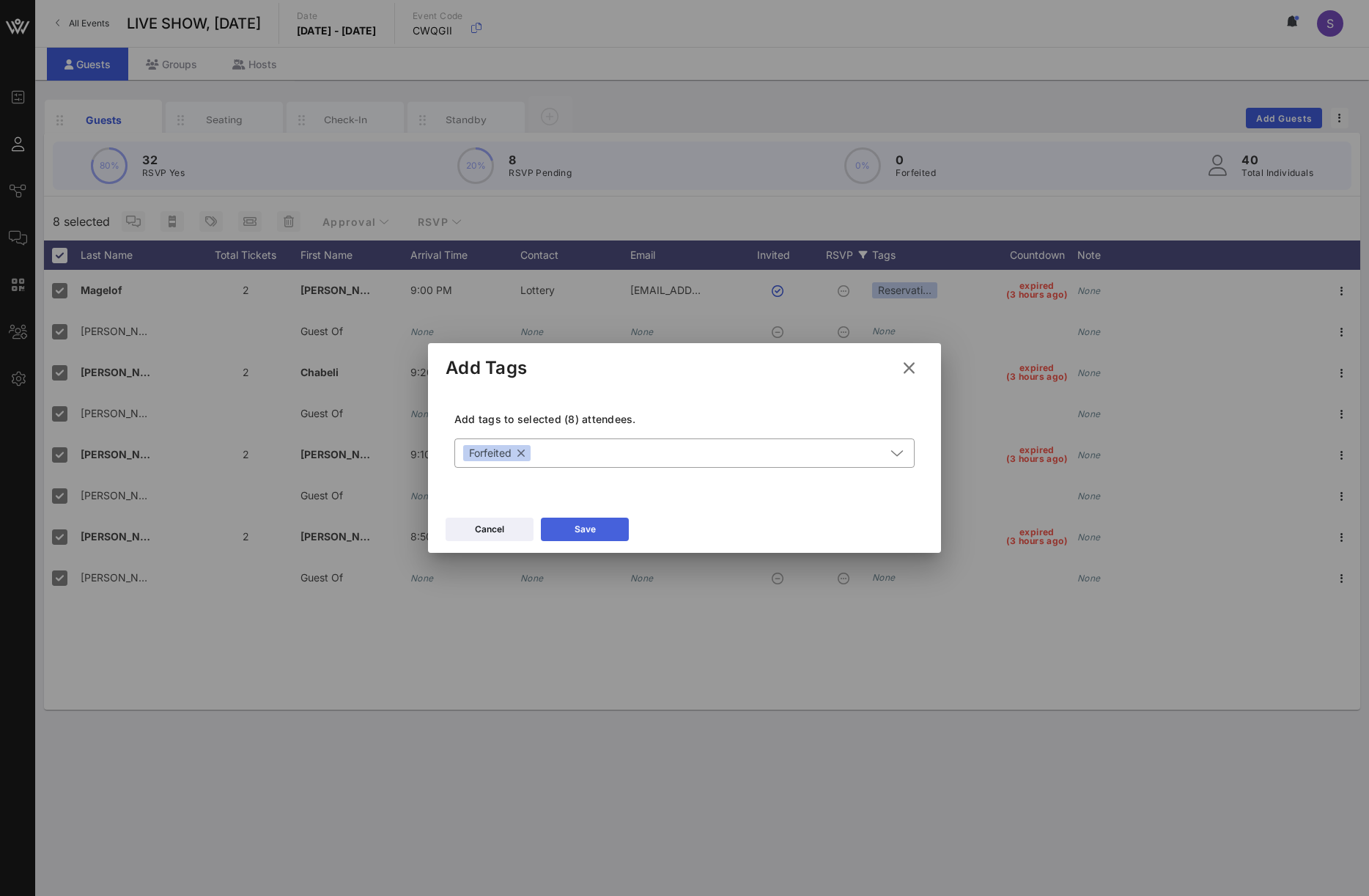
click at [581, 525] on icon at bounding box center [584, 529] width 10 height 9
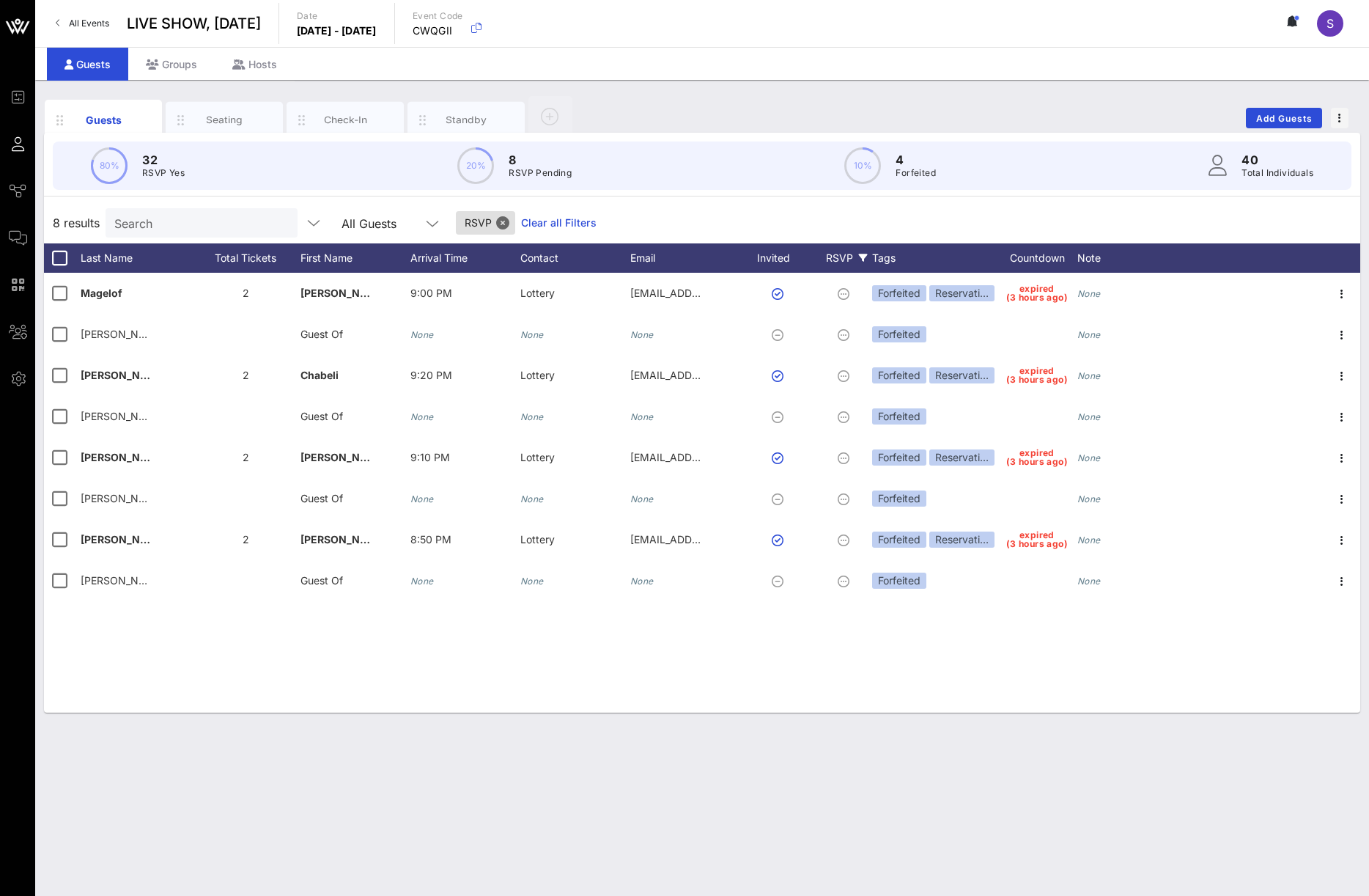
click at [572, 214] on div "RSVP Clear all Filters" at bounding box center [526, 222] width 141 height 23
drag, startPoint x: 562, startPoint y: 220, endPoint x: 613, endPoint y: 223, distance: 51.1
click at [562, 221] on link "Clear all Filters" at bounding box center [559, 222] width 76 height 16
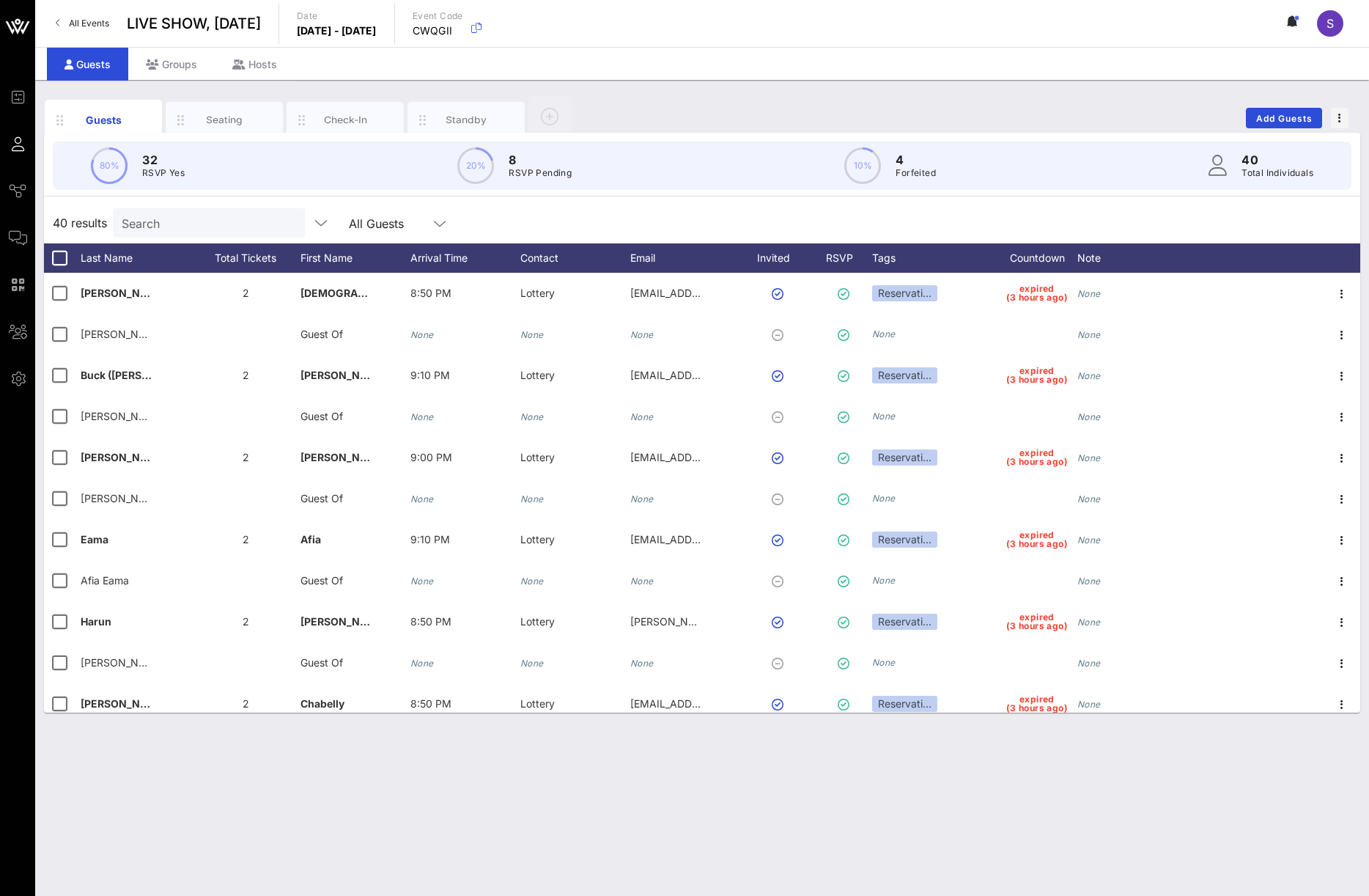
click at [741, 229] on div "40 results Search All Guests" at bounding box center [702, 222] width 1316 height 41
